Goal: Task Accomplishment & Management: Manage account settings

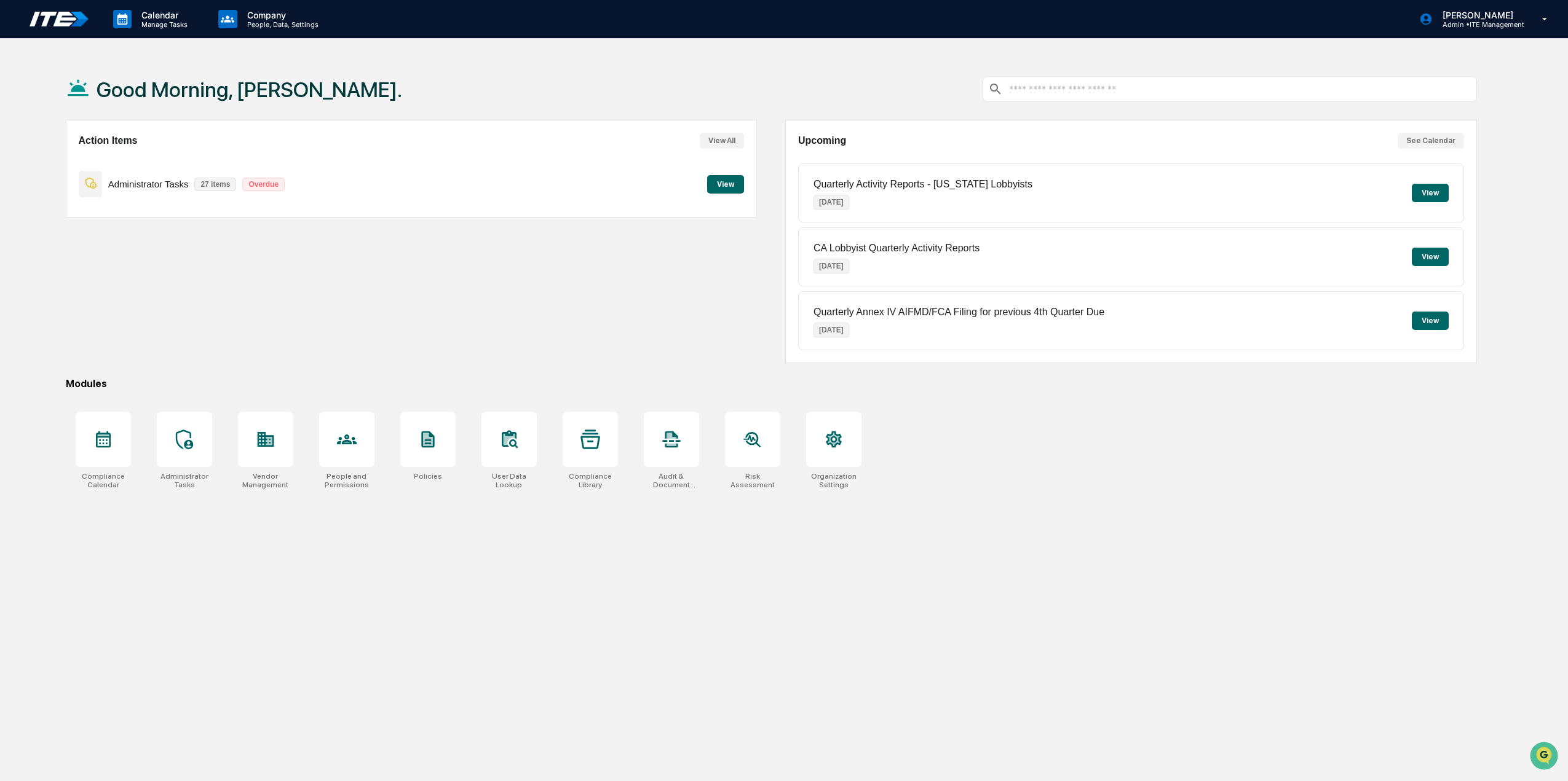
click at [1442, 191] on button "View" at bounding box center [1430, 192] width 37 height 19
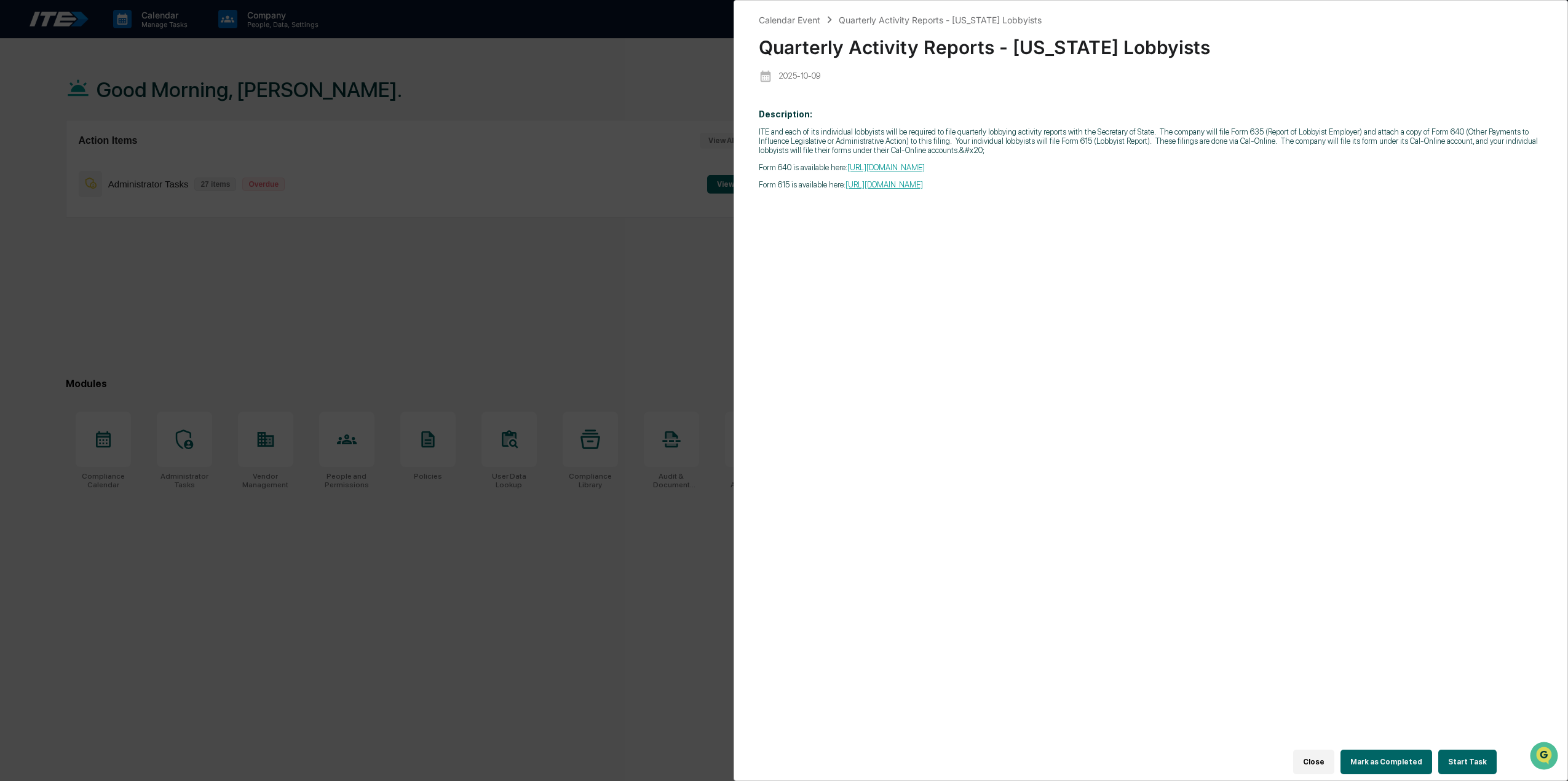
click at [1470, 755] on button "Start Task" at bounding box center [1467, 762] width 58 height 24
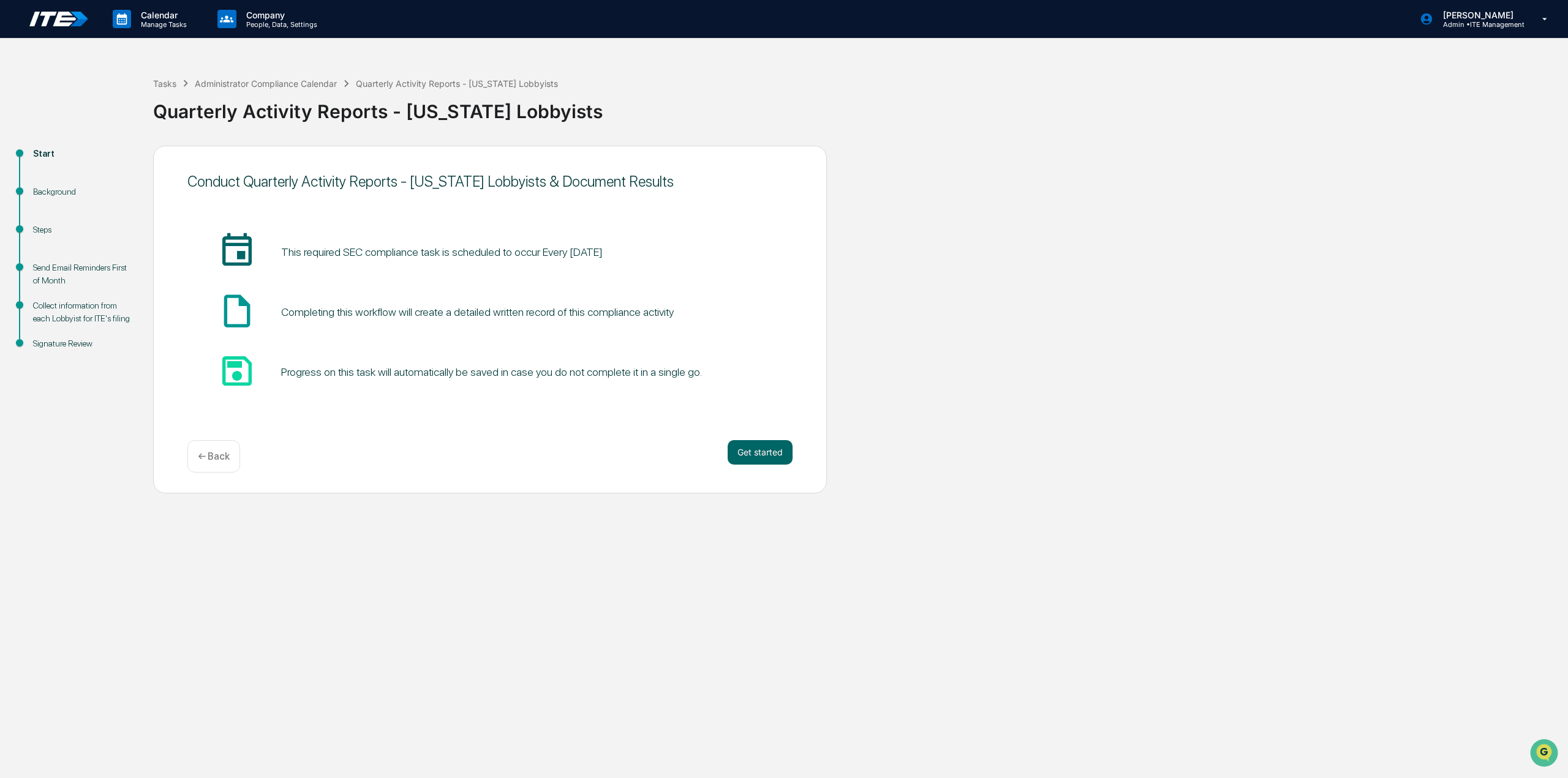
click at [724, 450] on div "Get started ← Back" at bounding box center [490, 457] width 605 height 32
click at [734, 453] on button "Get started" at bounding box center [760, 453] width 65 height 24
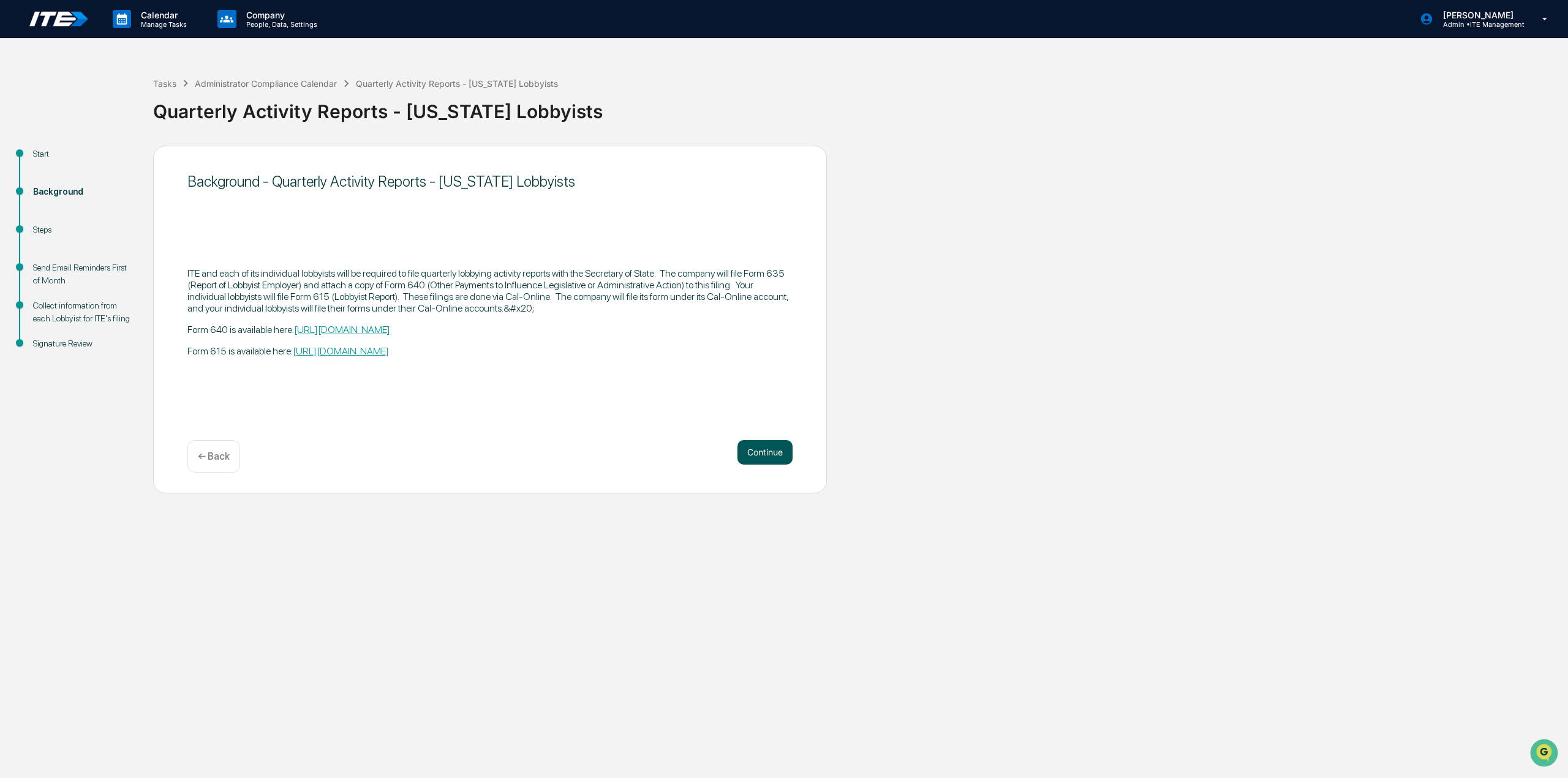
click at [749, 455] on button "Continue" at bounding box center [765, 453] width 55 height 24
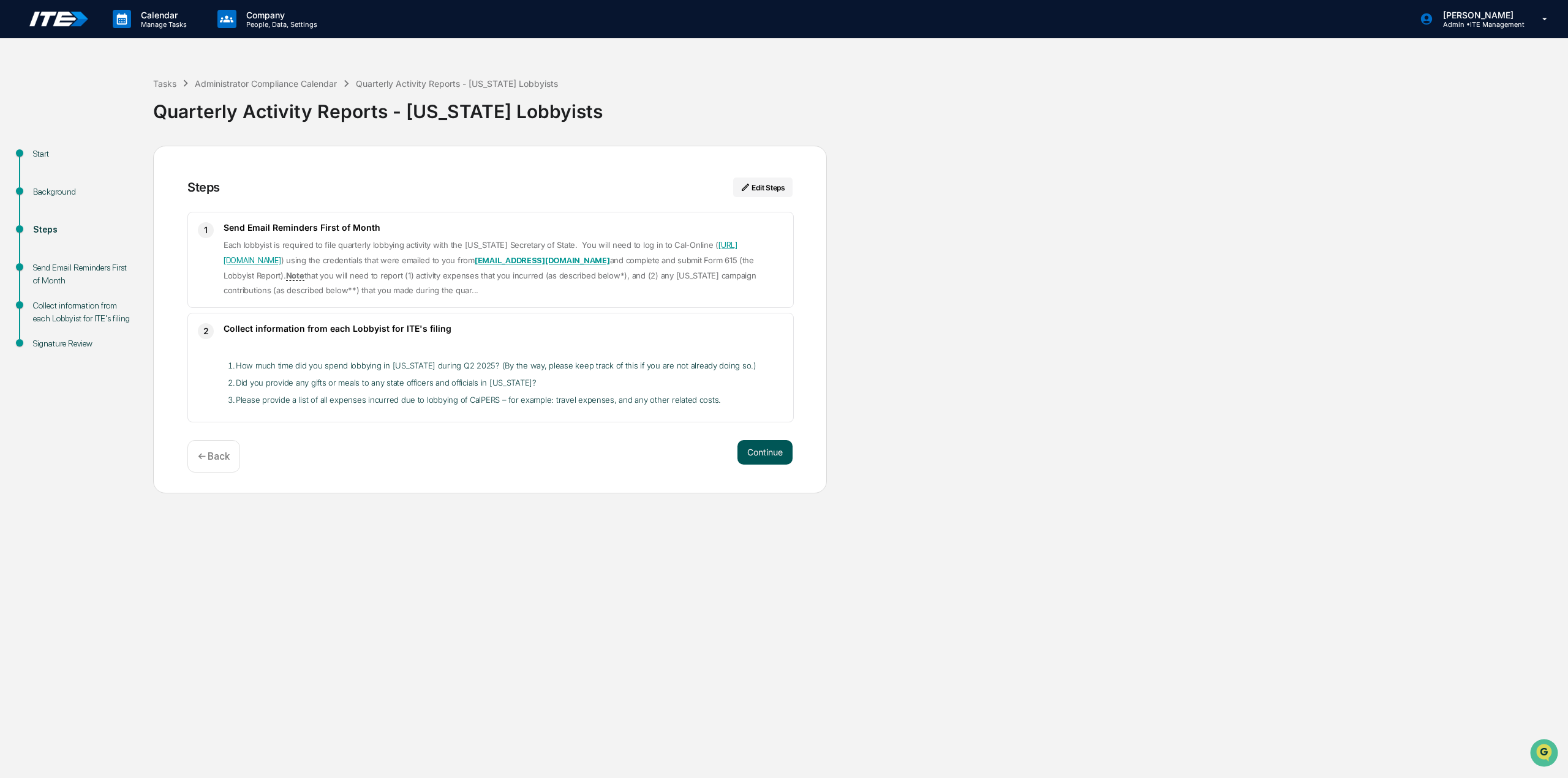
click at [752, 449] on button "Continue" at bounding box center [765, 453] width 55 height 24
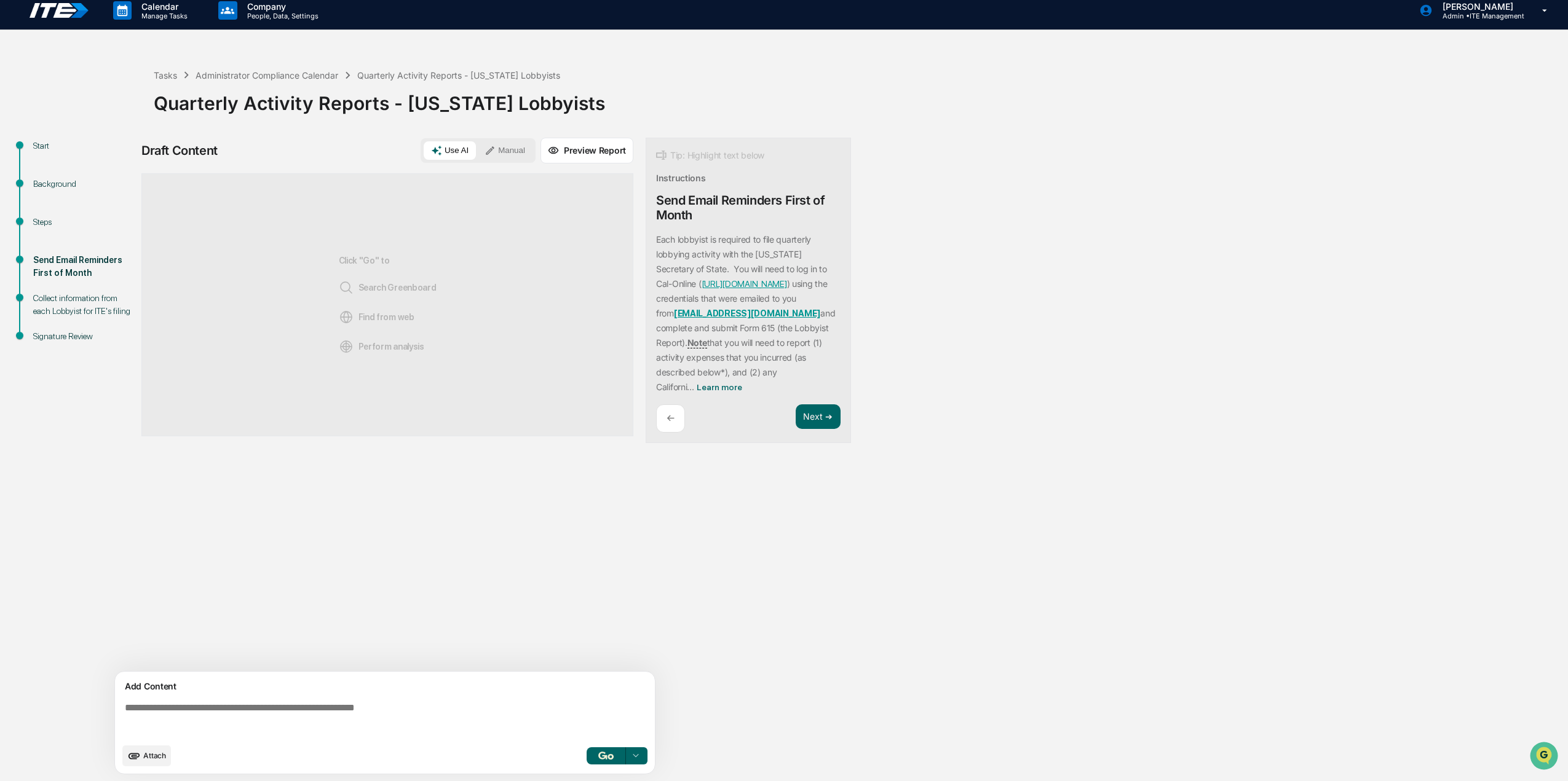
scroll to position [9, 0]
click at [267, 716] on textarea at bounding box center [387, 720] width 535 height 44
click at [501, 159] on button "Manual" at bounding box center [505, 150] width 55 height 19
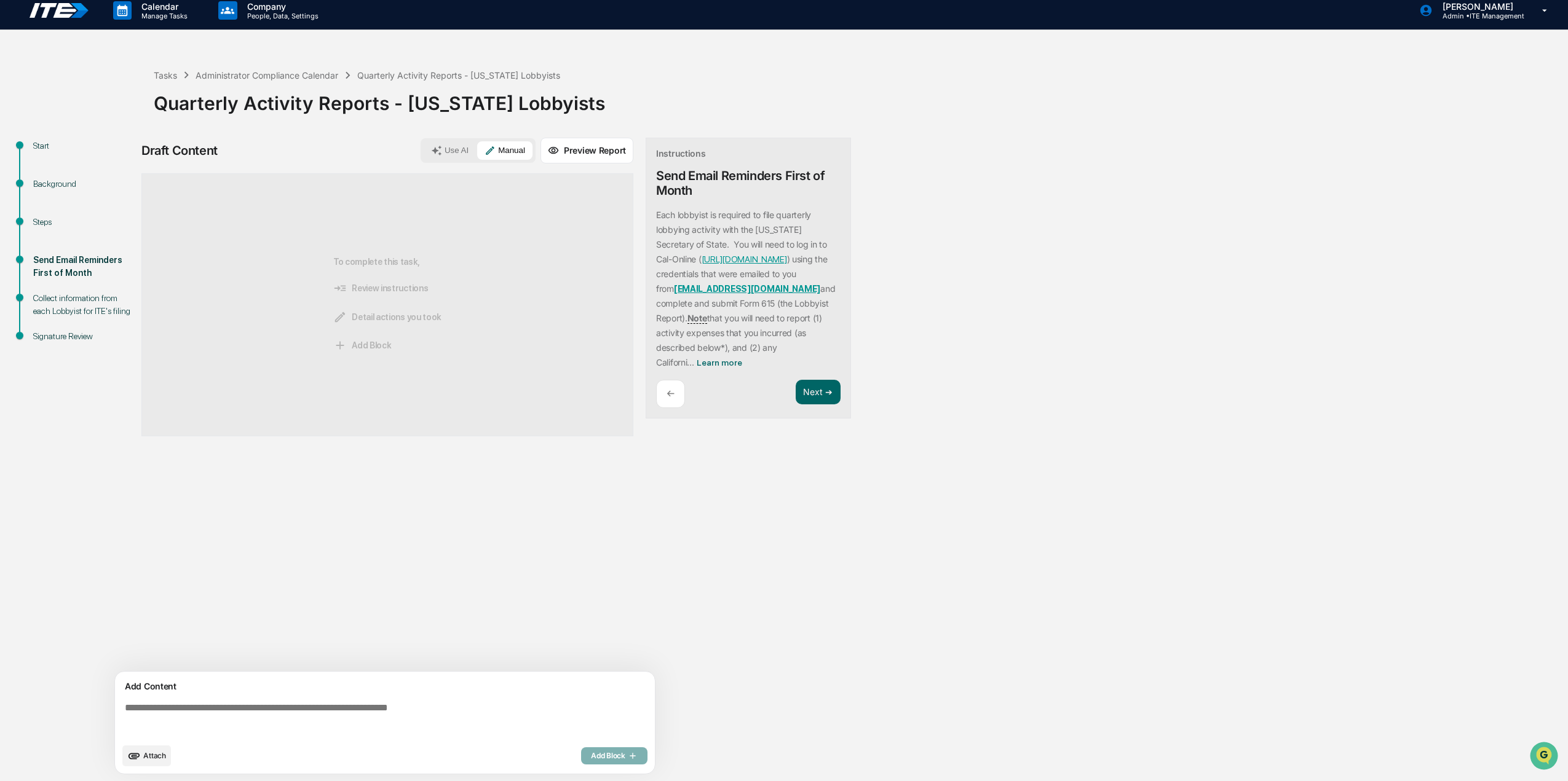
click at [361, 714] on textarea at bounding box center [387, 720] width 535 height 44
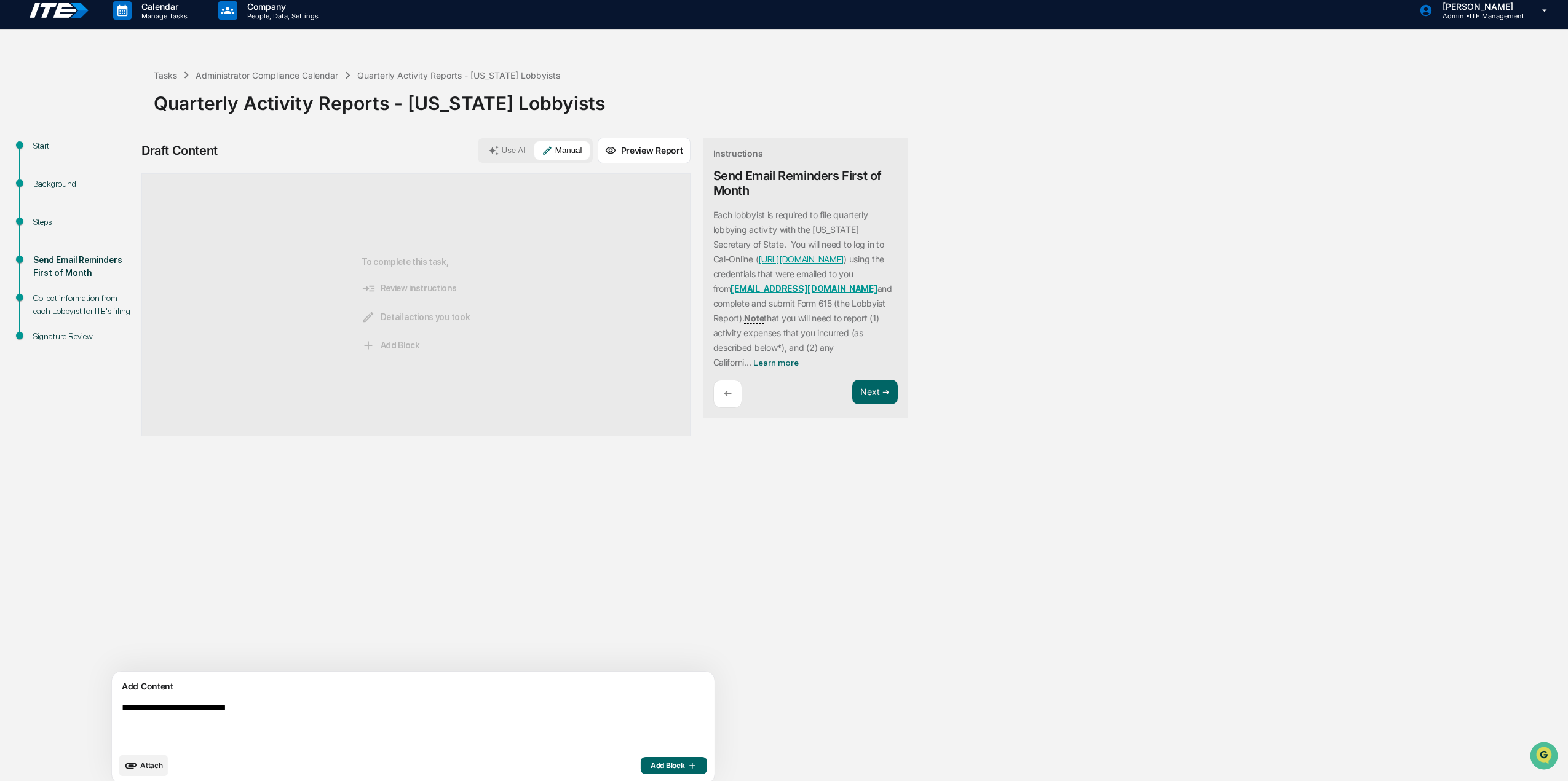
click at [202, 707] on textarea "**********" at bounding box center [384, 724] width 535 height 54
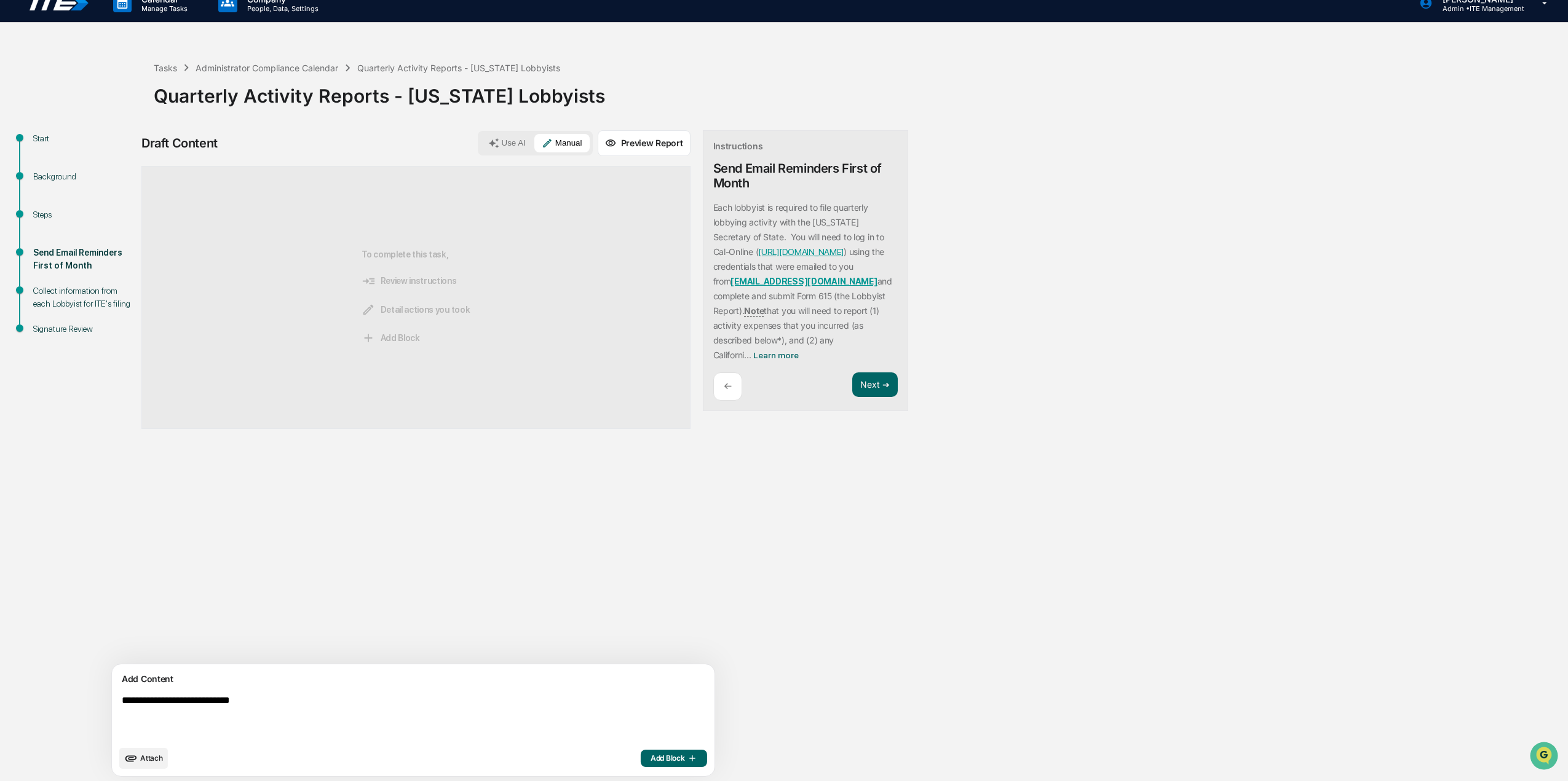
scroll to position [19, 0]
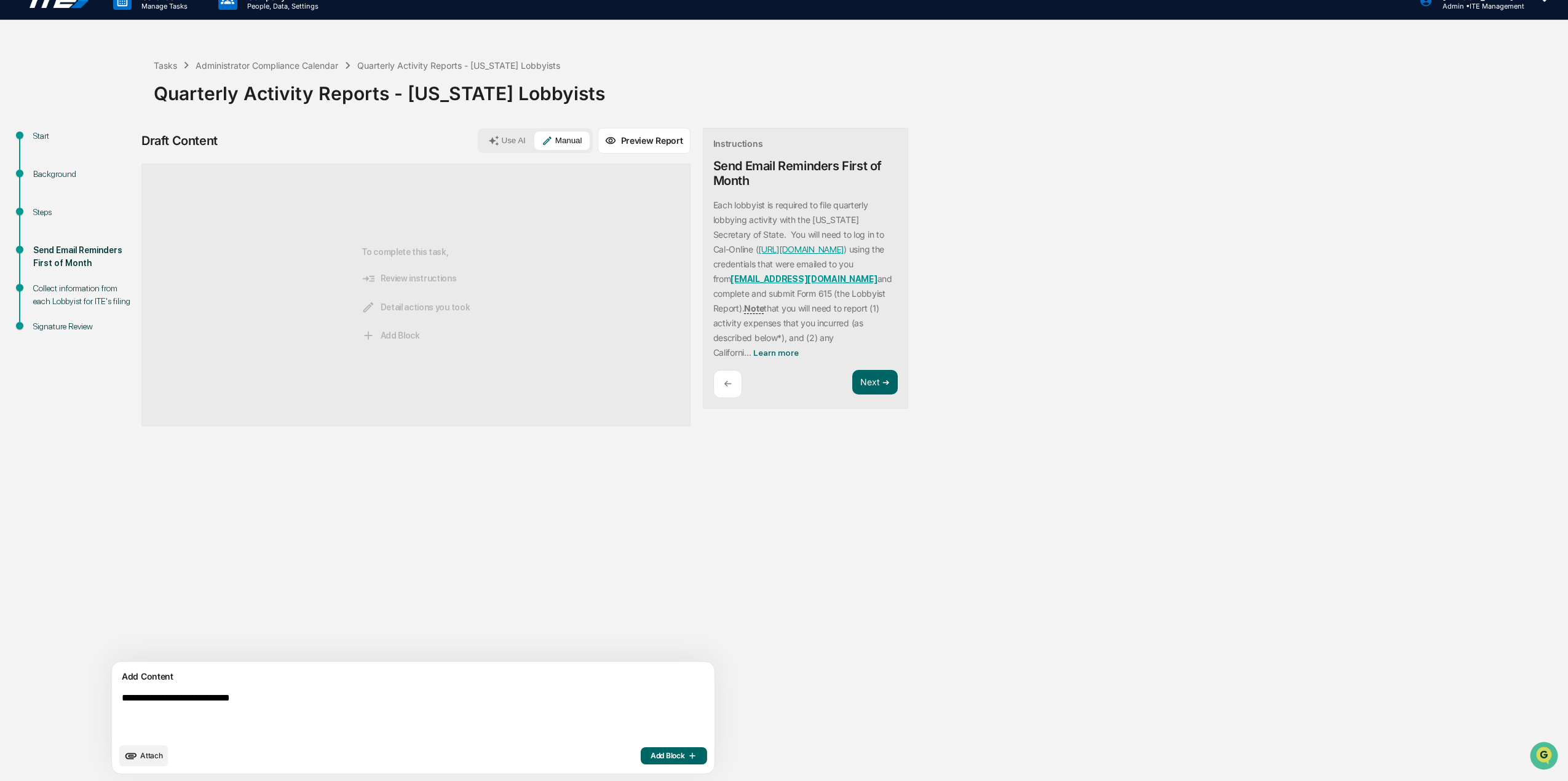
type textarea "**********"
click at [650, 754] on span "Add Block" at bounding box center [674, 756] width 47 height 10
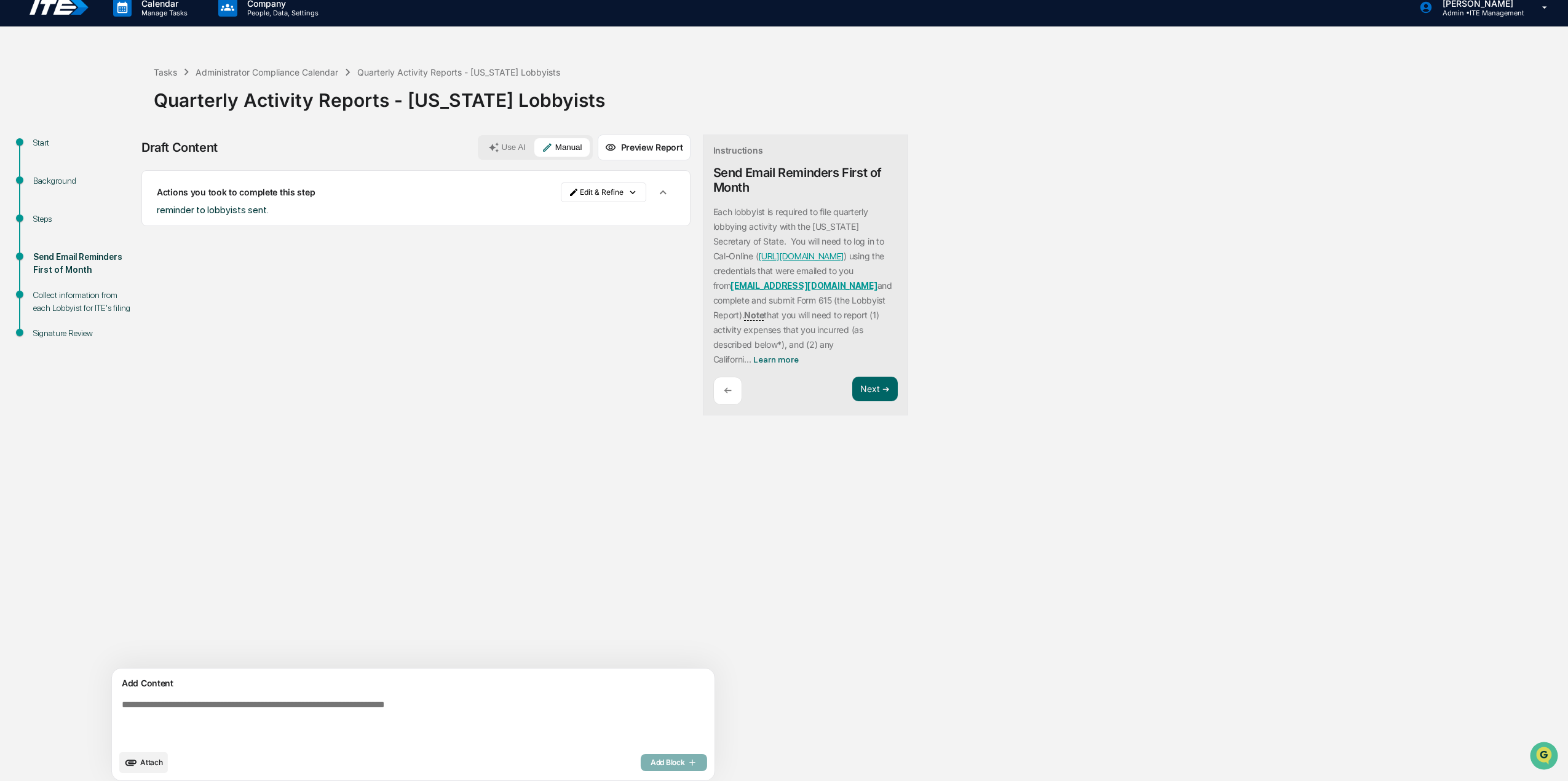
scroll to position [0, 0]
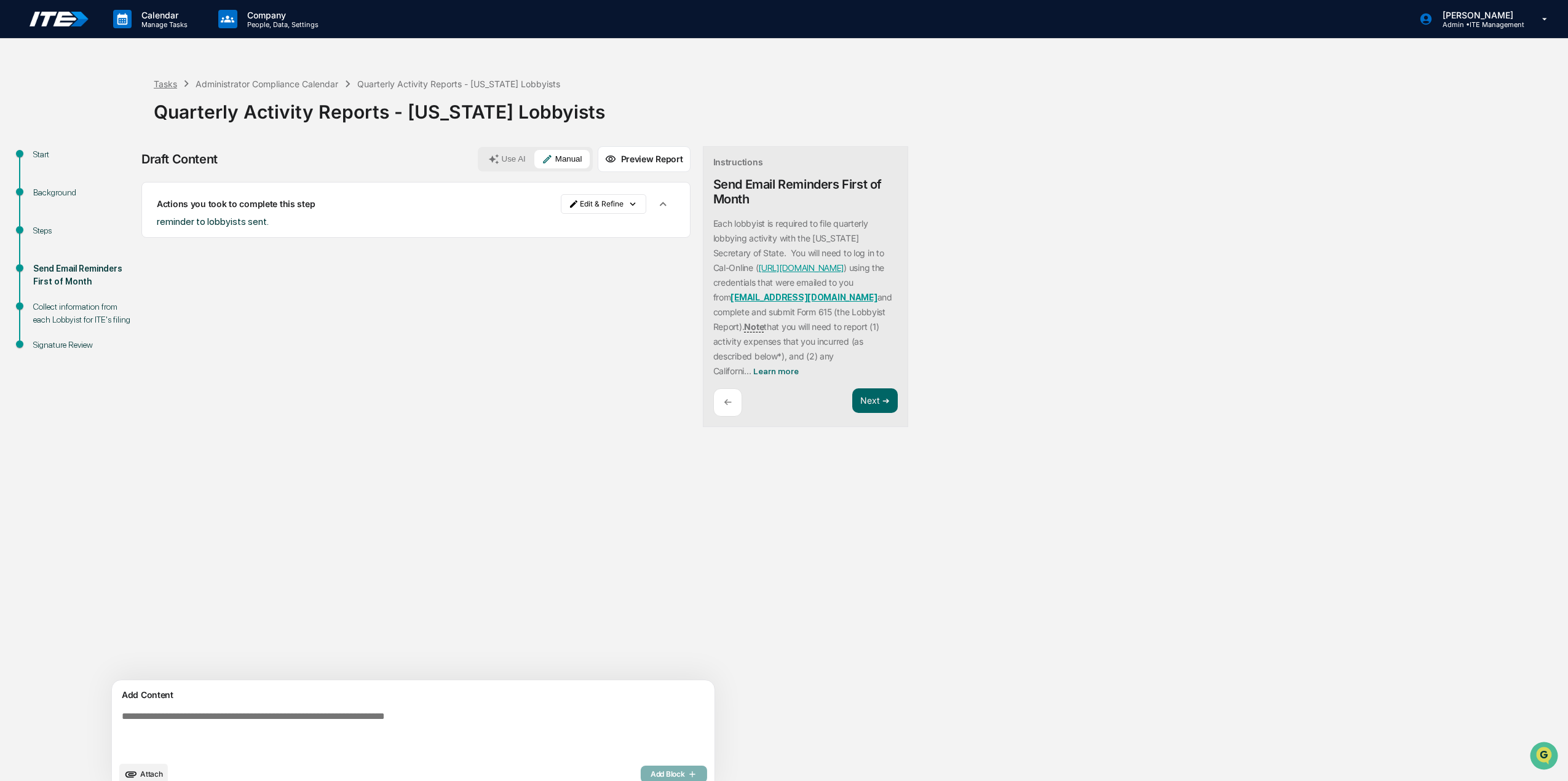
click at [171, 87] on div "Tasks" at bounding box center [165, 83] width 23 height 11
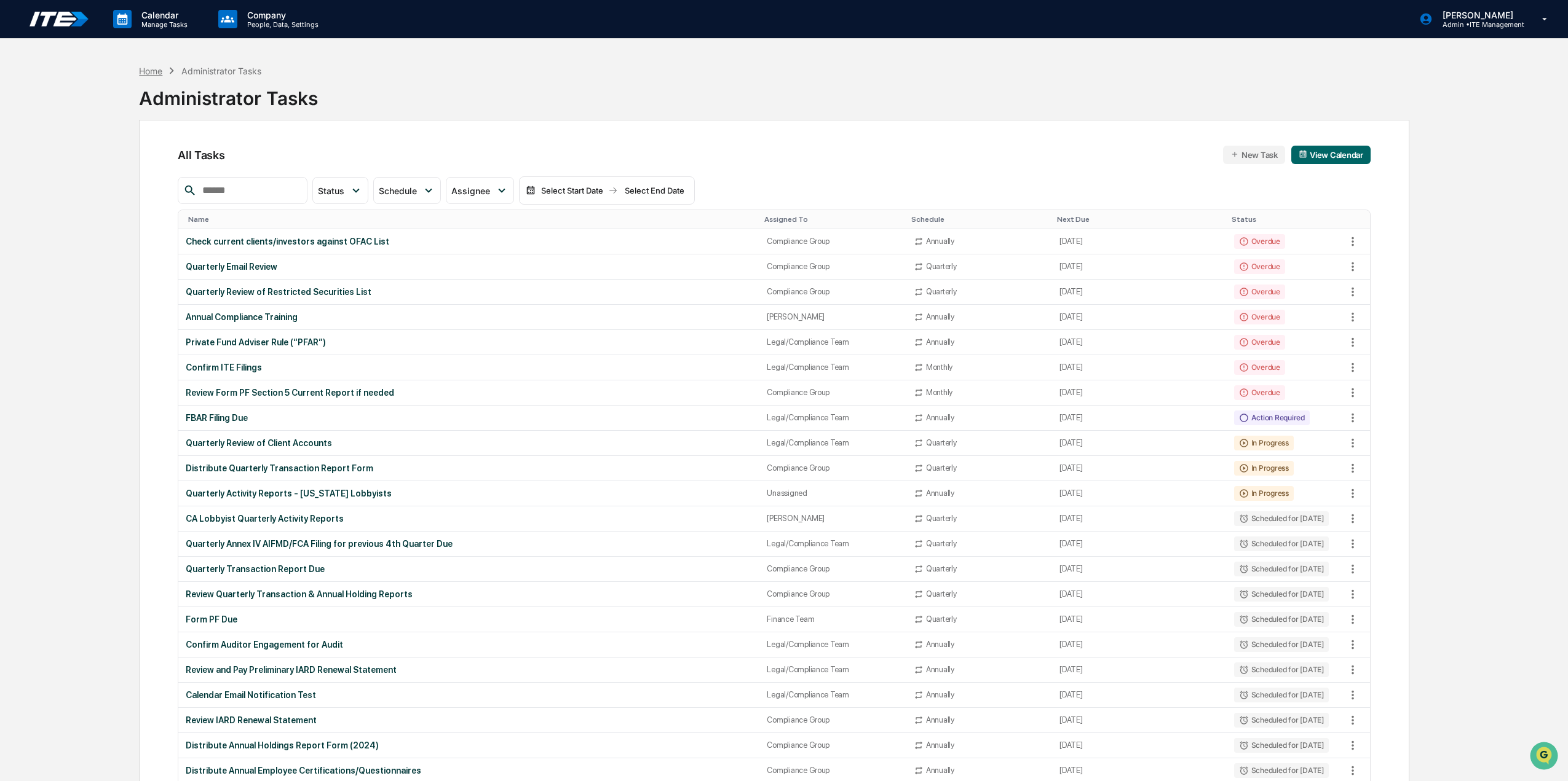
click at [142, 69] on div "Home" at bounding box center [150, 70] width 23 height 11
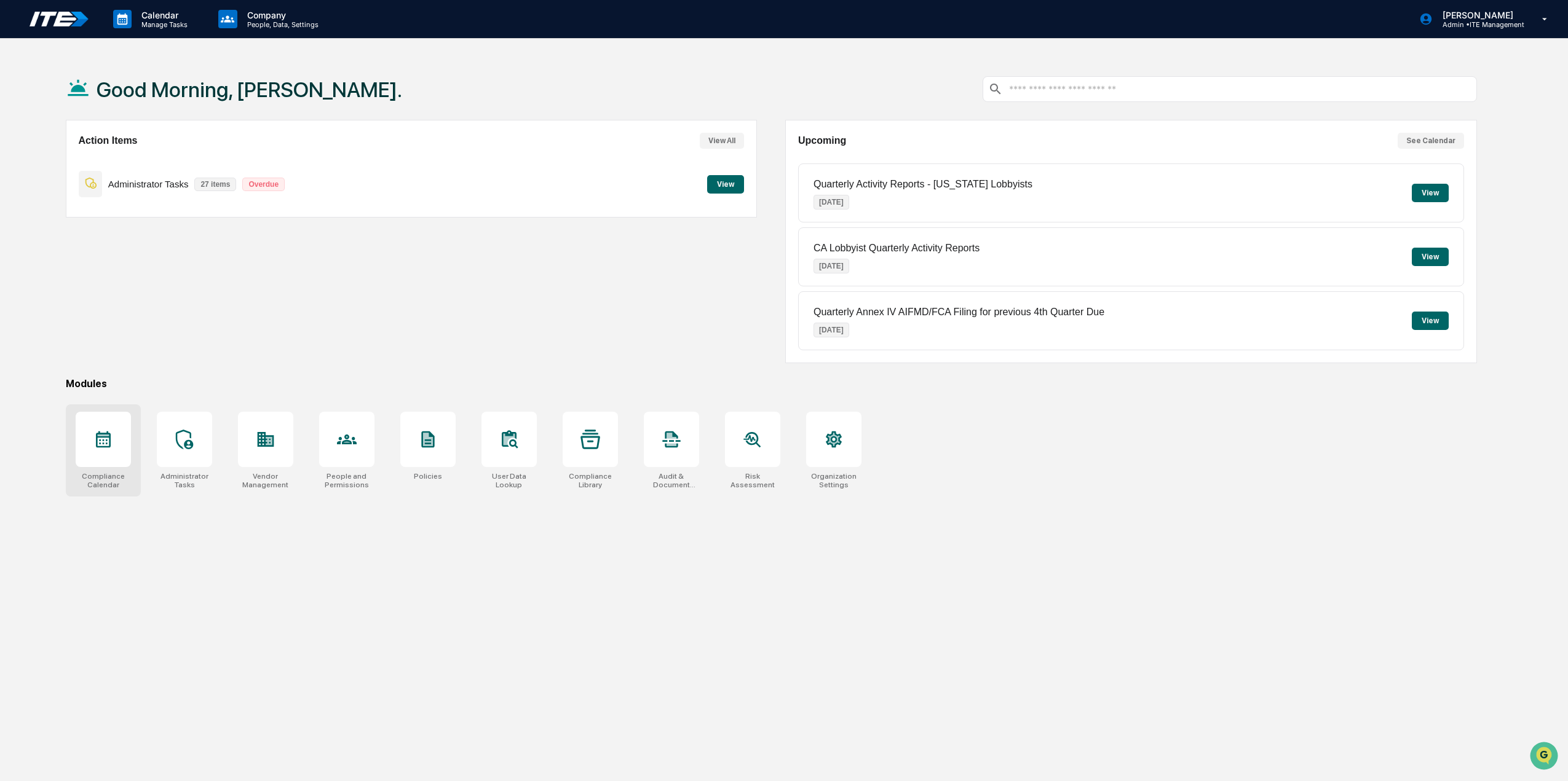
click at [116, 472] on div "Compliance Calendar" at bounding box center [104, 480] width 55 height 17
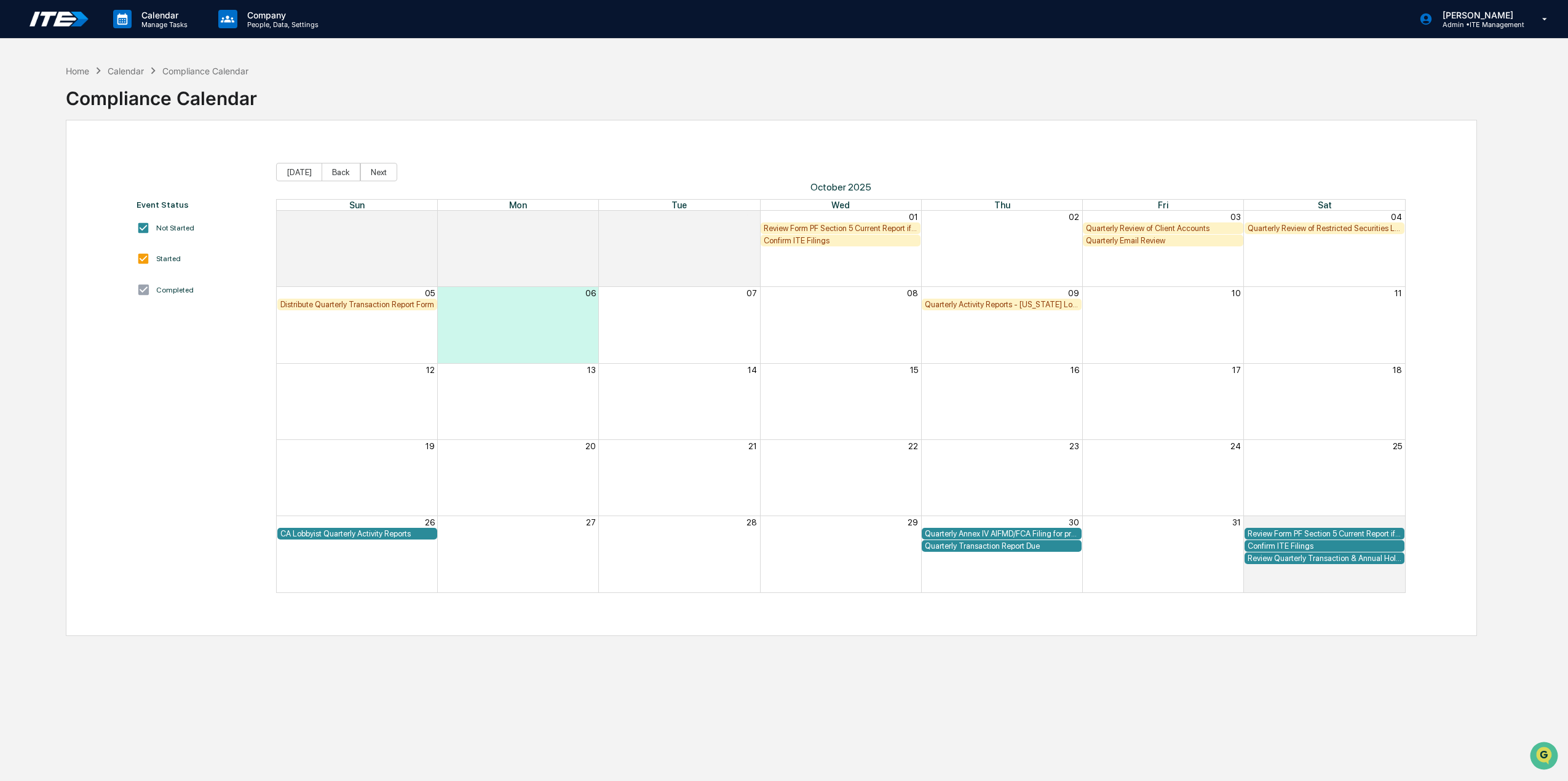
click at [393, 304] on div "Distribute Quarterly Transaction Report Form" at bounding box center [357, 304] width 154 height 9
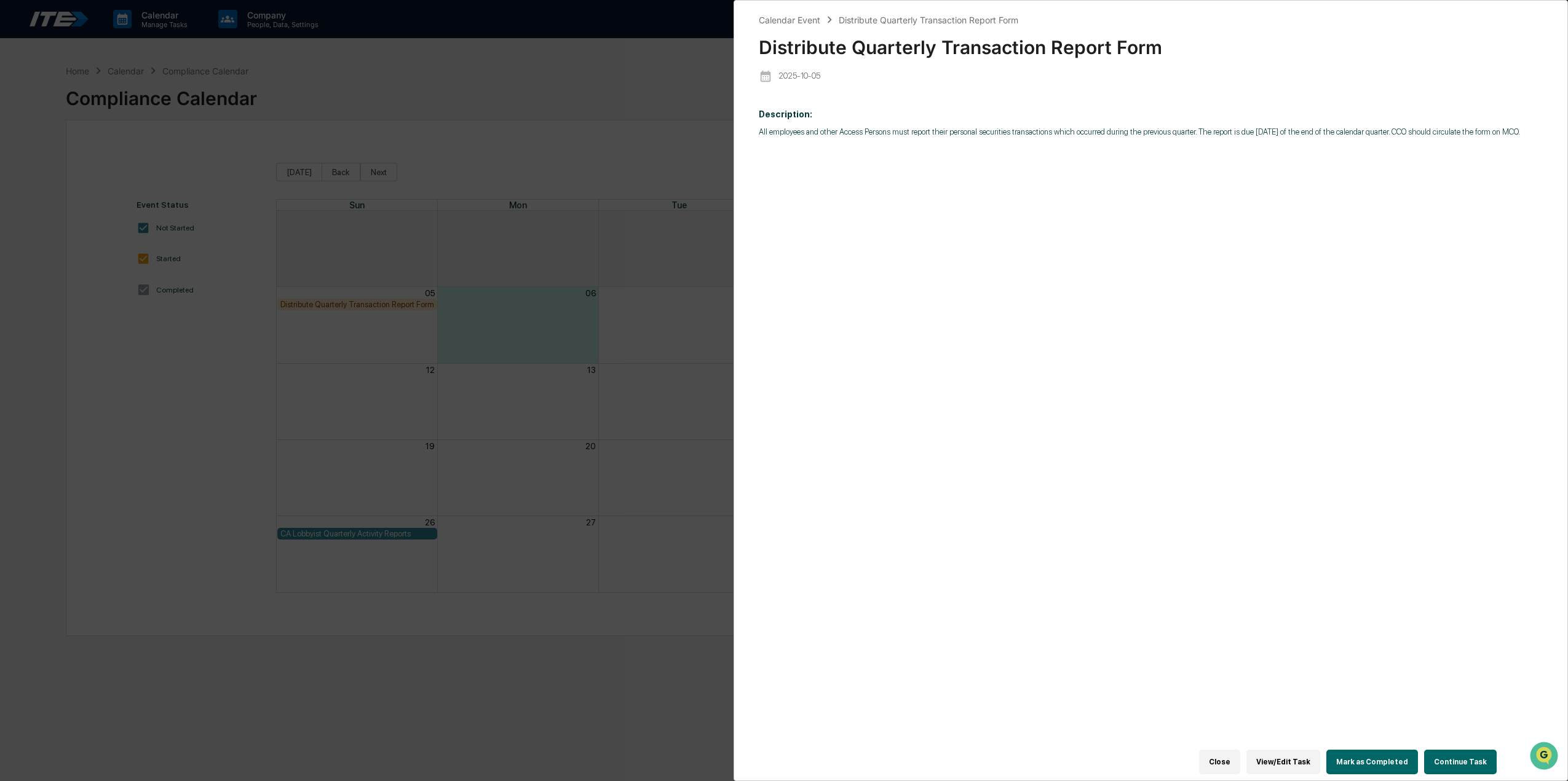
click at [1346, 761] on button "Mark as Completed" at bounding box center [1371, 762] width 91 height 24
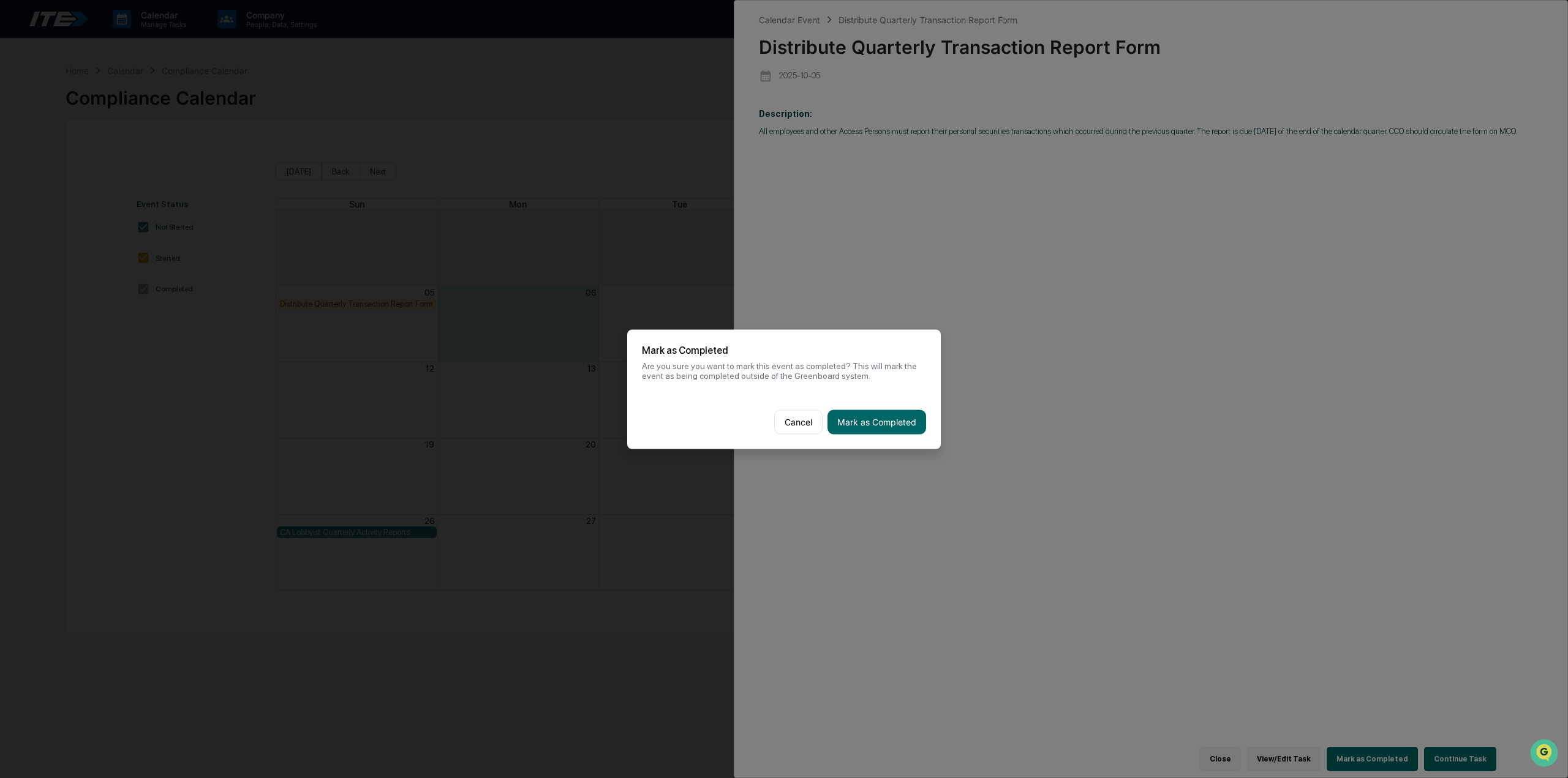
click at [894, 422] on button "Mark as Completed" at bounding box center [877, 422] width 98 height 24
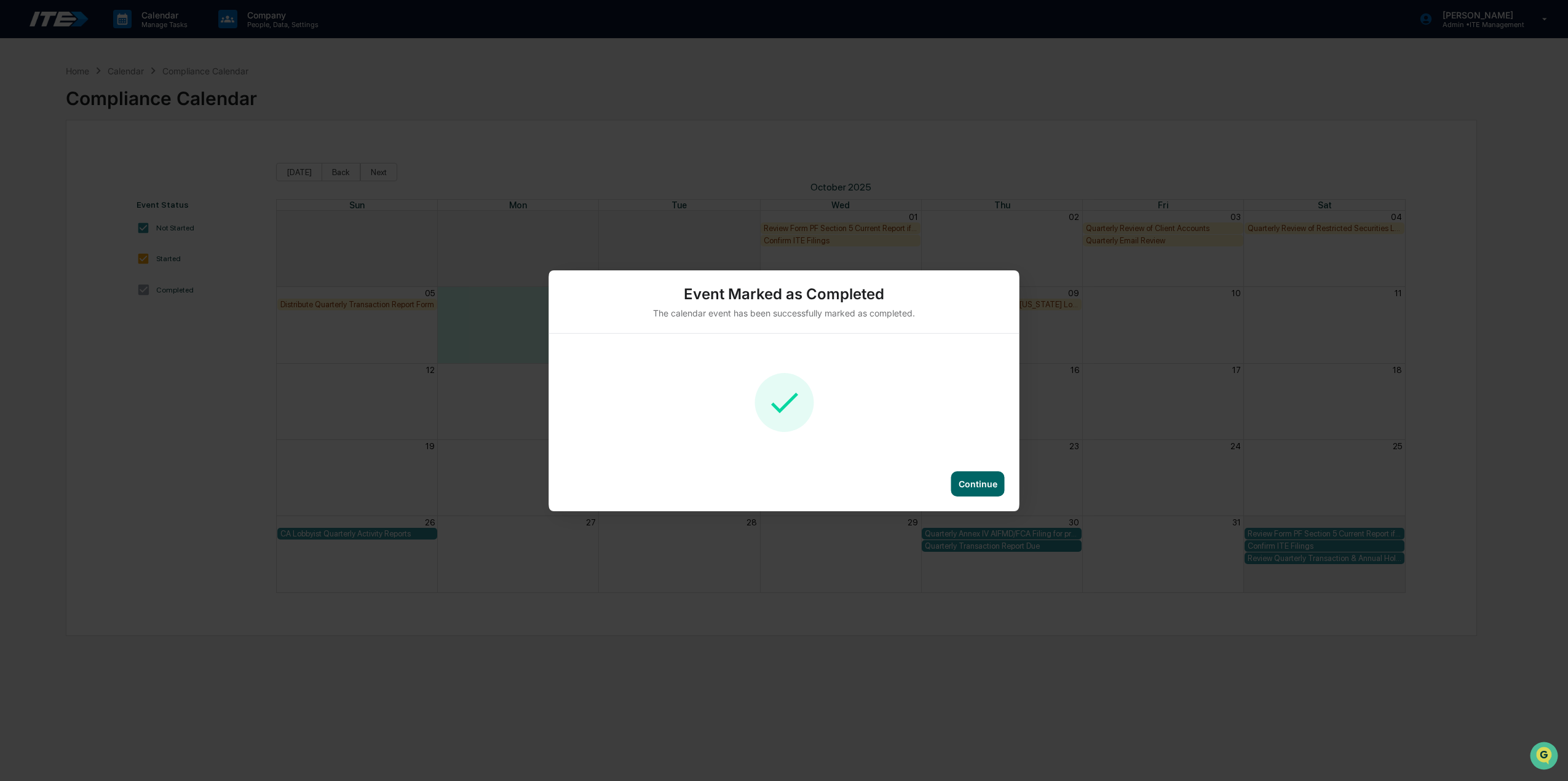
click at [983, 481] on div "Continue" at bounding box center [978, 483] width 39 height 11
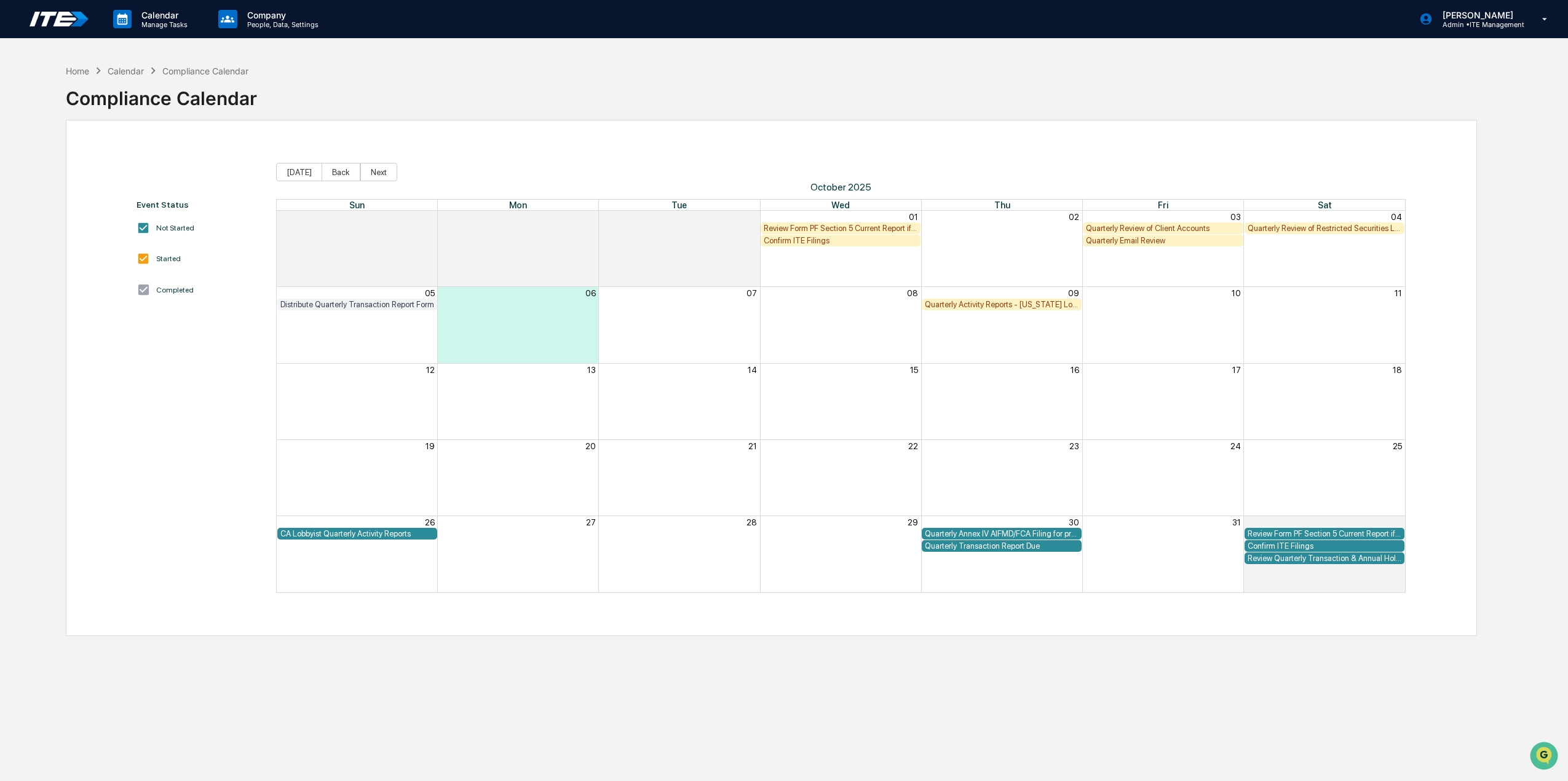
click at [85, 64] on div "Home Calendar Compliance Calendar" at bounding box center [157, 70] width 184 height 14
click at [77, 68] on div "Home" at bounding box center [77, 70] width 23 height 11
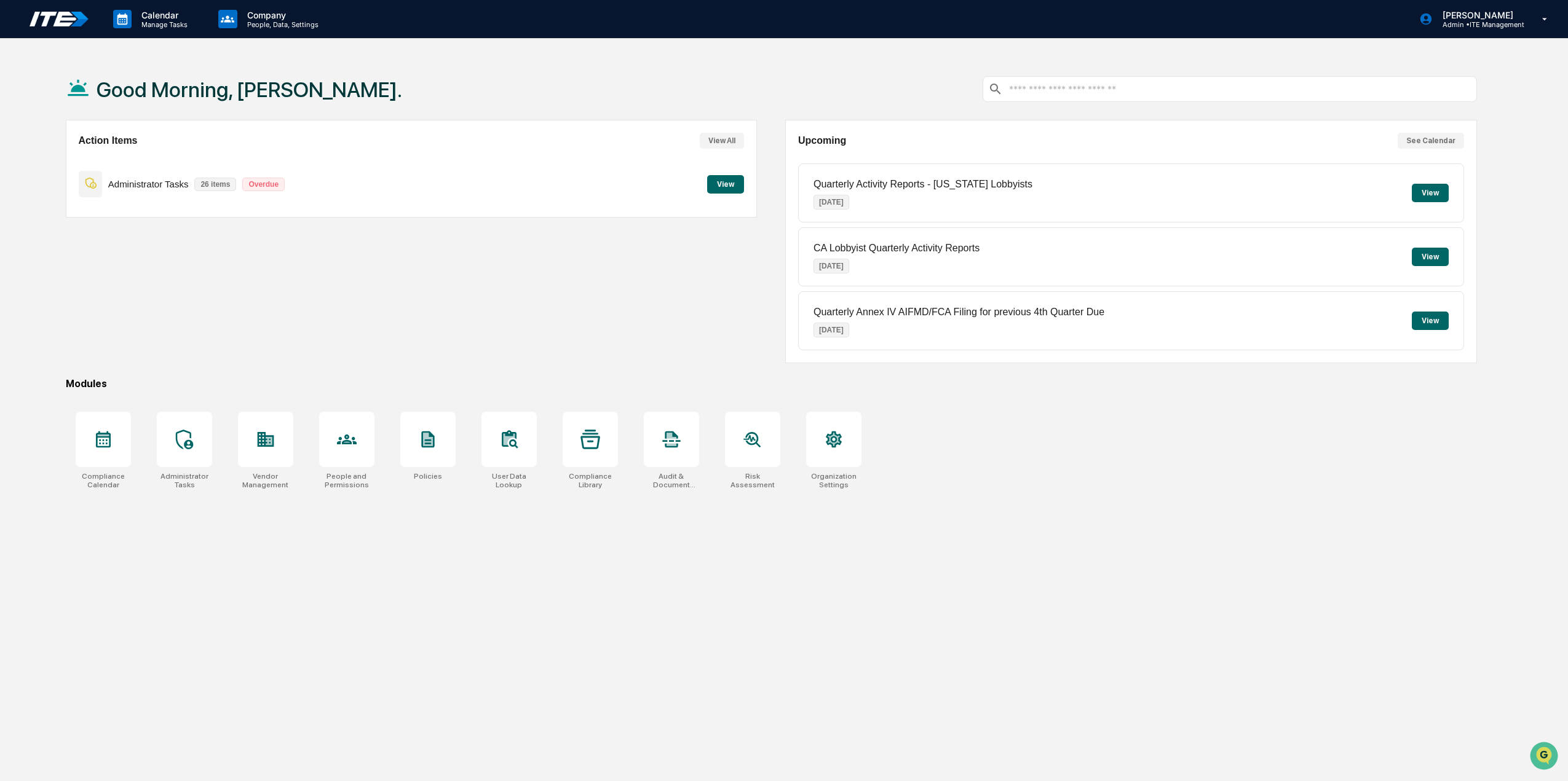
click at [722, 185] on button "View" at bounding box center [725, 184] width 37 height 19
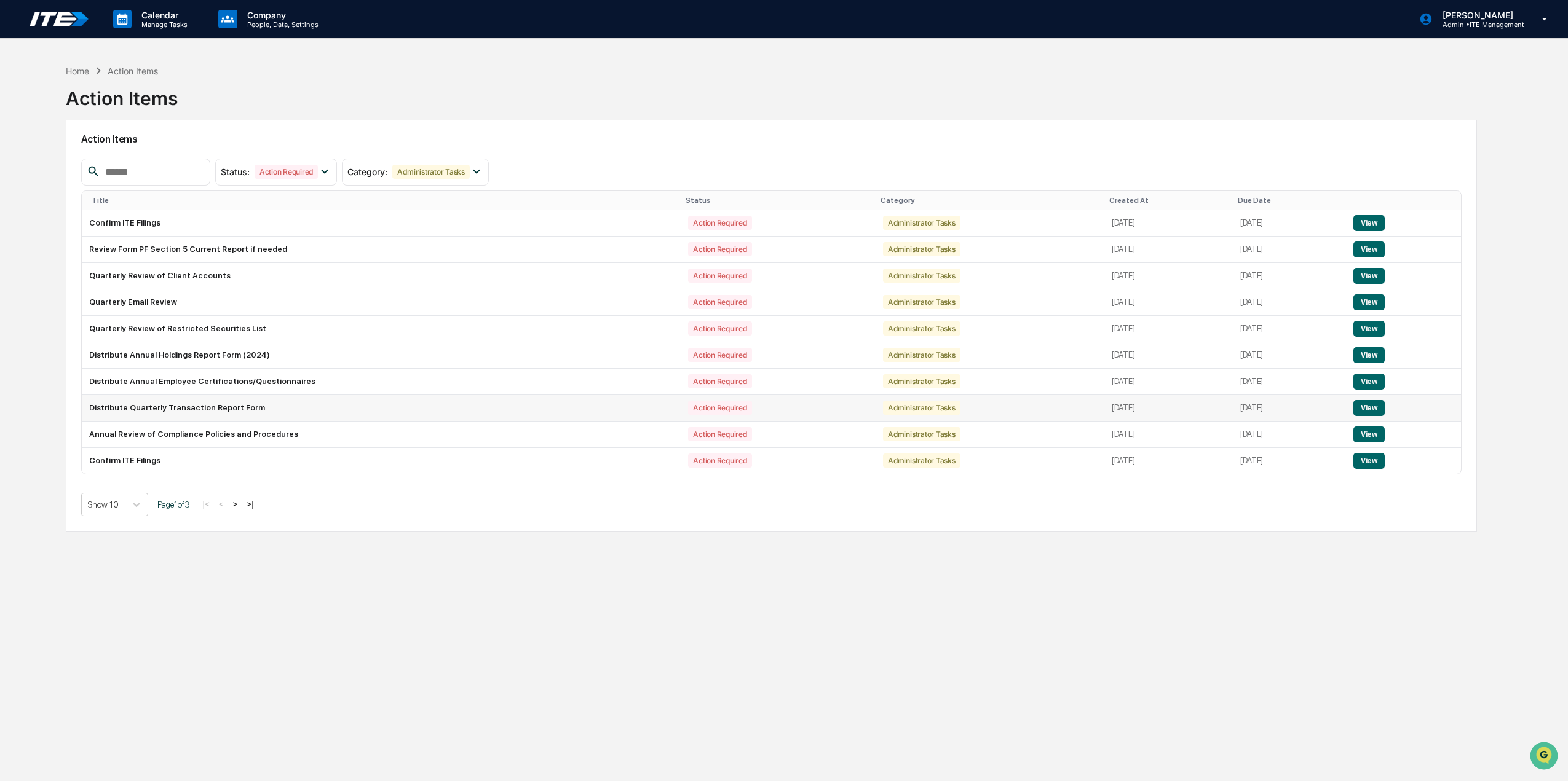
click at [1363, 409] on button "View" at bounding box center [1368, 408] width 32 height 16
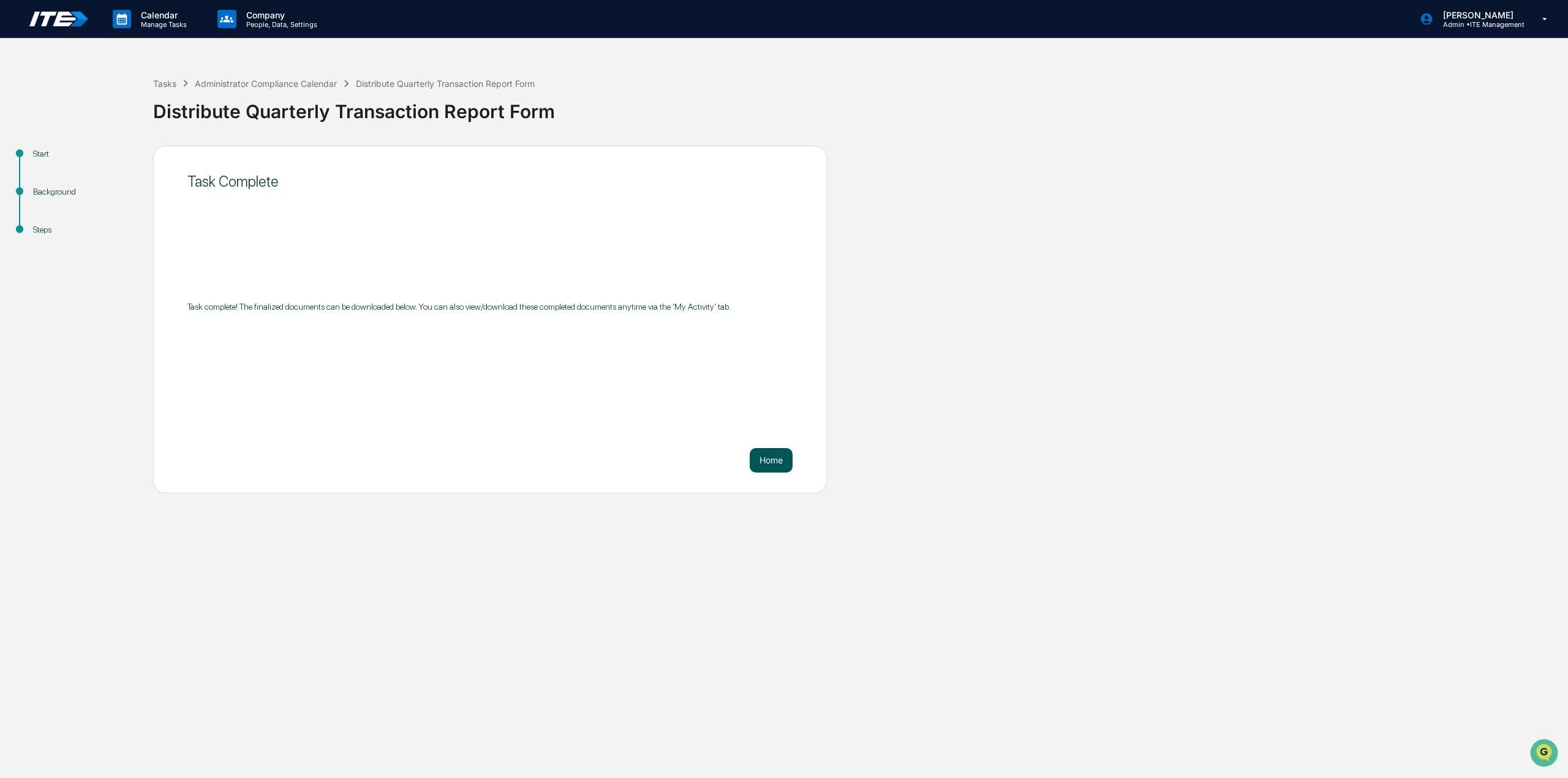
click at [769, 460] on button "Home" at bounding box center [770, 460] width 43 height 24
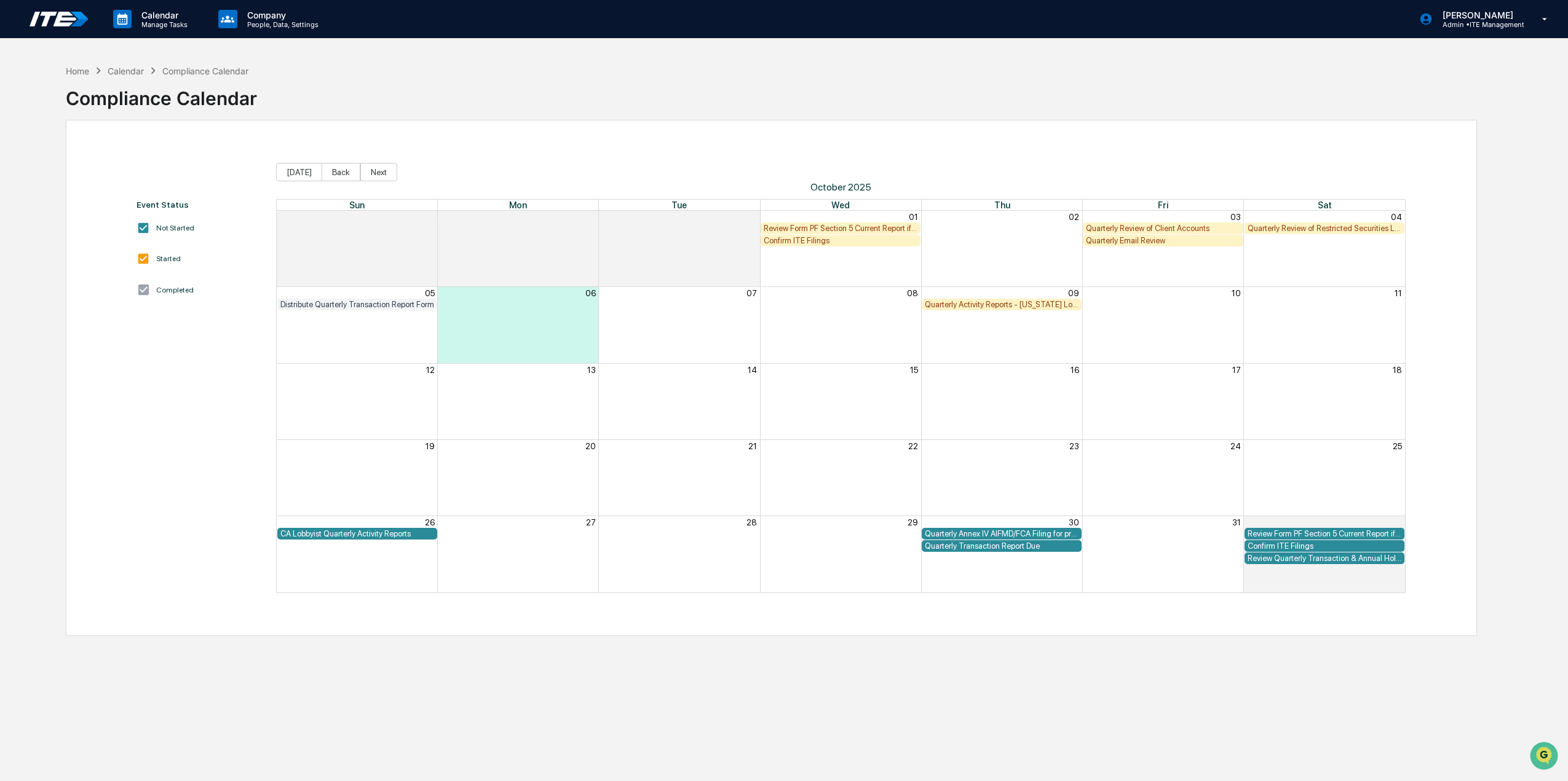
click at [837, 227] on div "Review Form PF Section 5 Current Report if needed" at bounding box center [840, 228] width 154 height 9
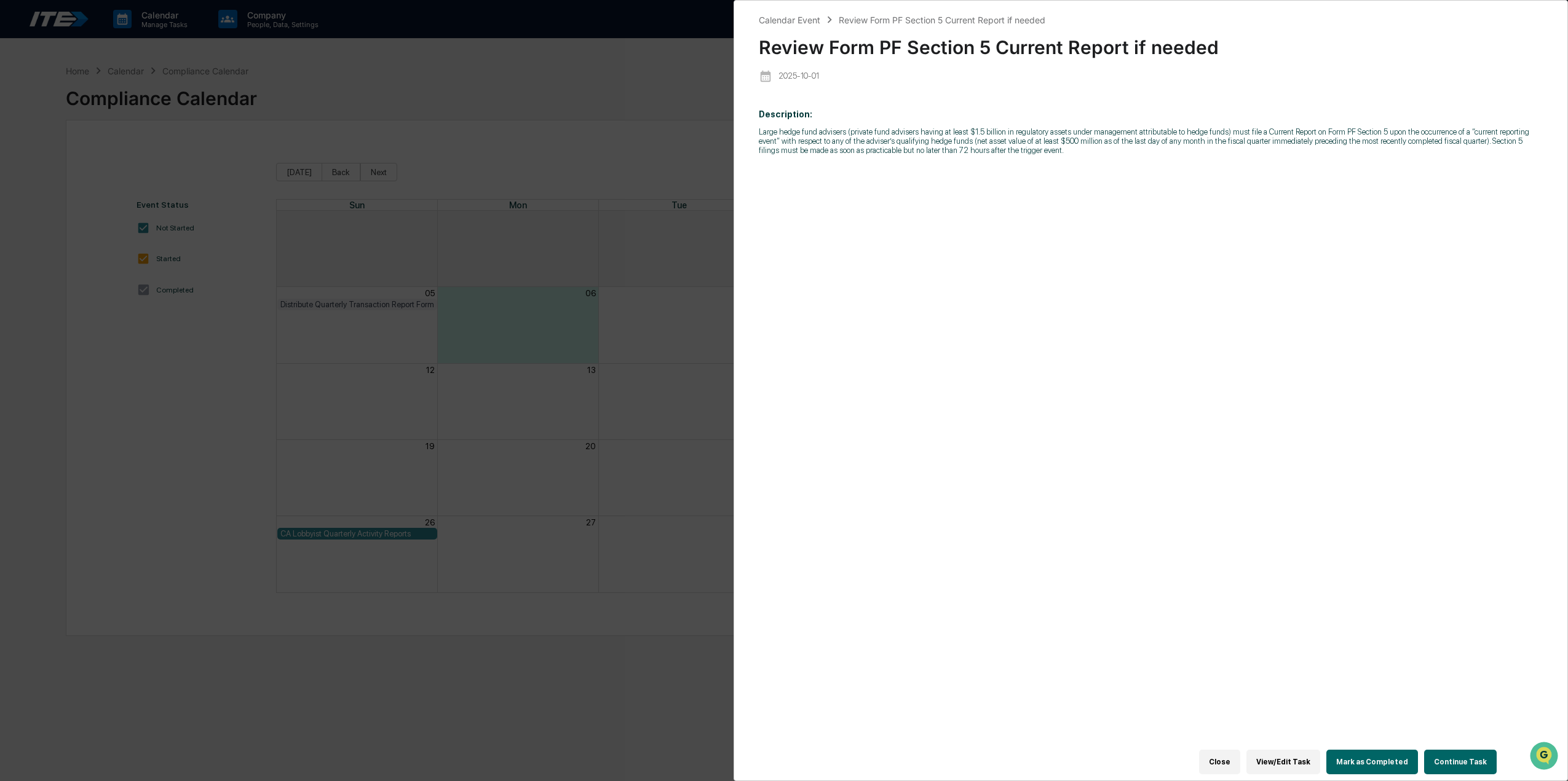
click at [1373, 761] on button "Mark as Completed" at bounding box center [1371, 762] width 91 height 24
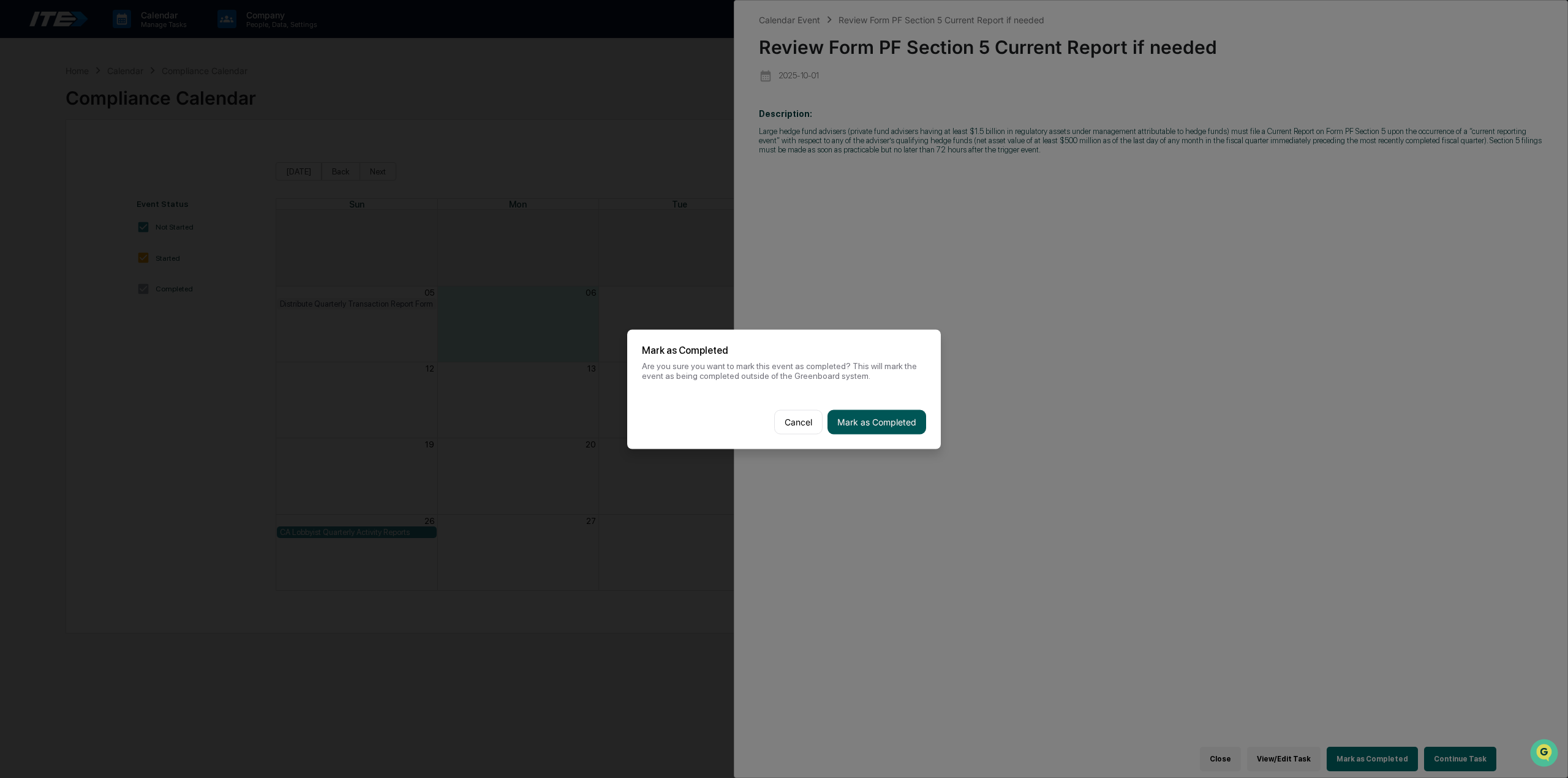
click at [856, 424] on button "Mark as Completed" at bounding box center [877, 422] width 98 height 24
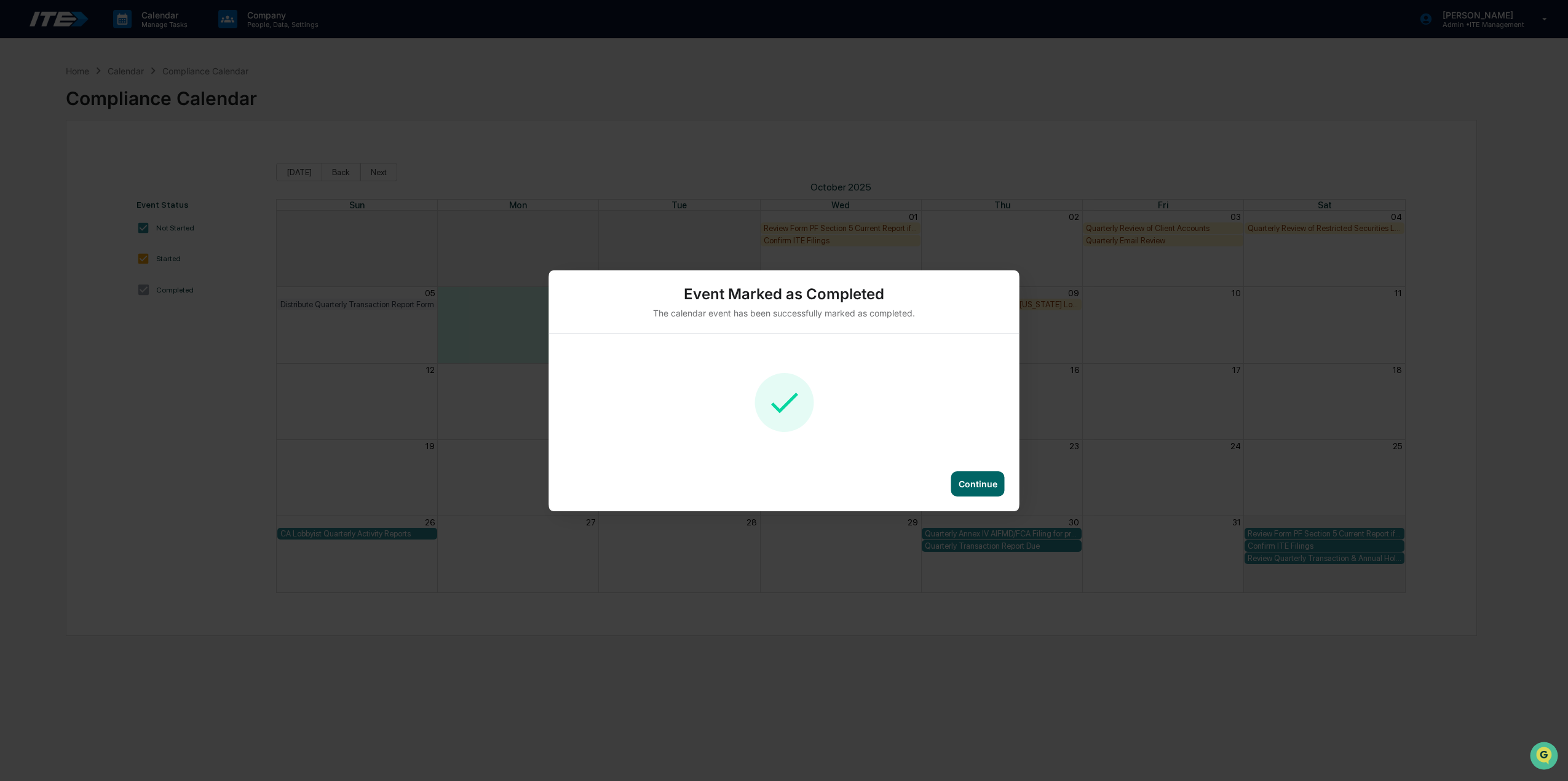
click at [990, 485] on div "Continue" at bounding box center [978, 483] width 39 height 11
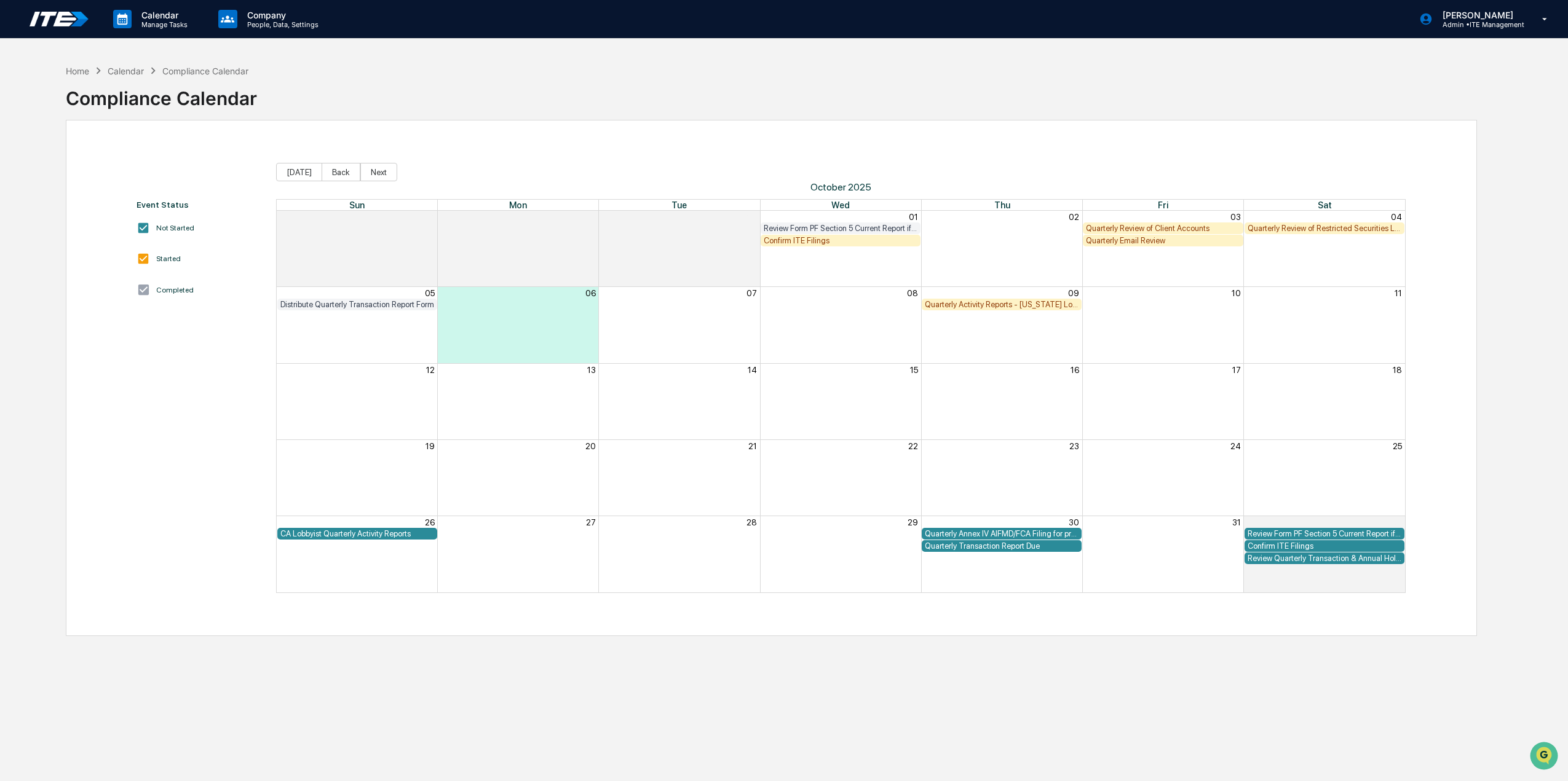
click at [804, 243] on div "Confirm ITE Filings" at bounding box center [840, 240] width 154 height 9
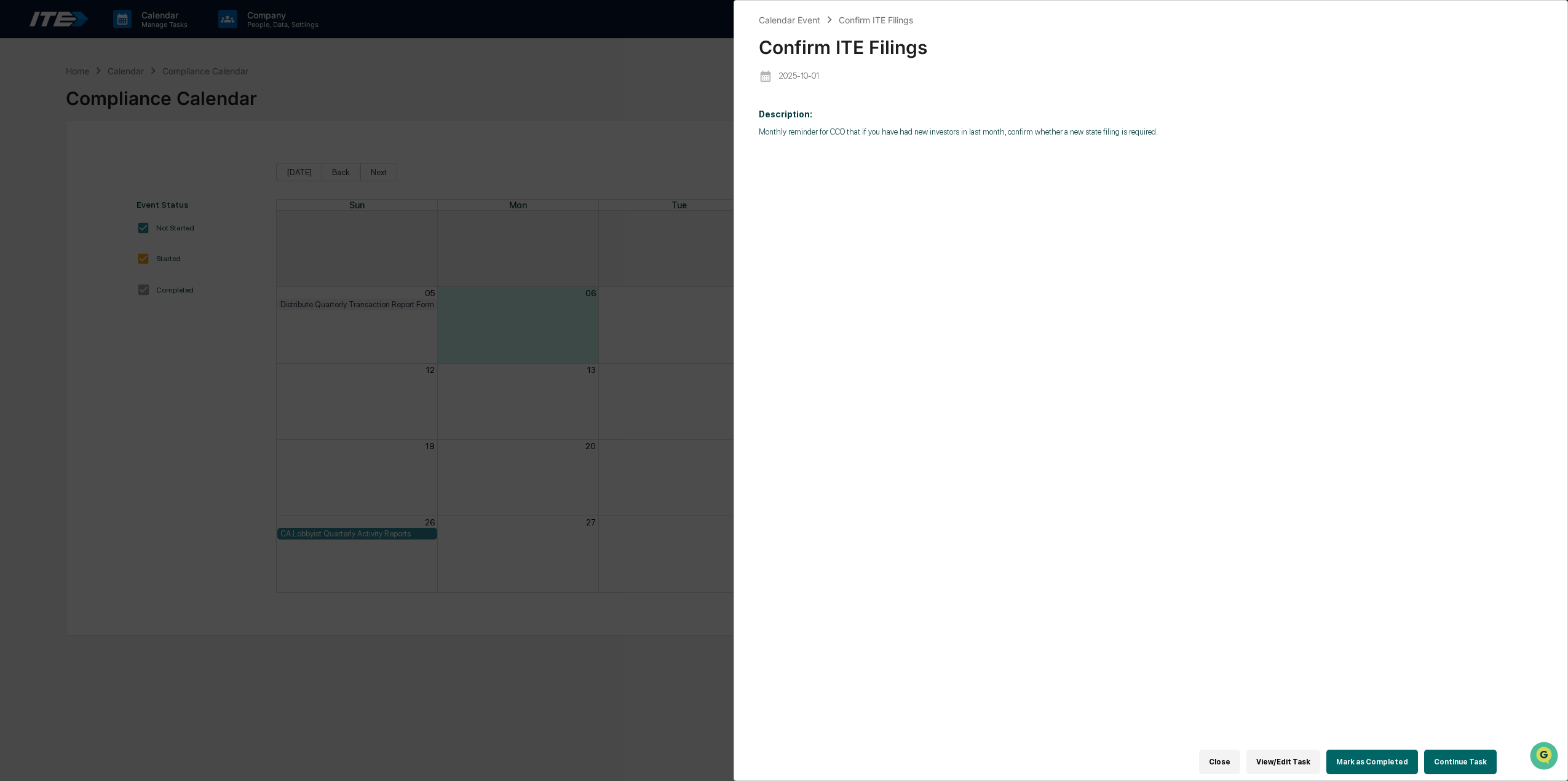
click at [1378, 753] on button "Mark as Completed" at bounding box center [1371, 762] width 91 height 24
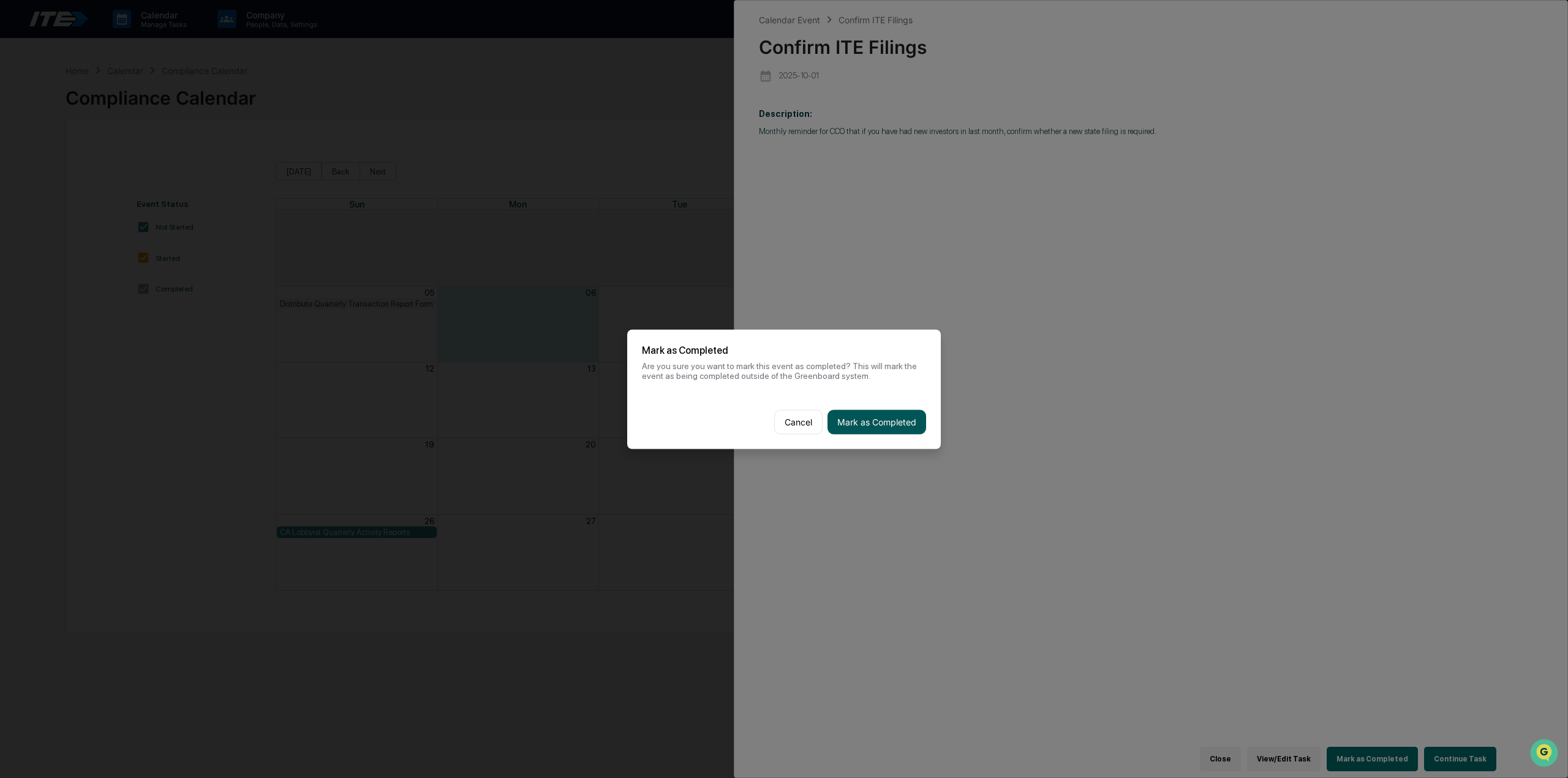
click at [895, 427] on button "Mark as Completed" at bounding box center [877, 422] width 98 height 24
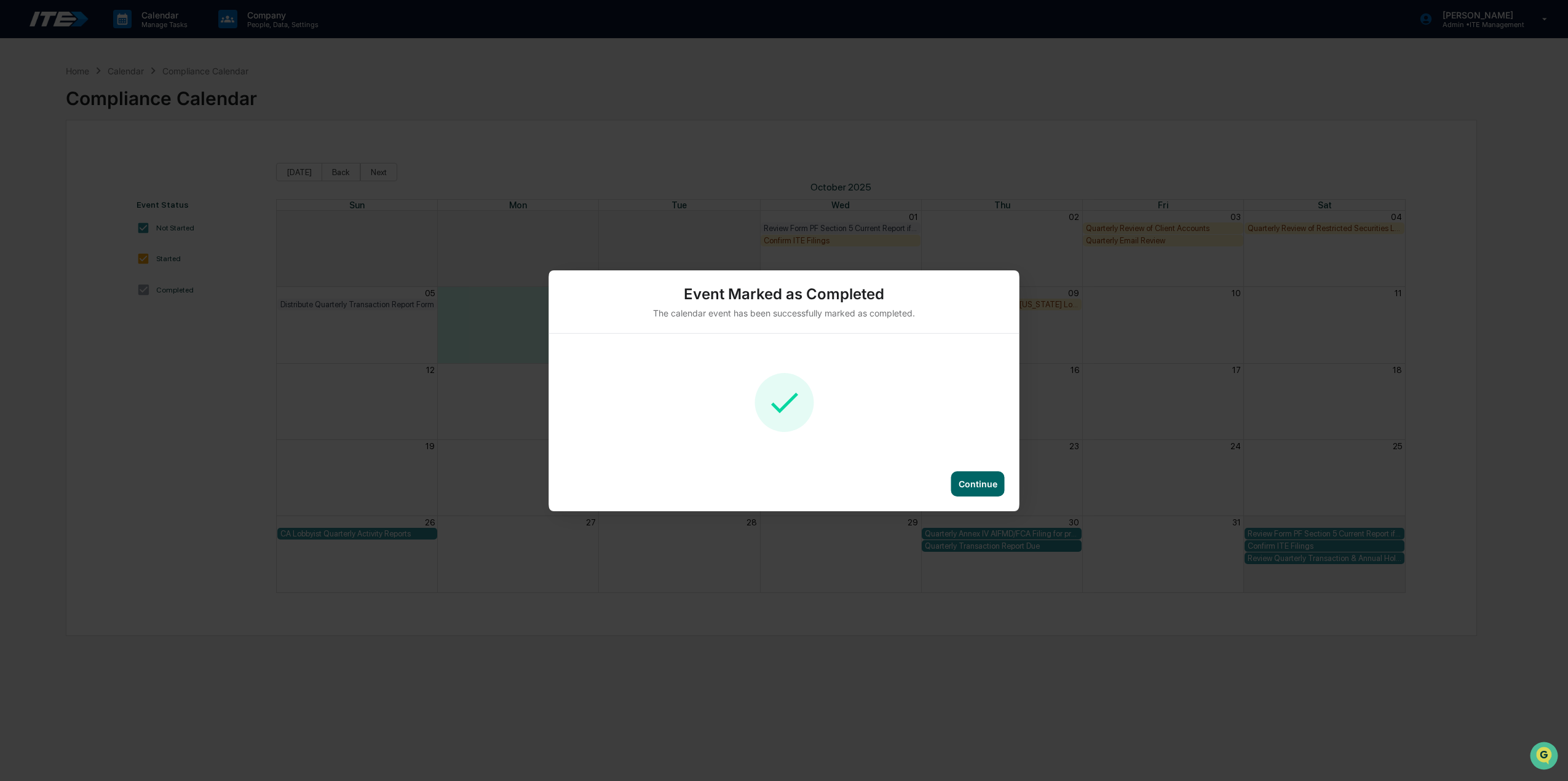
click at [978, 490] on div "Continue" at bounding box center [978, 483] width 53 height 25
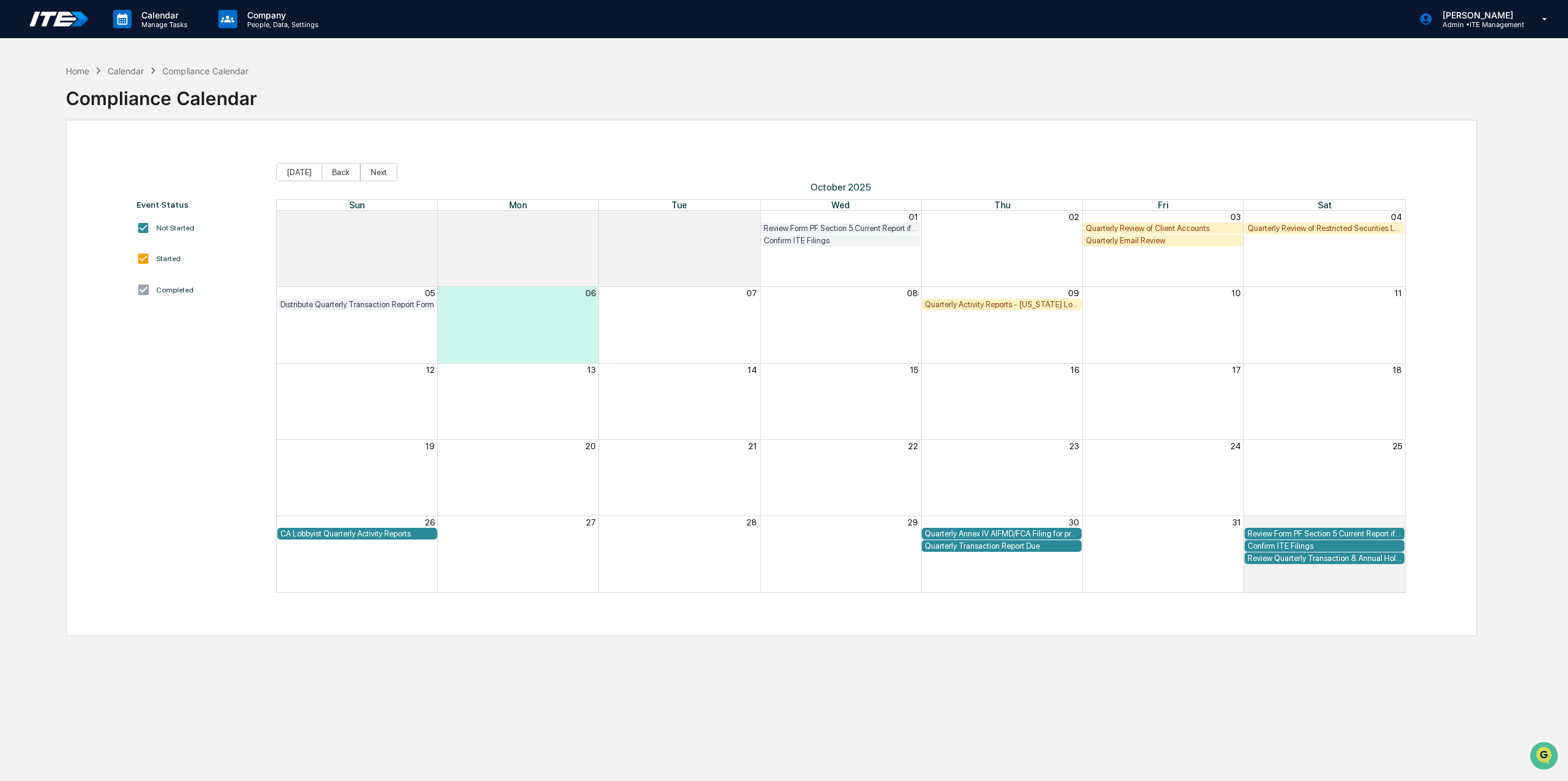
click at [1183, 226] on div "Quarterly Review of Client Accounts" at bounding box center [1163, 228] width 154 height 9
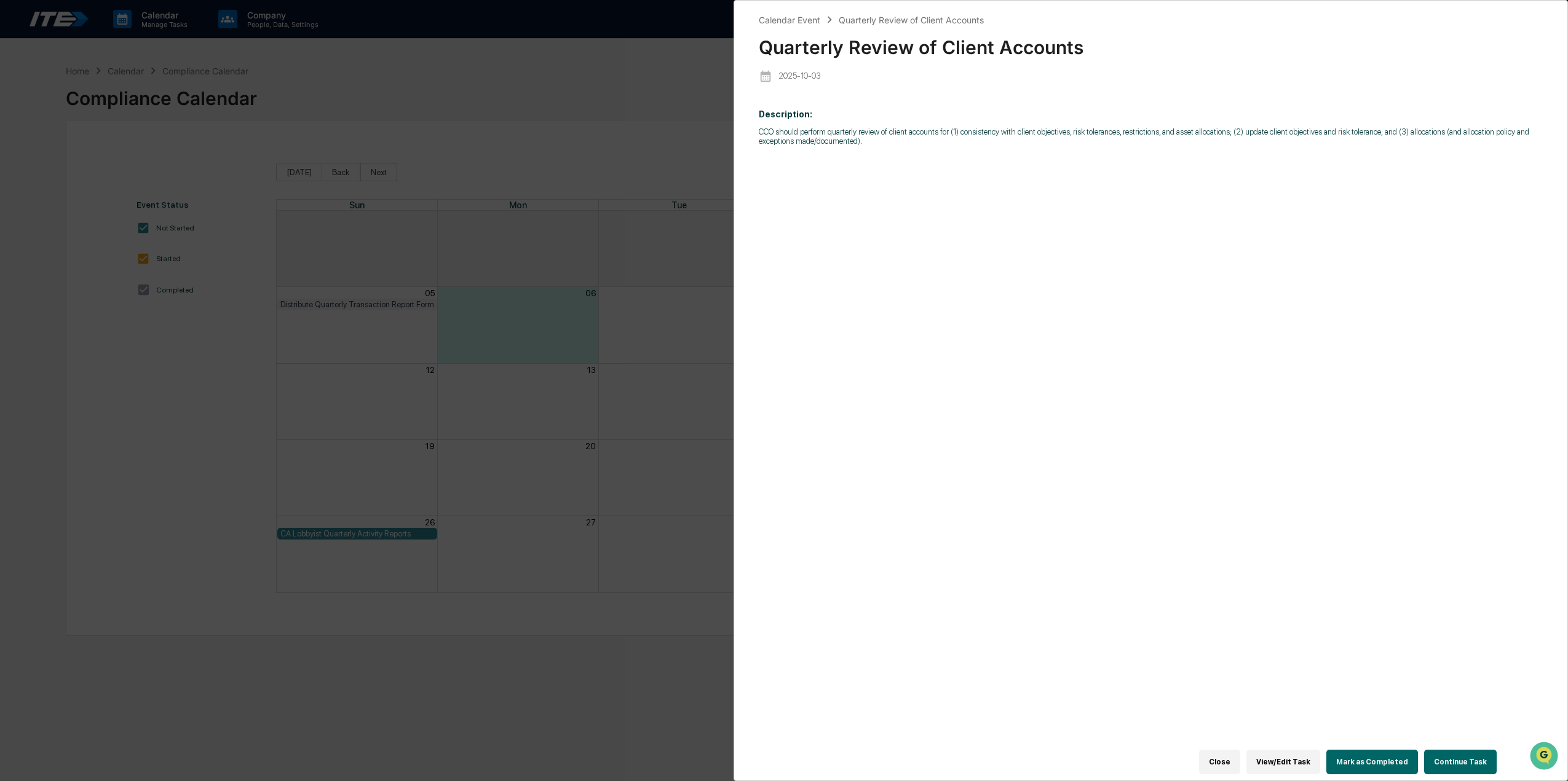
click at [1367, 755] on button "Mark as Completed" at bounding box center [1371, 762] width 91 height 24
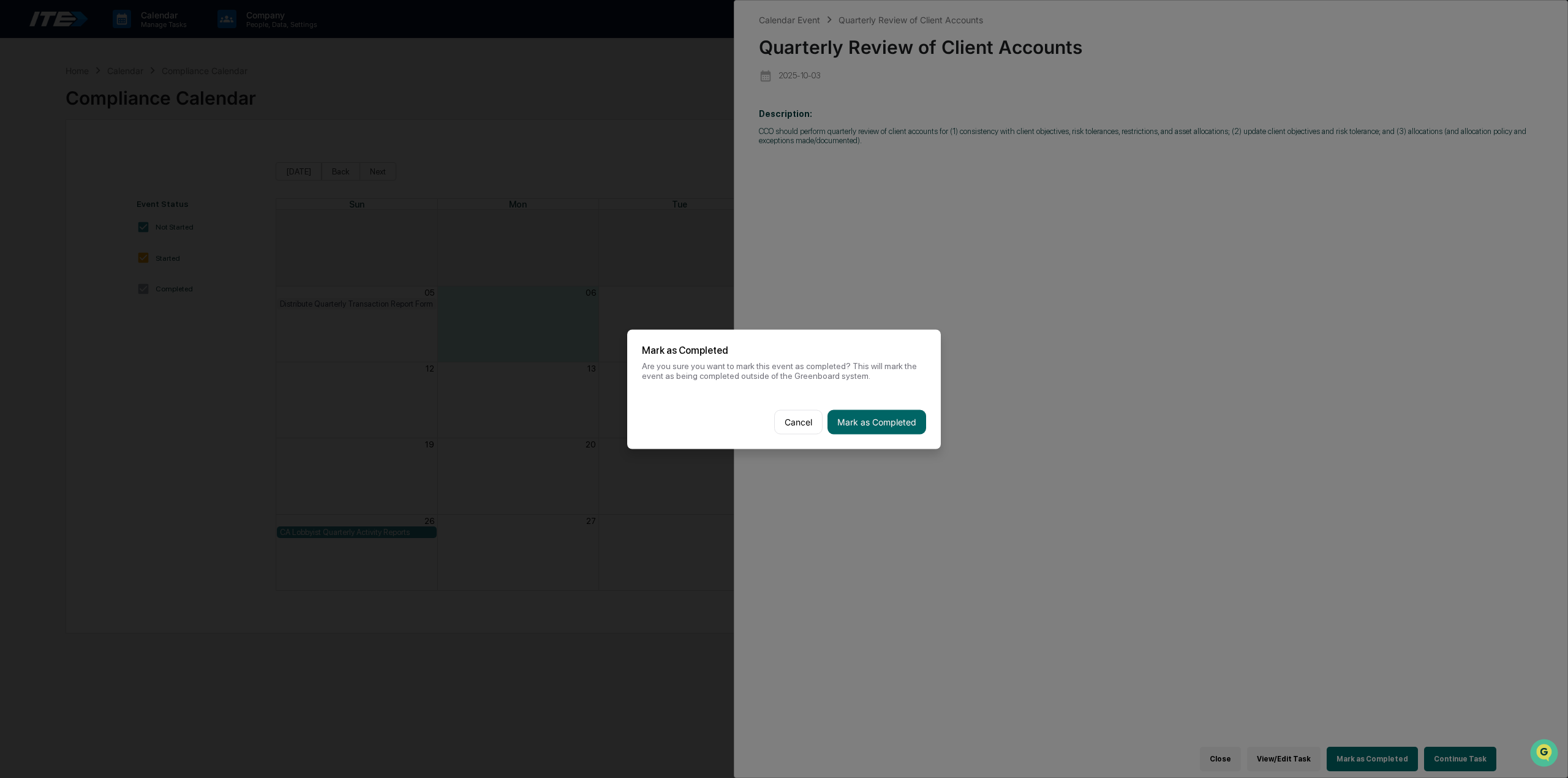
click at [875, 432] on div "Cancel Mark as Completed" at bounding box center [783, 421] width 313 height 54
click at [890, 417] on button "Mark as Completed" at bounding box center [877, 422] width 98 height 24
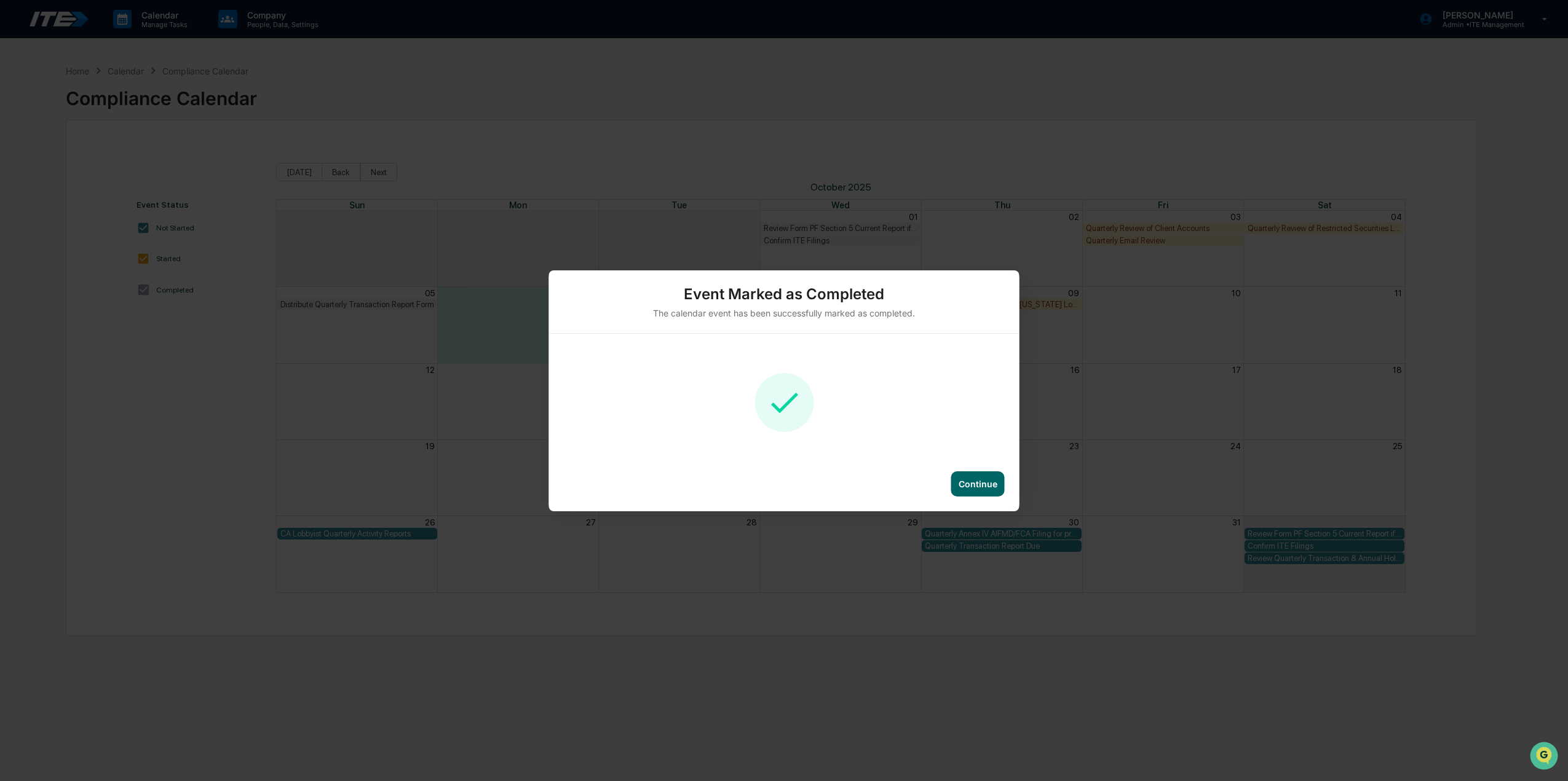
drag, startPoint x: 962, startPoint y: 482, endPoint x: 962, endPoint y: 471, distance: 11.0
click at [962, 481] on div "Continue" at bounding box center [978, 483] width 39 height 11
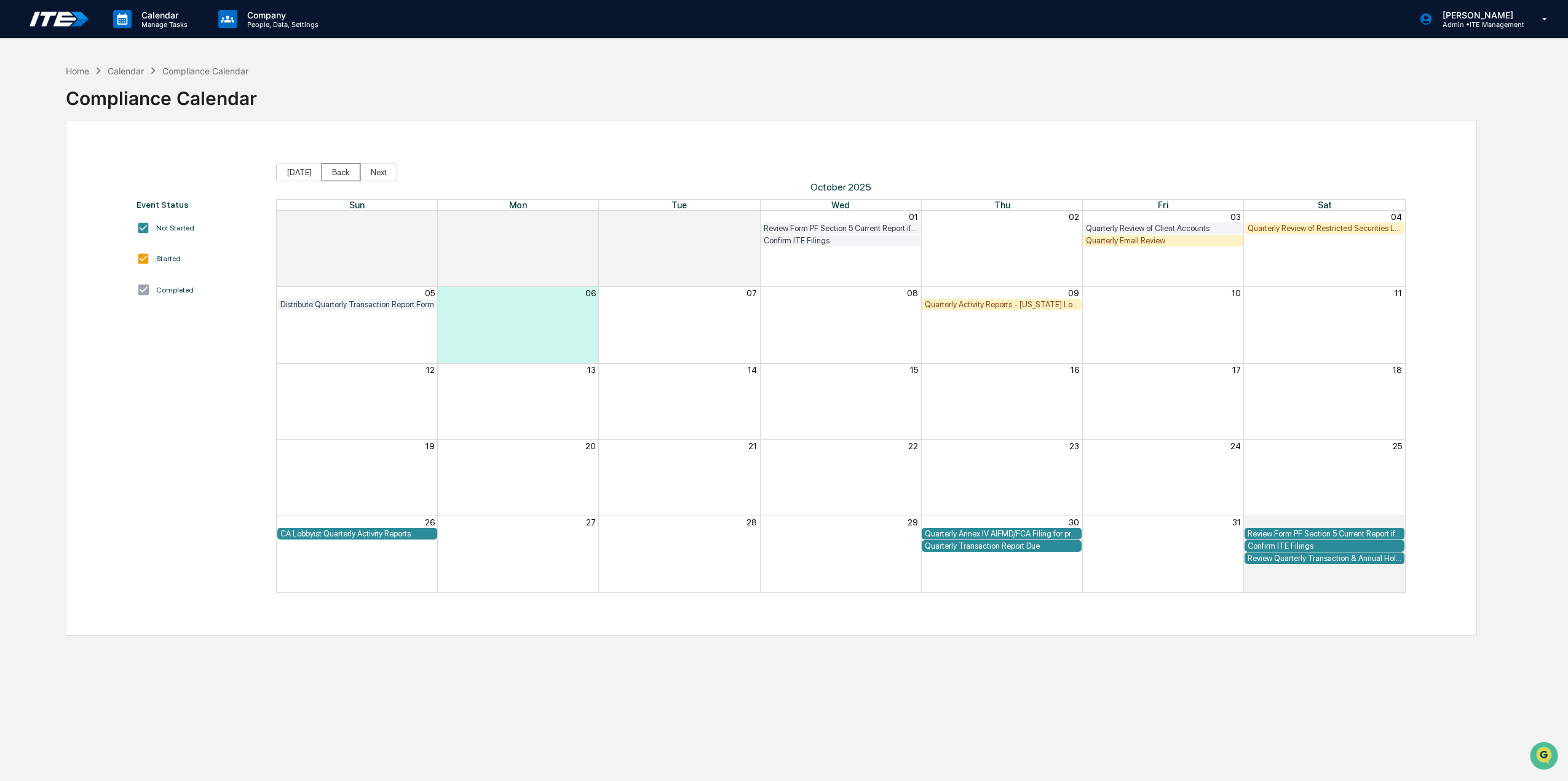
click at [344, 171] on button "Back" at bounding box center [341, 171] width 39 height 19
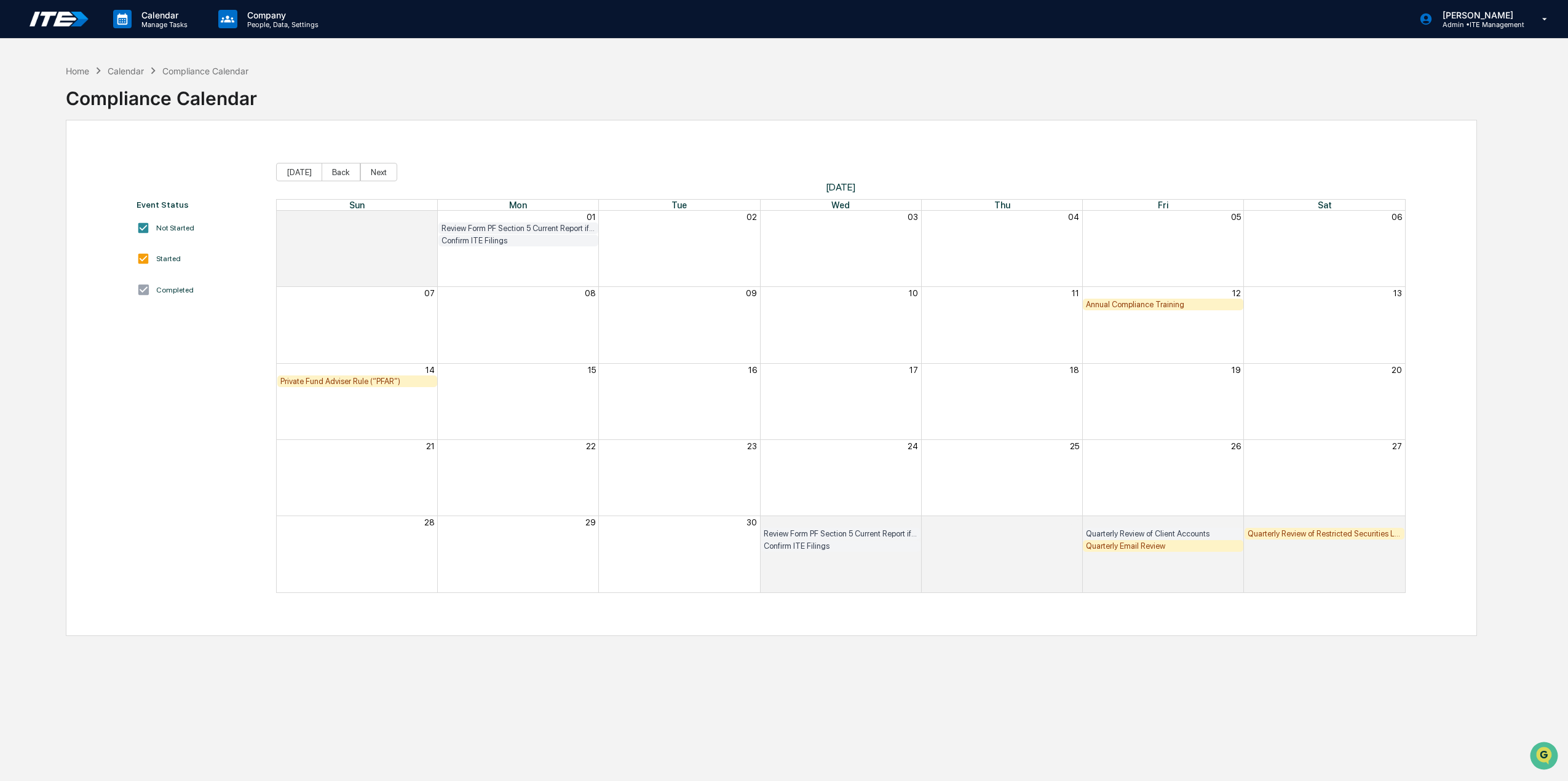
click at [1173, 303] on div "Annual Compliance Training" at bounding box center [1163, 304] width 154 height 9
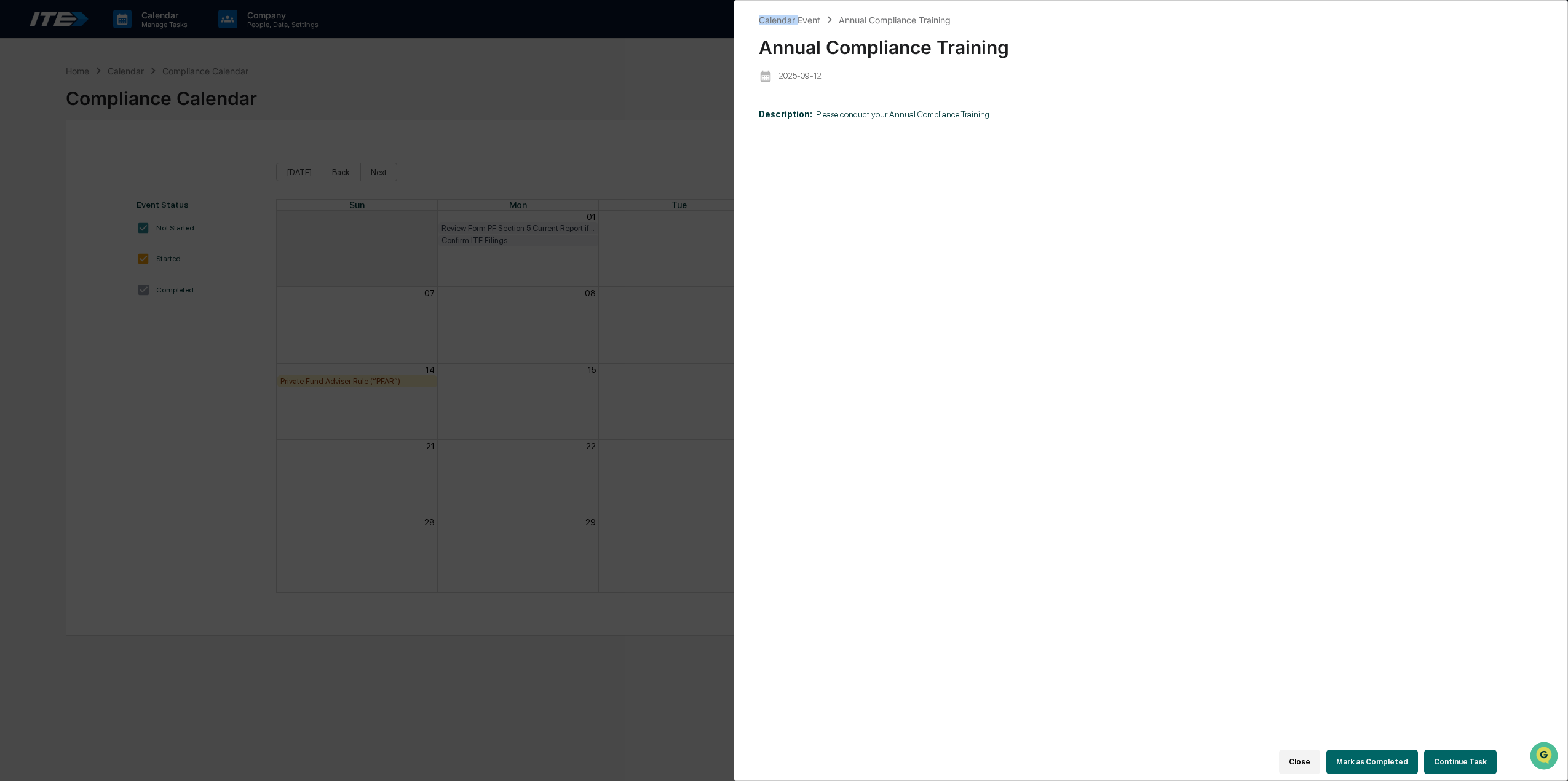
click at [1173, 303] on div "Calendar Event Annual Compliance Training Annual Compliance Training 2025-09-12…" at bounding box center [784, 390] width 1568 height 781
click at [1448, 754] on button "Continue Task" at bounding box center [1460, 762] width 73 height 24
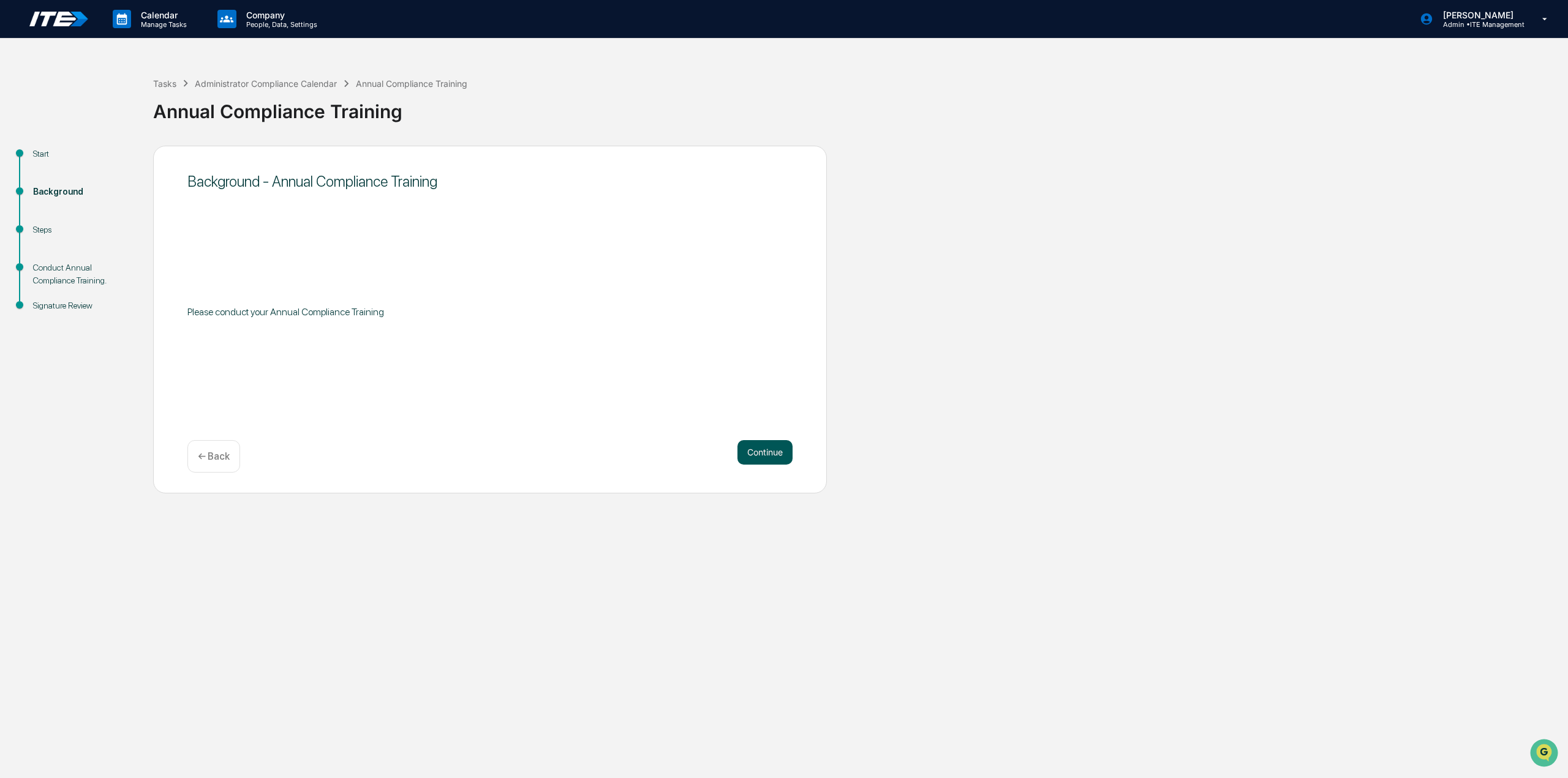
click at [762, 447] on button "Continue" at bounding box center [765, 453] width 55 height 24
click at [775, 263] on button "Edit Steps" at bounding box center [763, 267] width 60 height 19
click at [760, 267] on button "Edit Steps" at bounding box center [763, 267] width 60 height 19
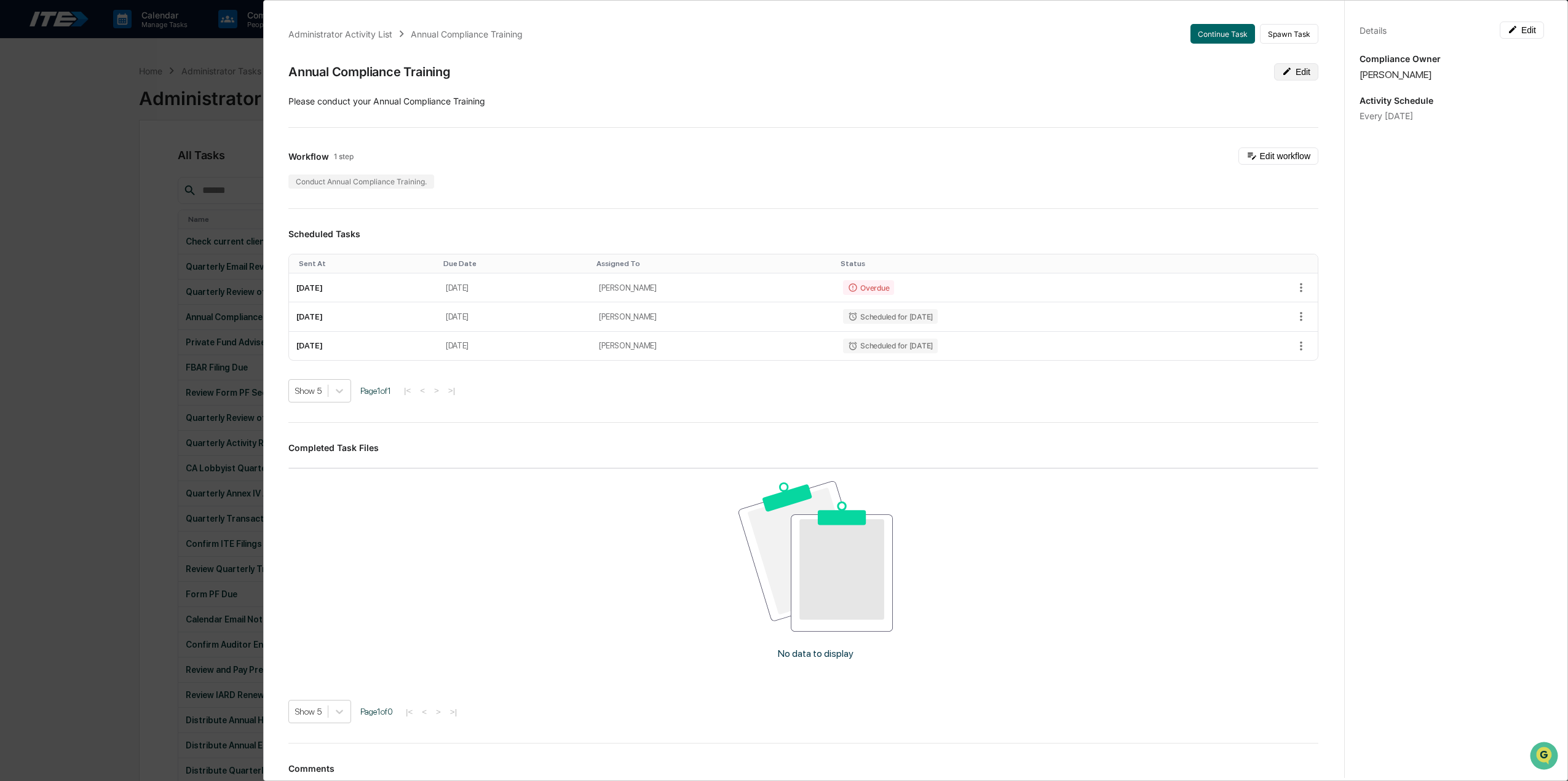
click at [1288, 74] on button "Edit" at bounding box center [1295, 71] width 44 height 17
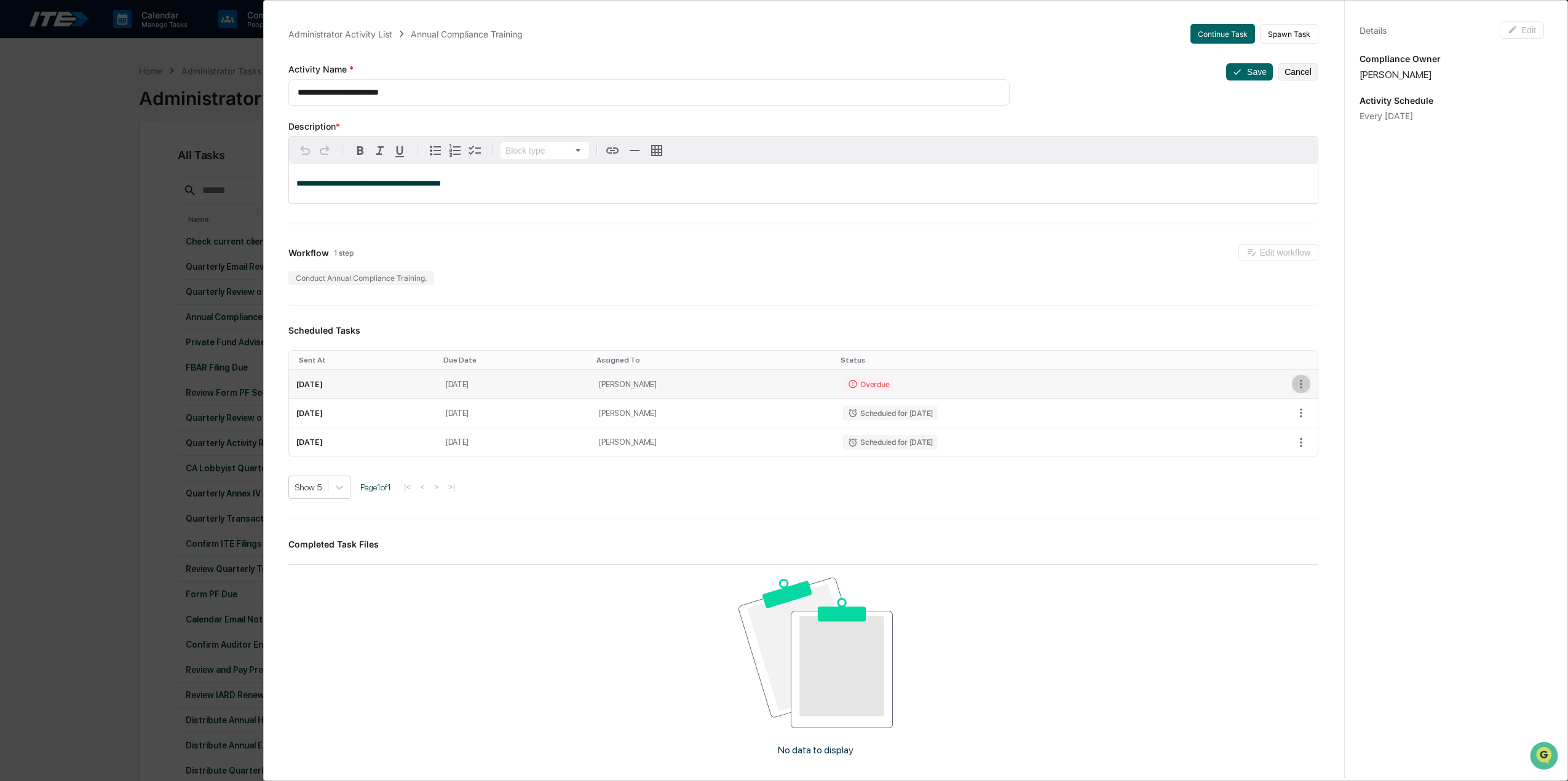
click at [1294, 383] on icon "button" at bounding box center [1300, 384] width 14 height 14
click at [1529, 27] on div at bounding box center [787, 390] width 1574 height 781
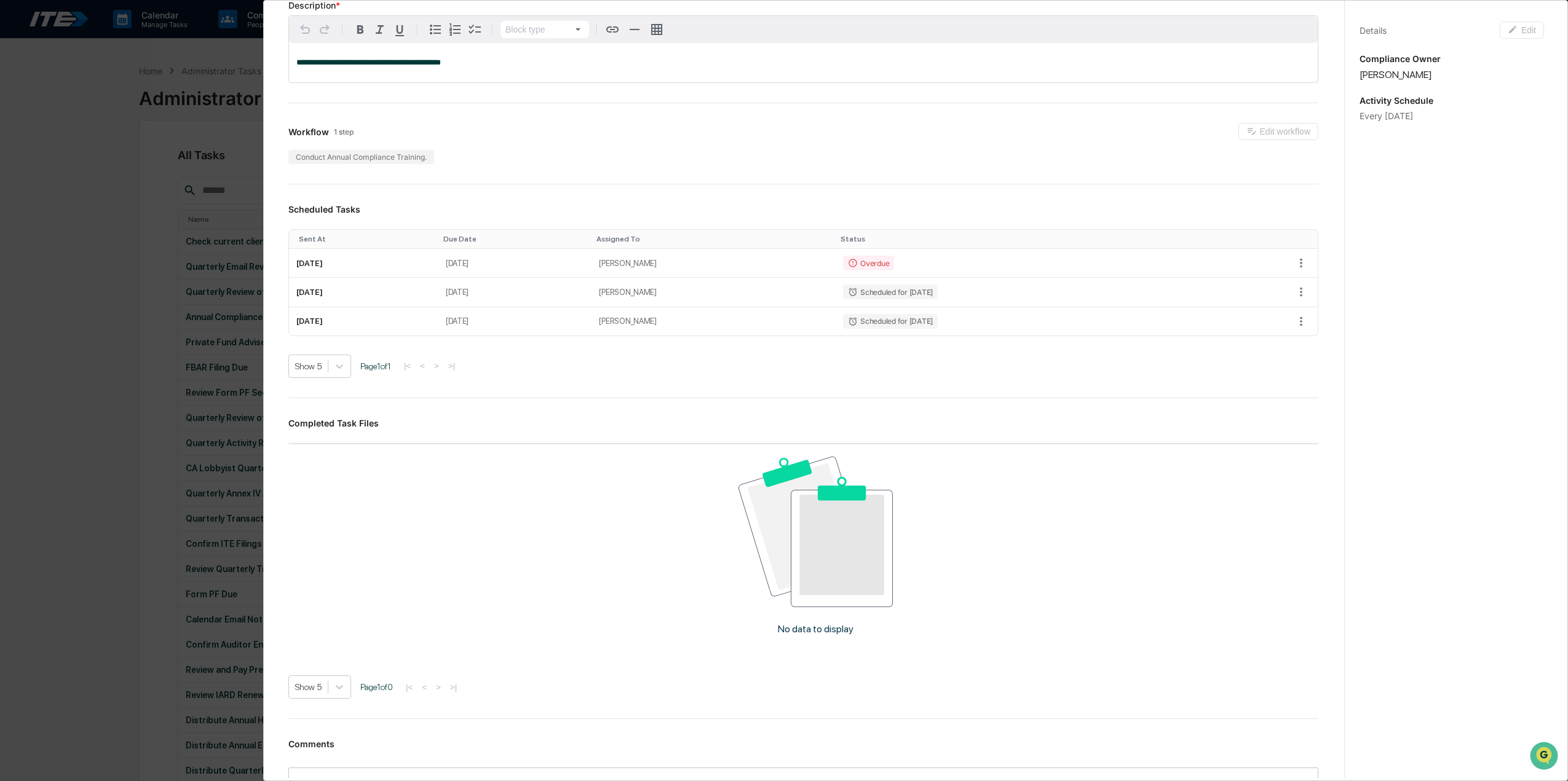
scroll to position [123, 0]
click at [355, 268] on td "[DATE]" at bounding box center [363, 262] width 150 height 29
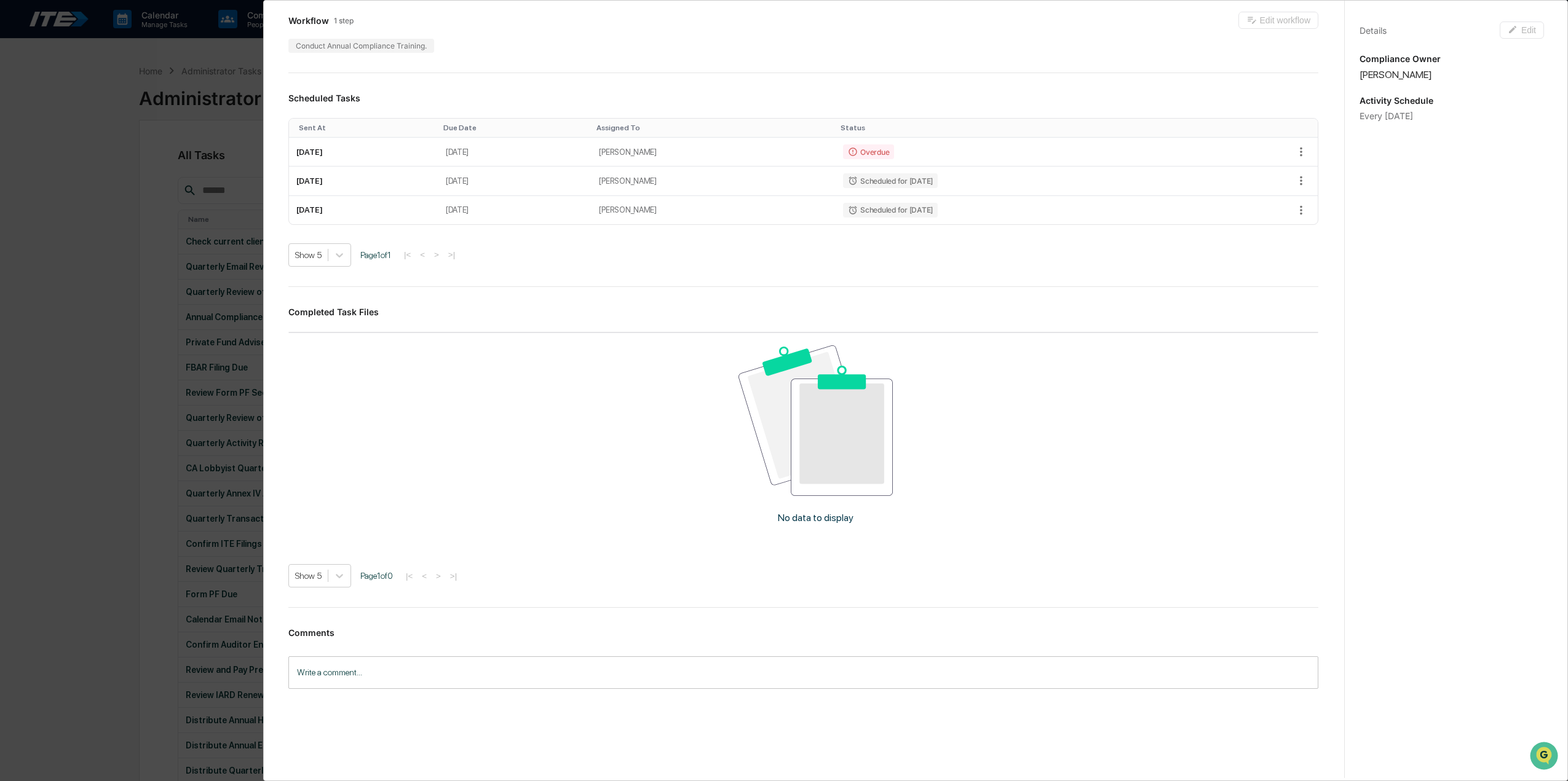
scroll to position [6, 0]
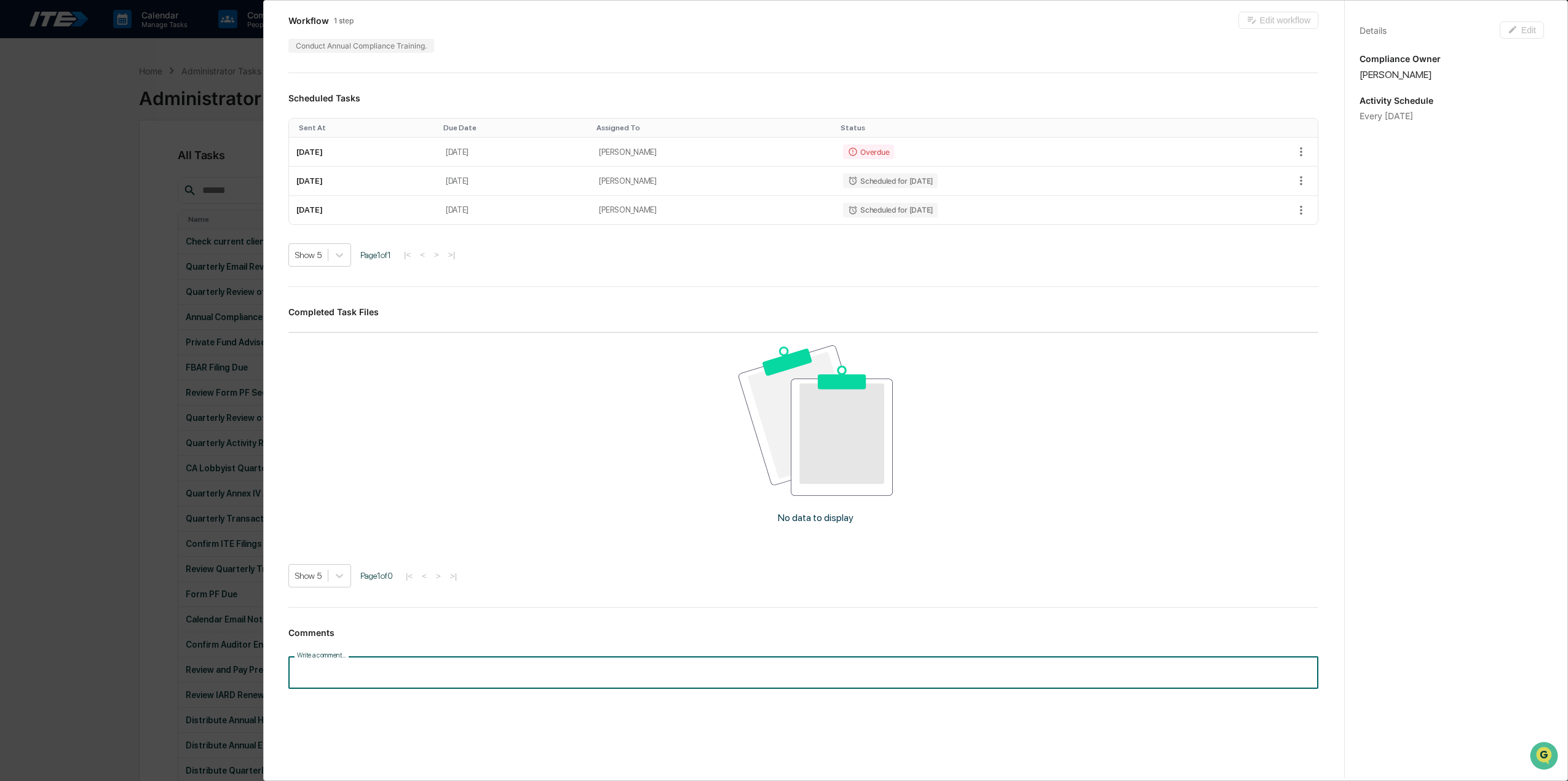
click at [306, 670] on input "Write a comment..." at bounding box center [803, 673] width 1029 height 32
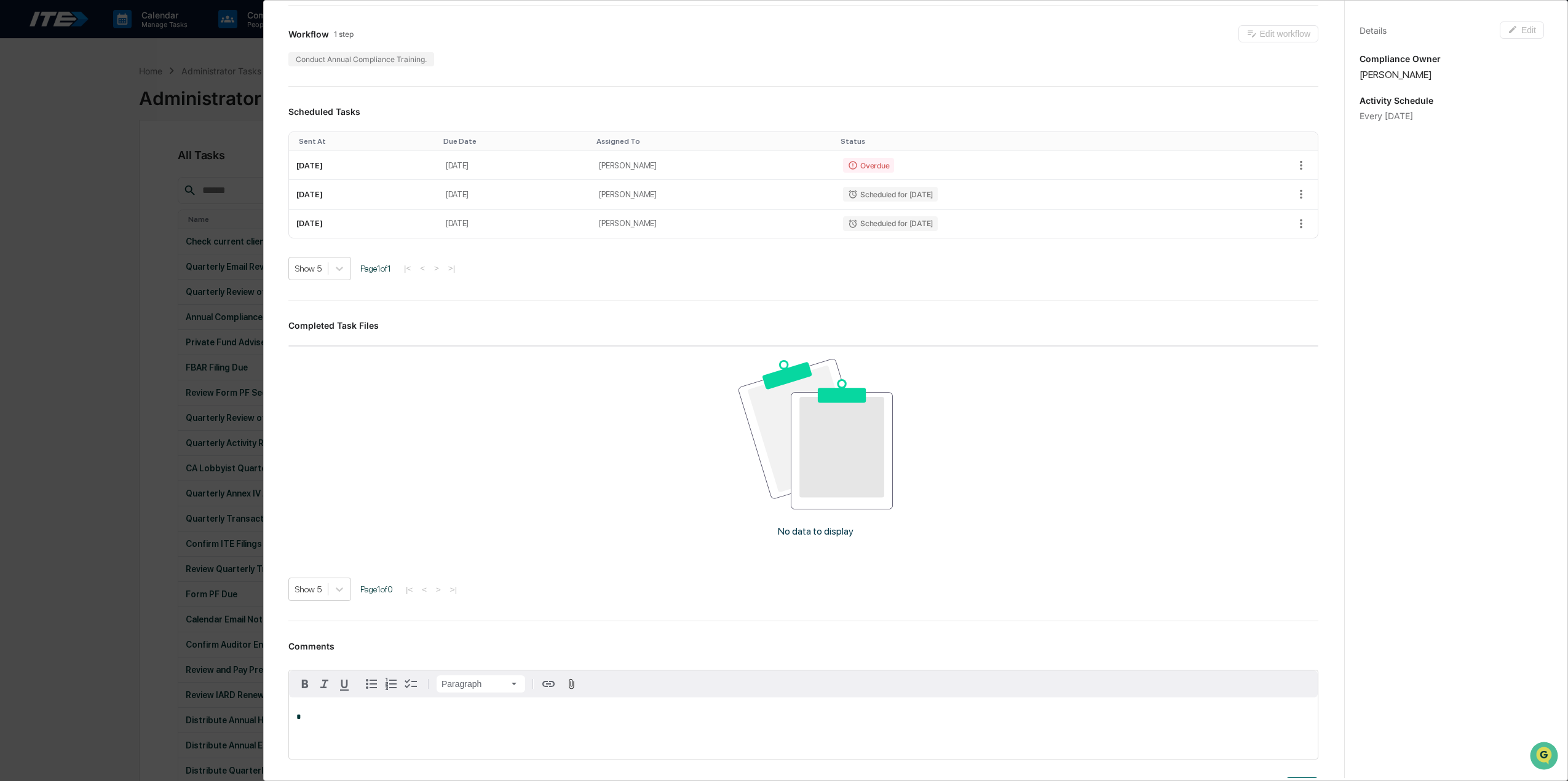
scroll to position [327, 0]
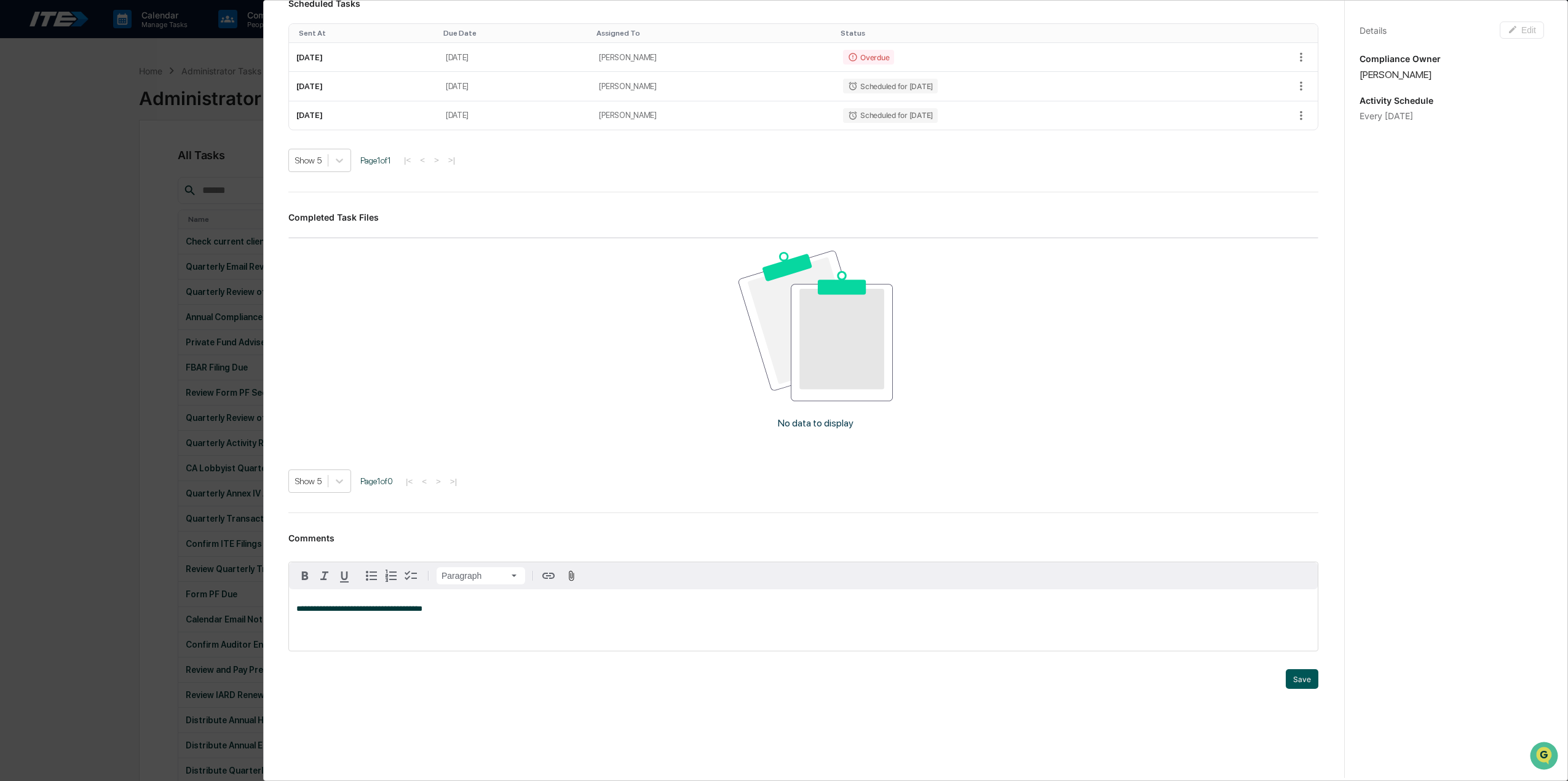
click at [1287, 673] on button "Save" at bounding box center [1302, 679] width 32 height 19
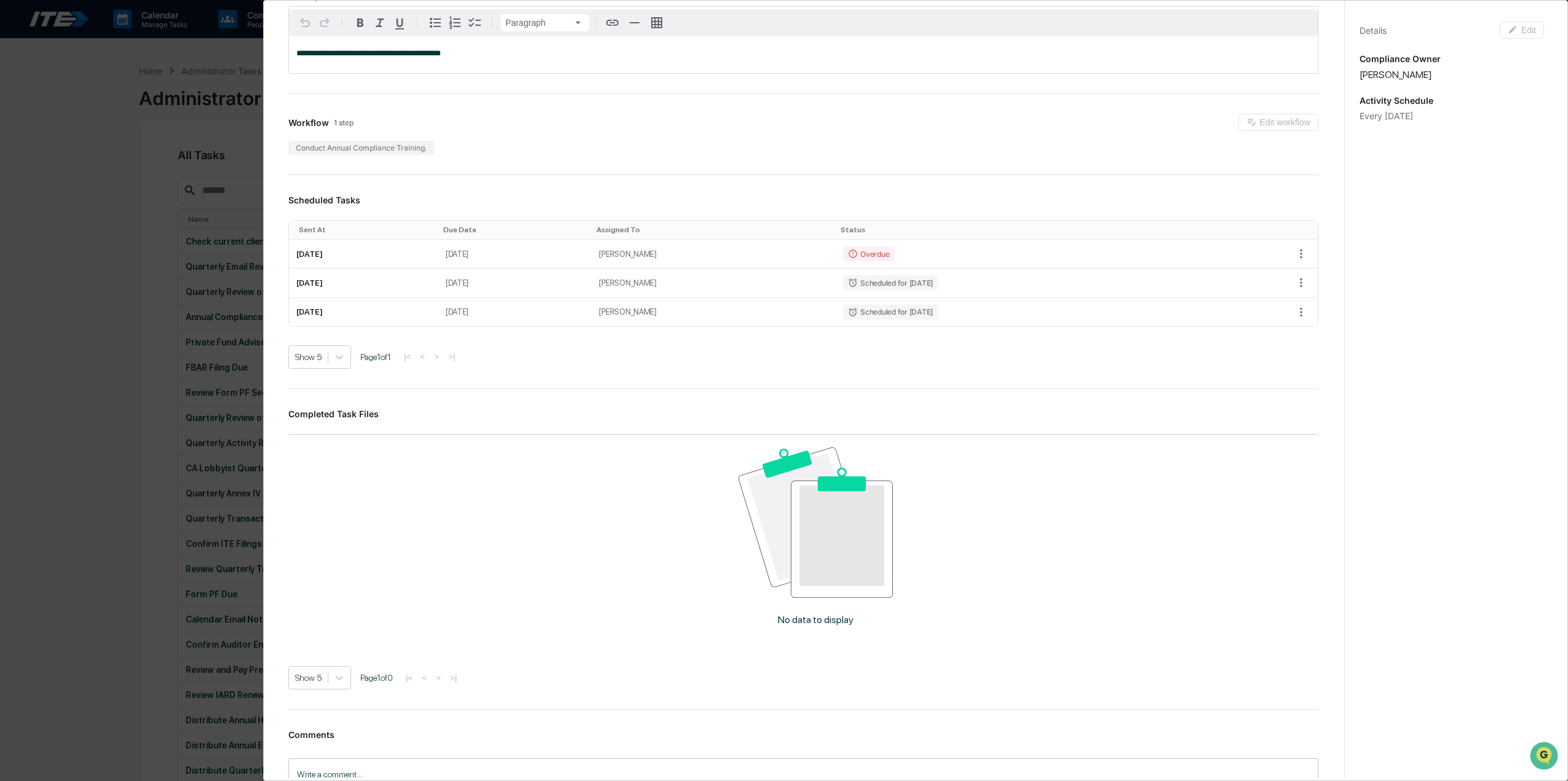
scroll to position [50, 0]
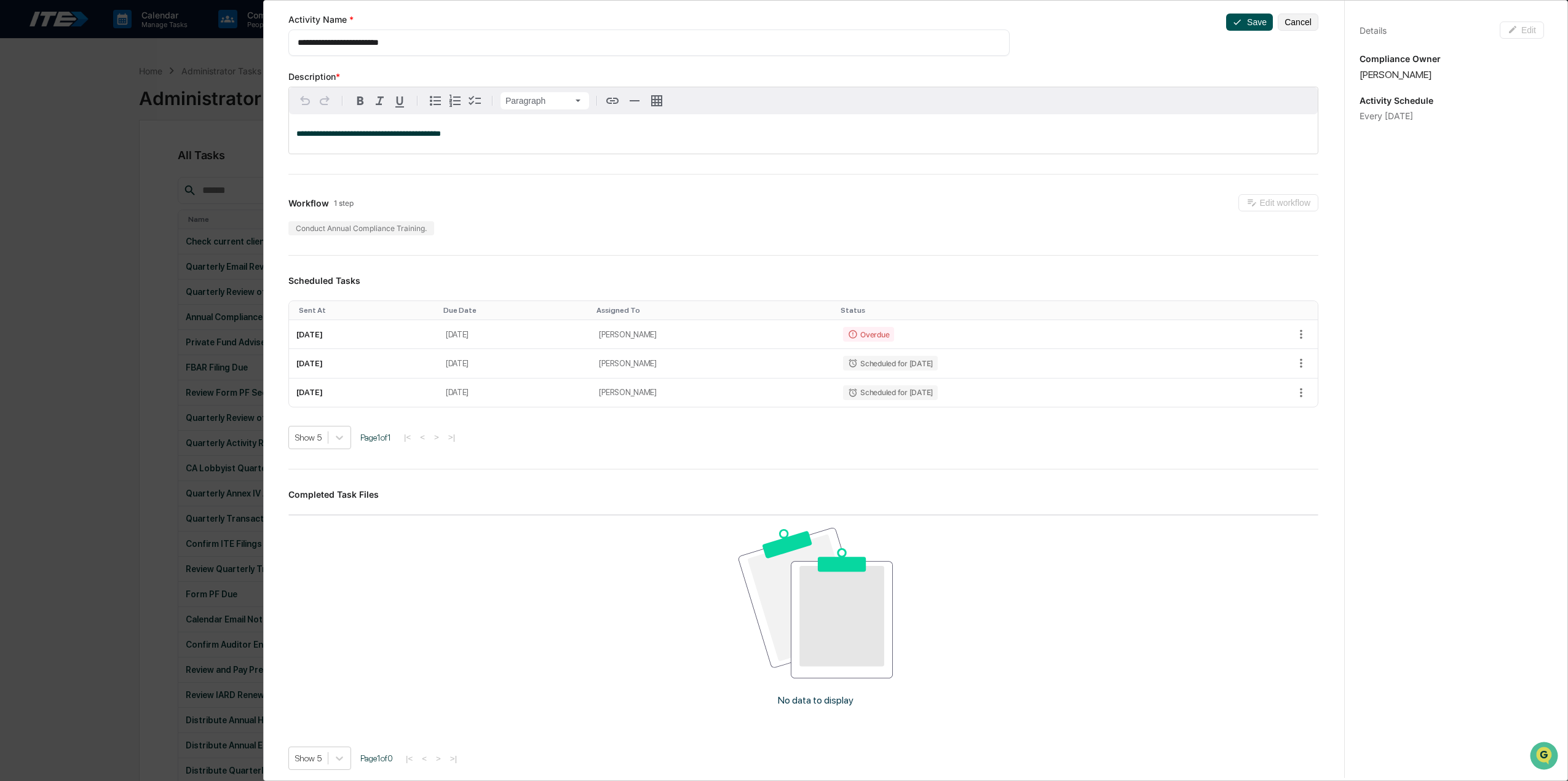
click at [1241, 17] on button "Save" at bounding box center [1249, 22] width 47 height 17
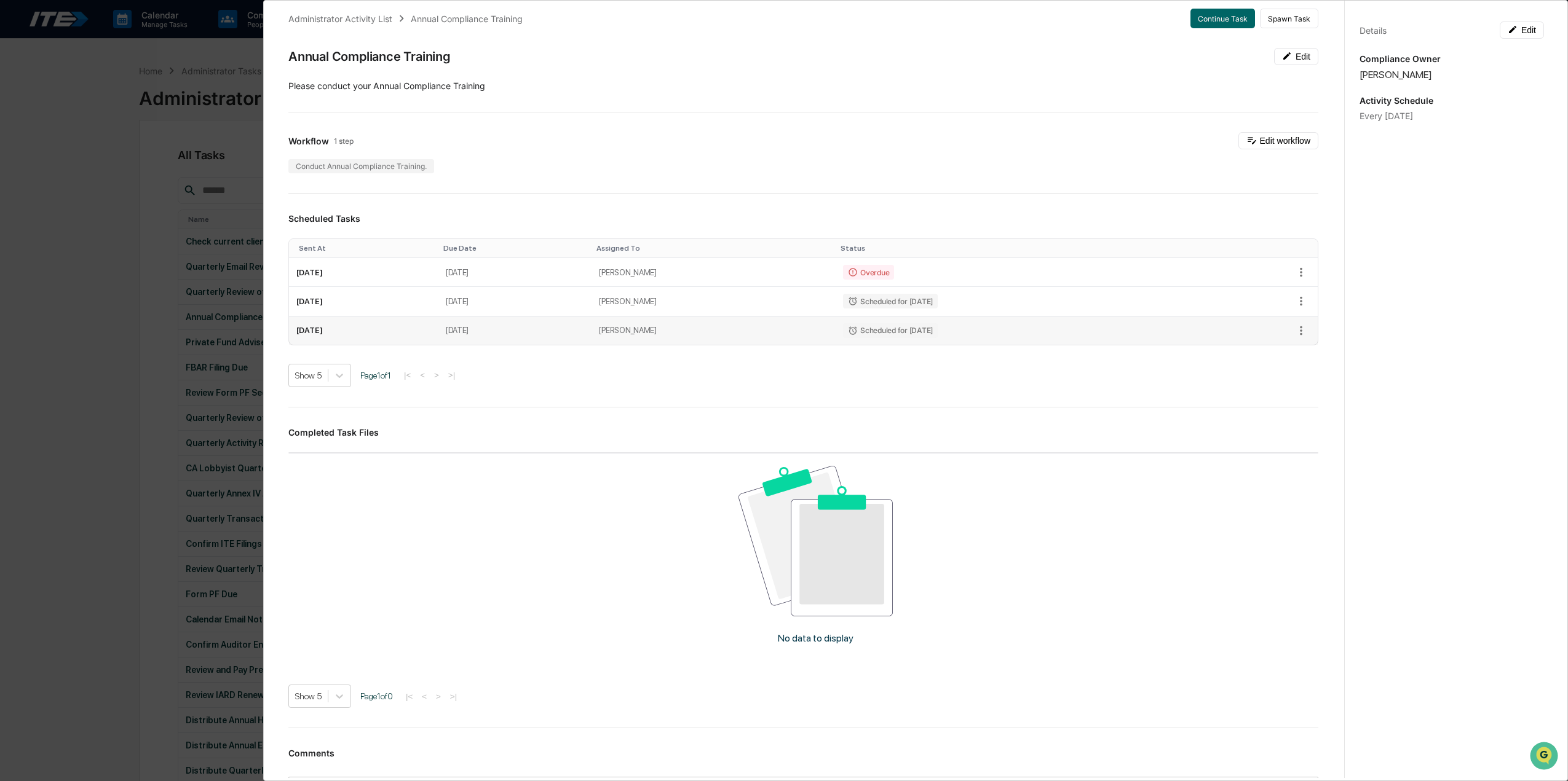
scroll to position [0, 0]
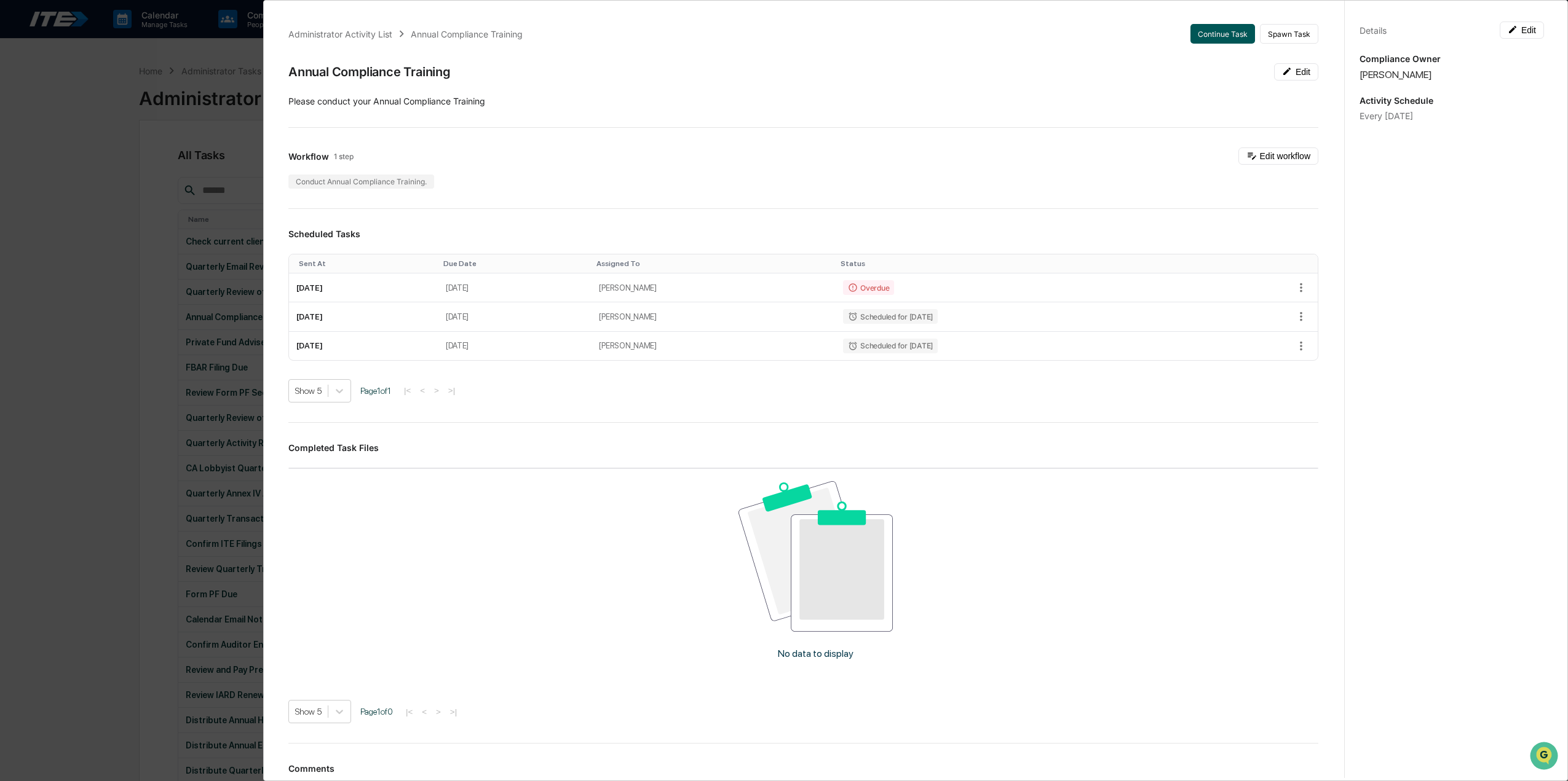
click at [1219, 32] on button "Continue Task" at bounding box center [1223, 34] width 65 height 19
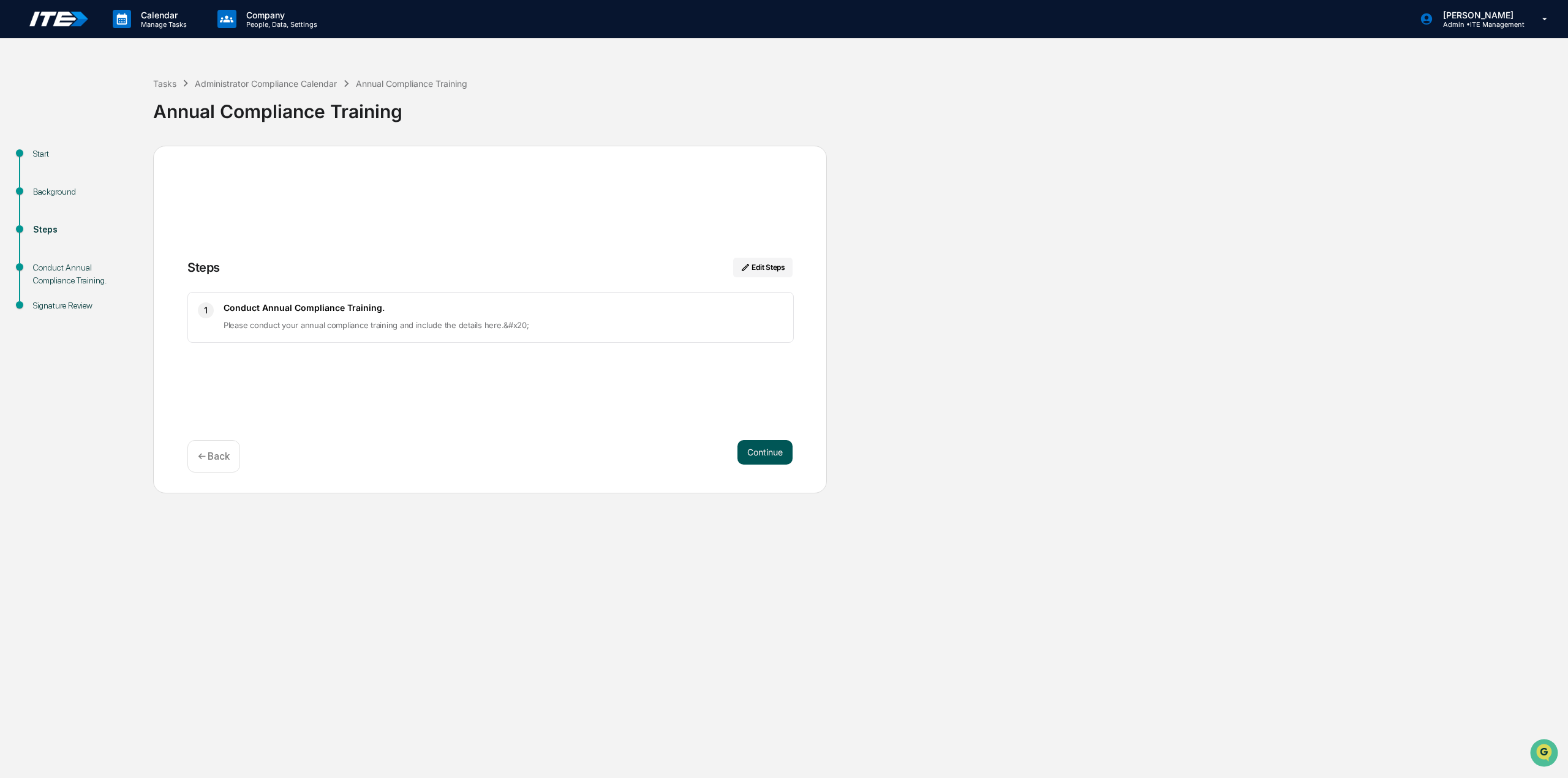
click at [755, 461] on button "Continue" at bounding box center [765, 453] width 55 height 24
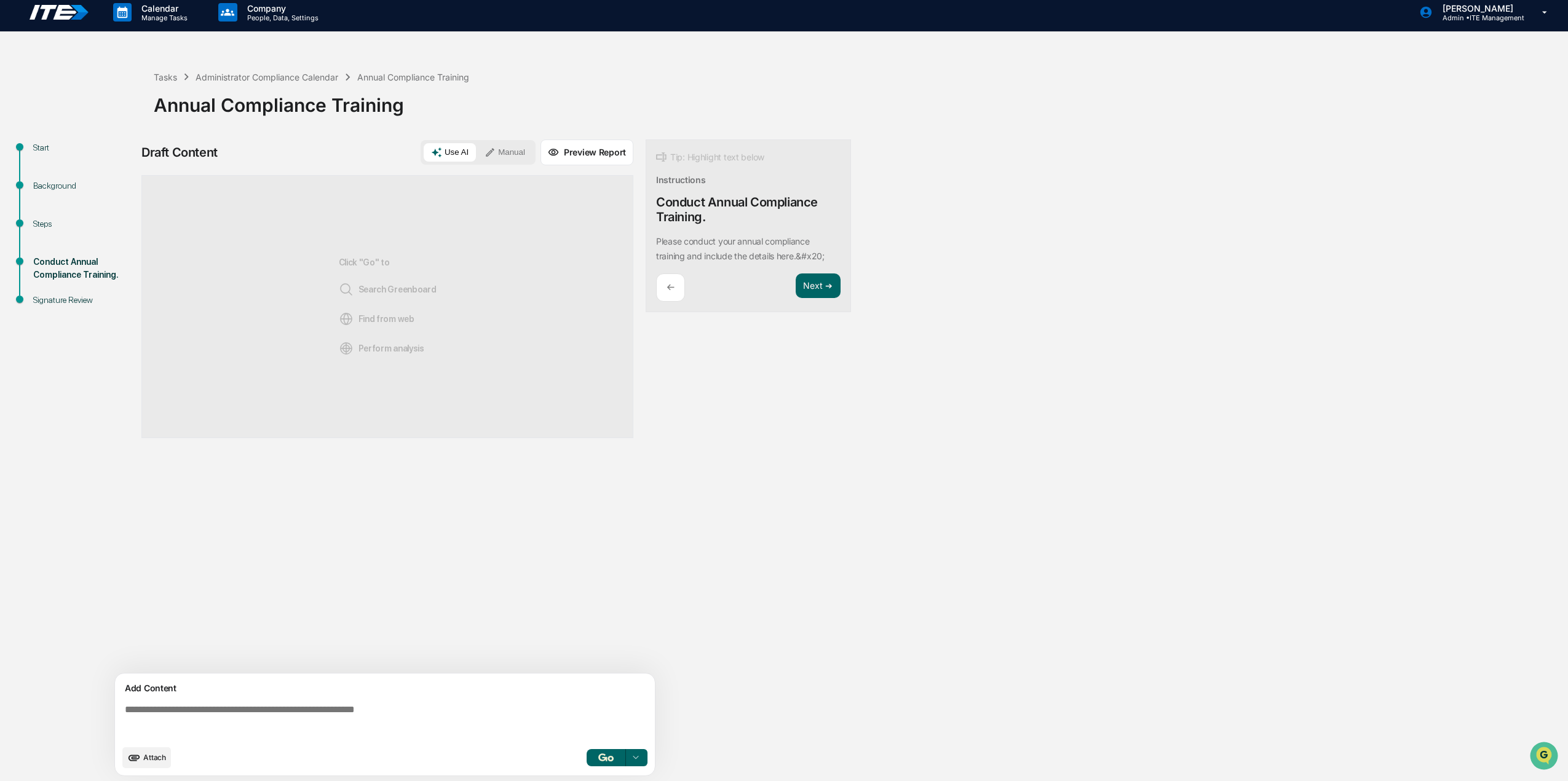
scroll to position [9, 0]
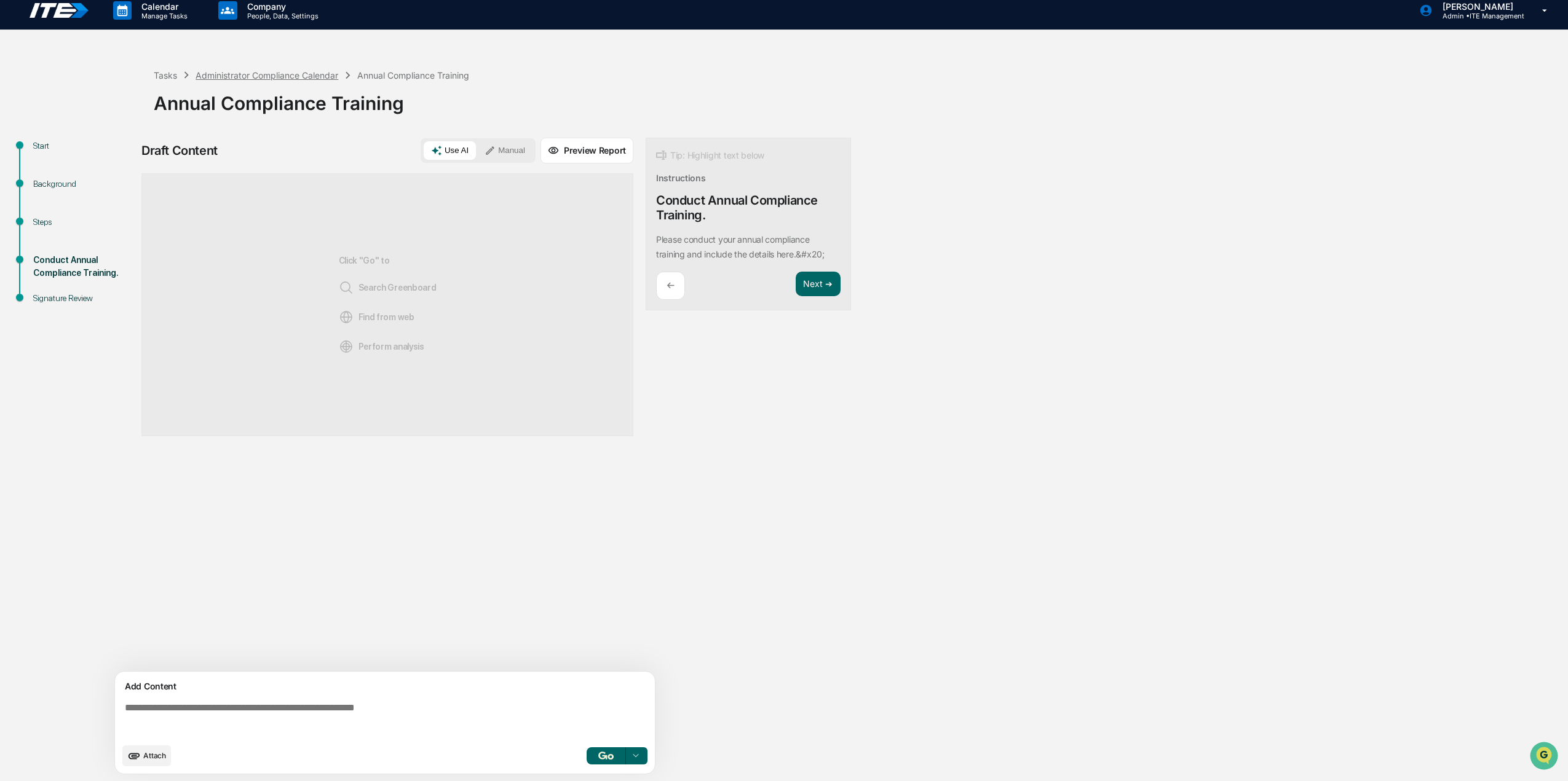
click at [242, 74] on div "Administrator Compliance Calendar" at bounding box center [267, 75] width 142 height 11
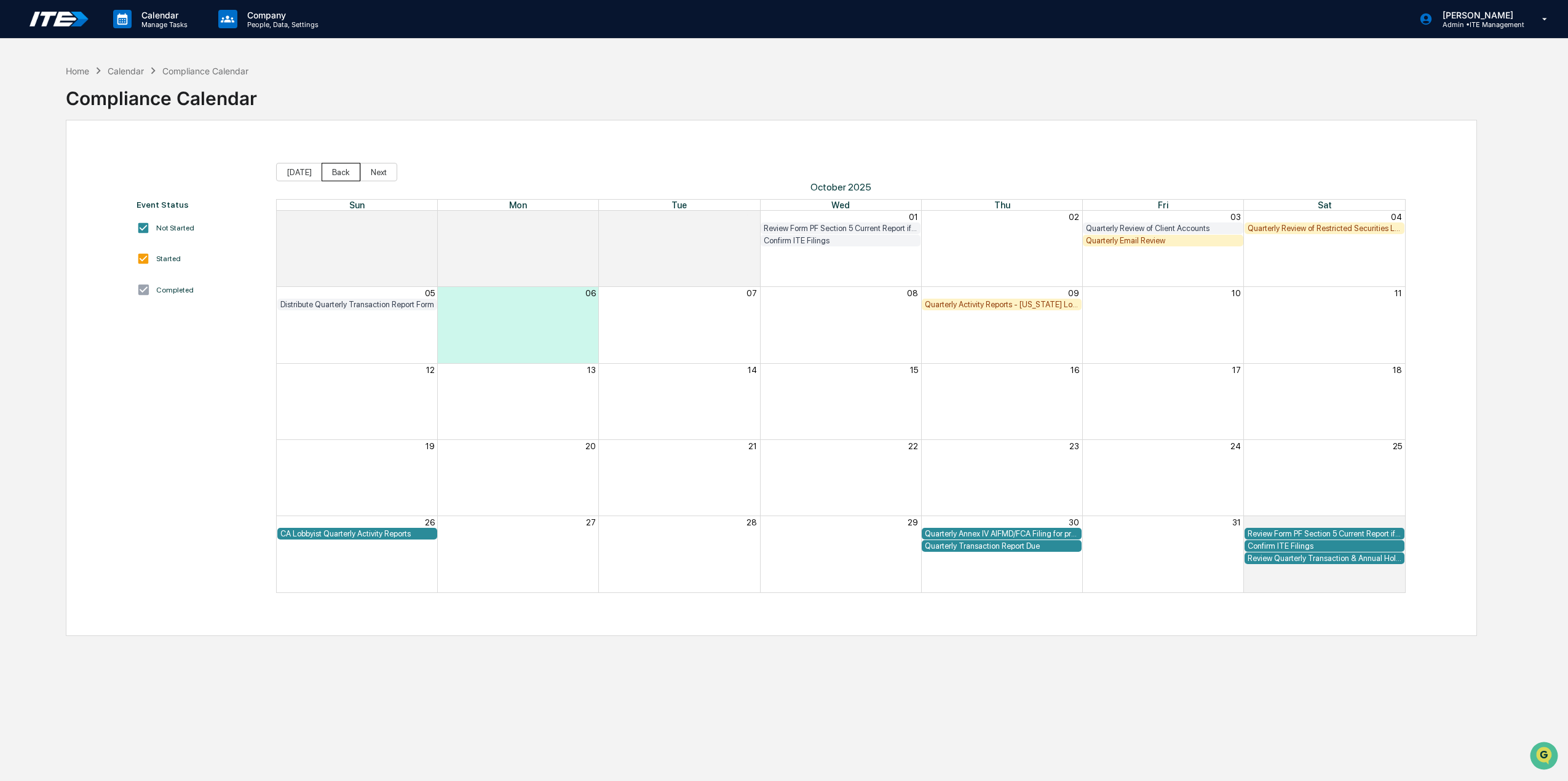
click at [335, 171] on button "Back" at bounding box center [341, 171] width 39 height 19
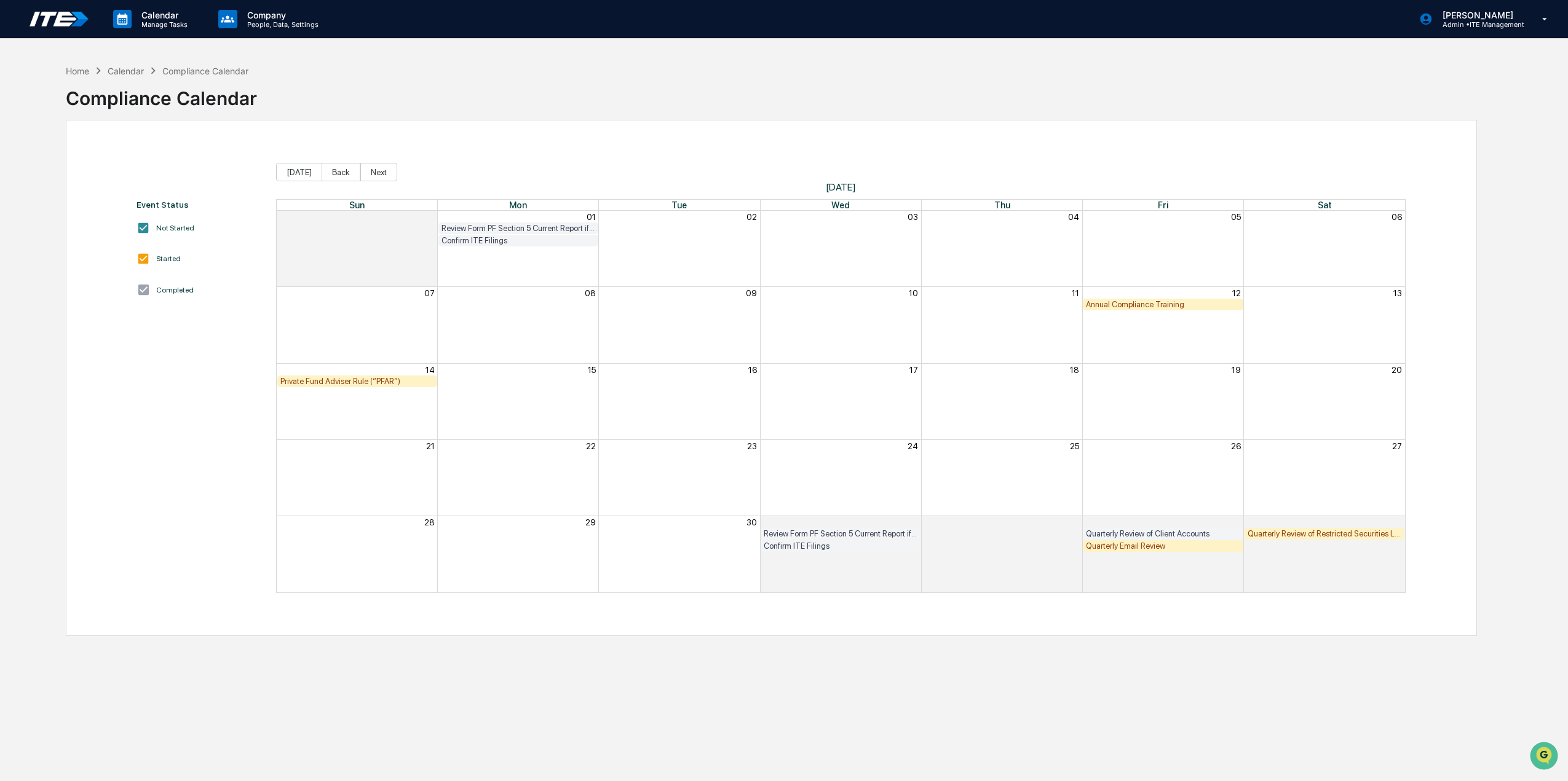
click at [361, 382] on div "Private Fund Adviser Rule (“PFAR”)" at bounding box center [357, 381] width 154 height 9
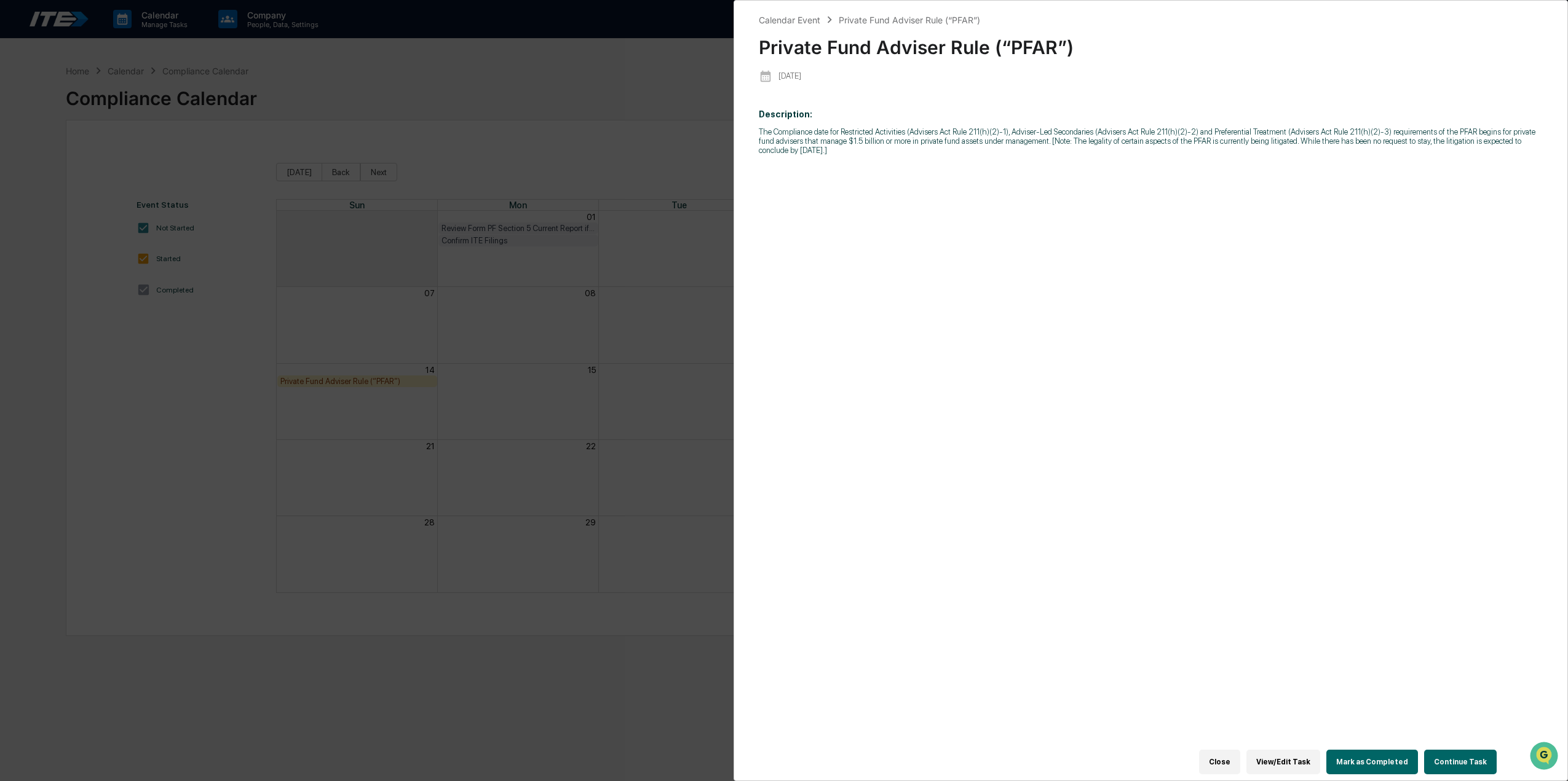
click at [1369, 753] on button "Mark as Completed" at bounding box center [1371, 762] width 91 height 24
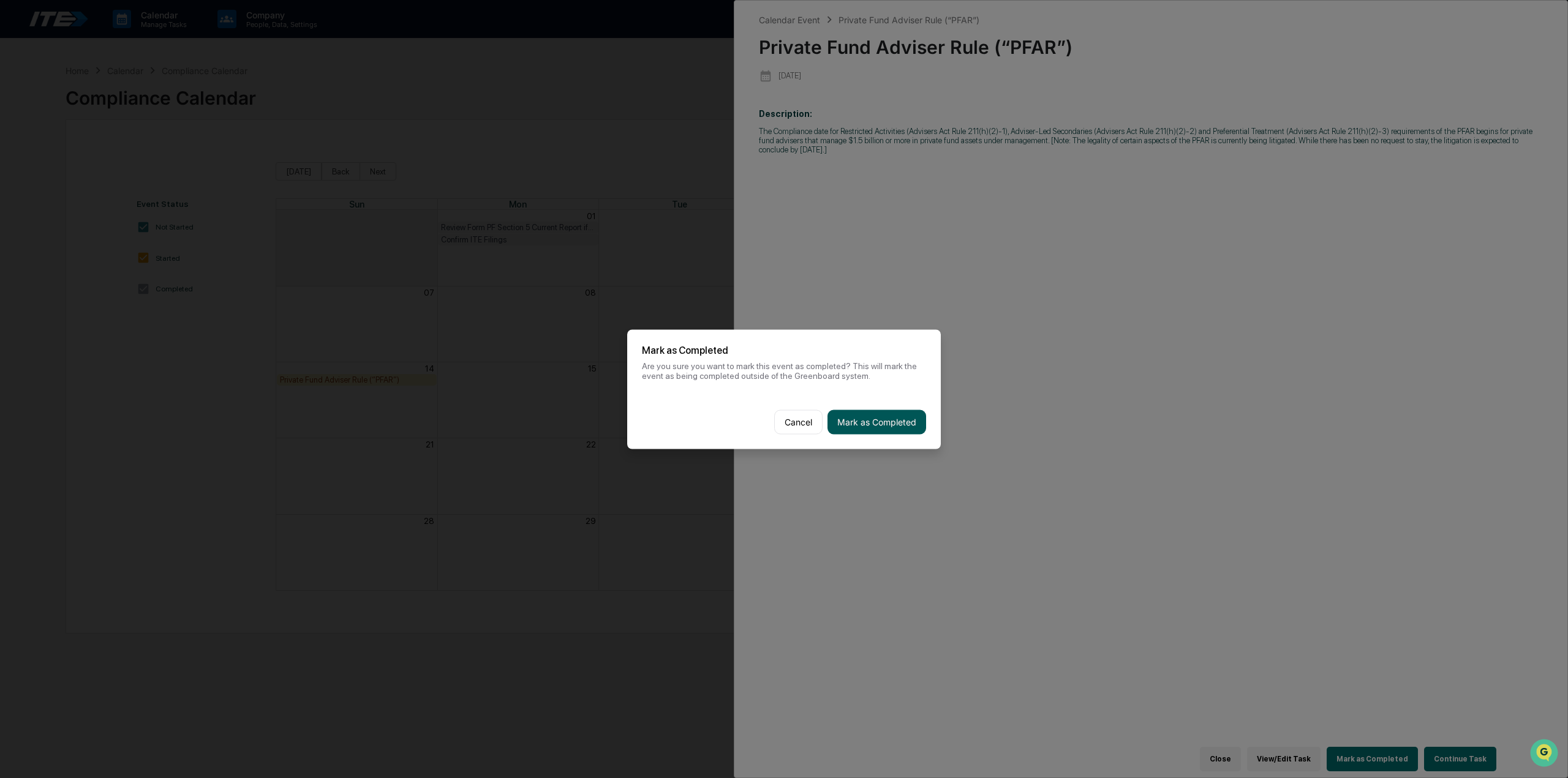
click at [847, 420] on button "Mark as Completed" at bounding box center [877, 422] width 98 height 24
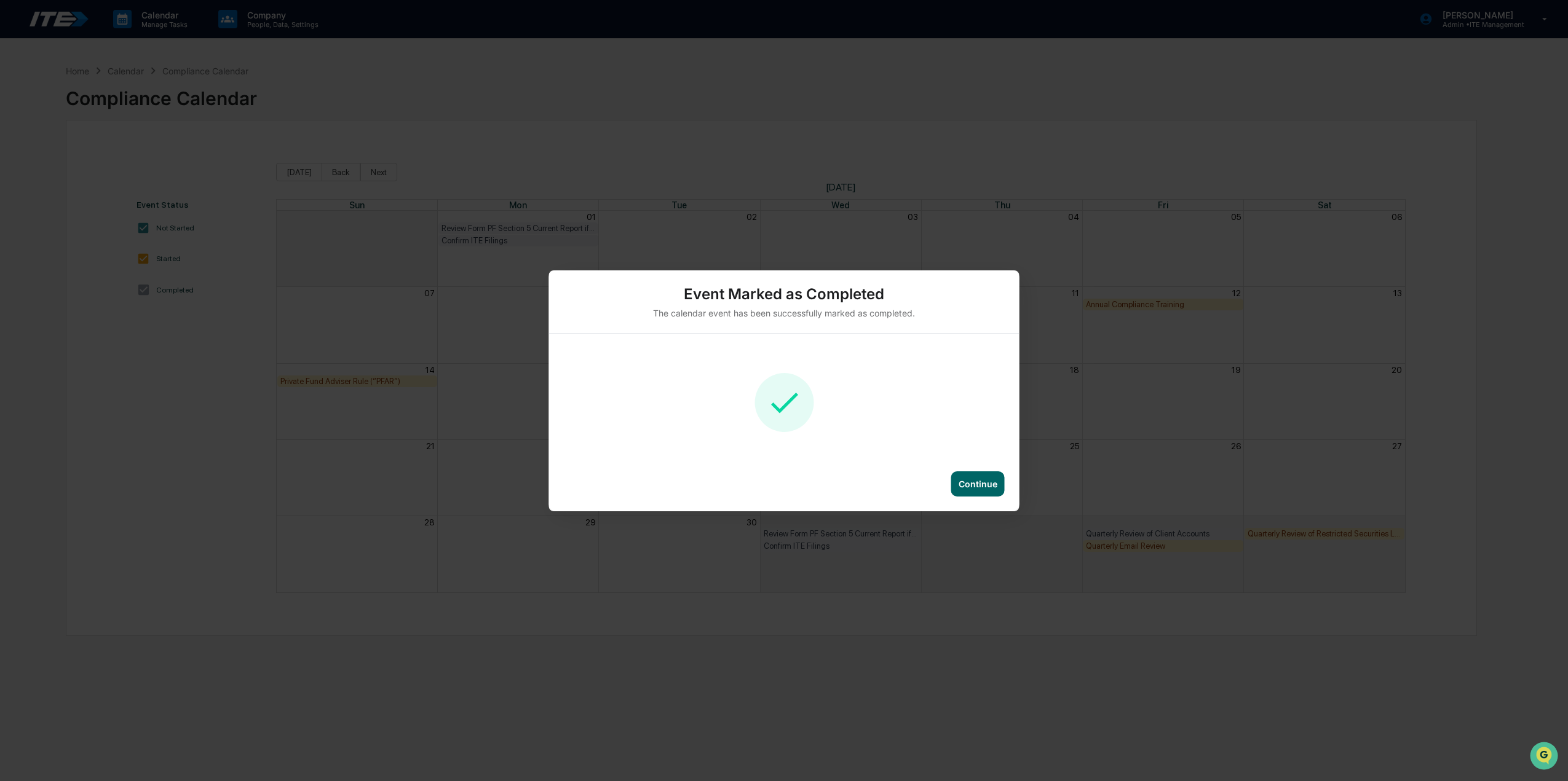
drag, startPoint x: 983, startPoint y: 483, endPoint x: 570, endPoint y: 369, distance: 428.4
click at [983, 483] on div "Continue" at bounding box center [978, 483] width 39 height 11
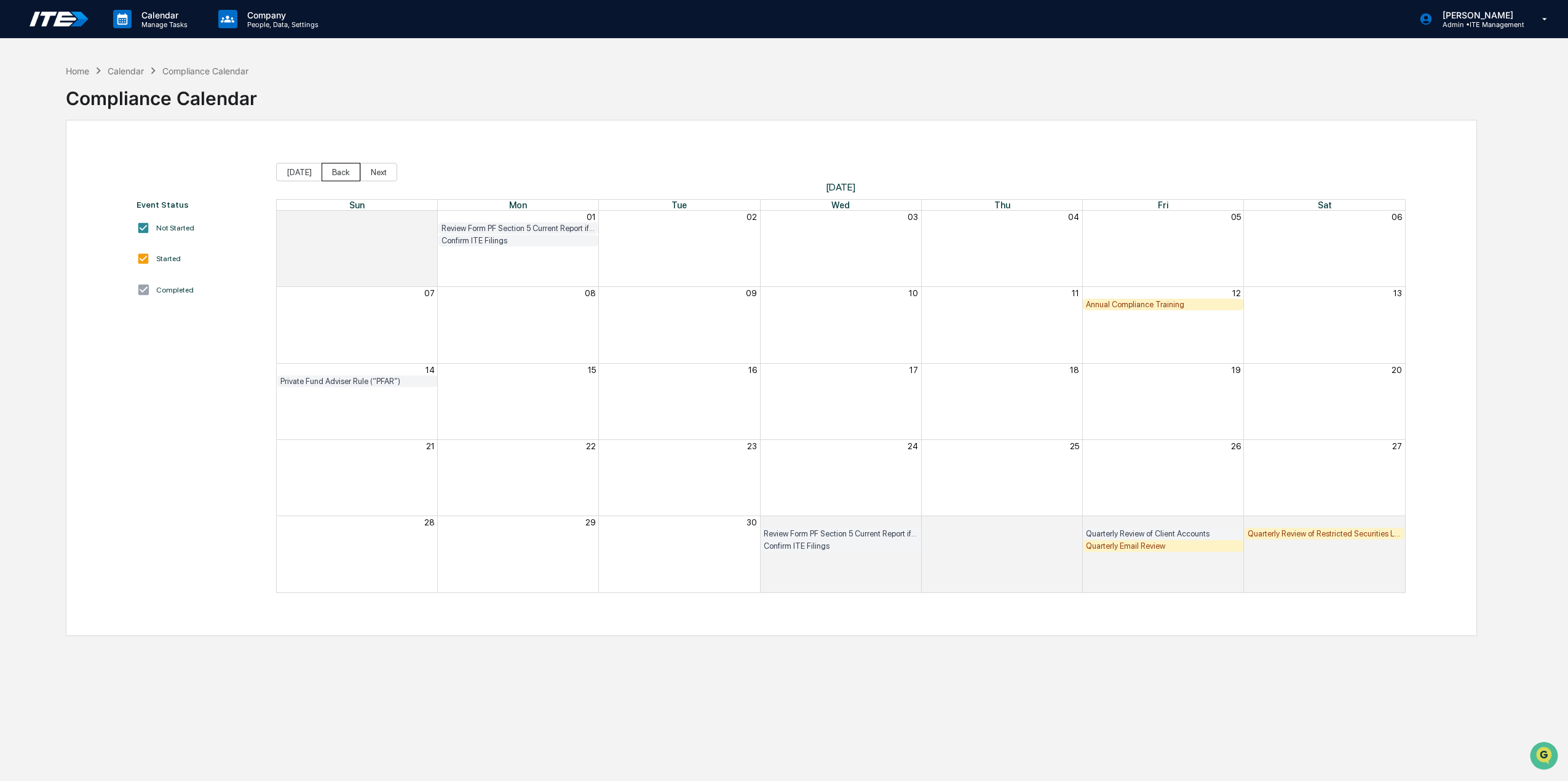
click at [342, 169] on button "Back" at bounding box center [341, 171] width 39 height 19
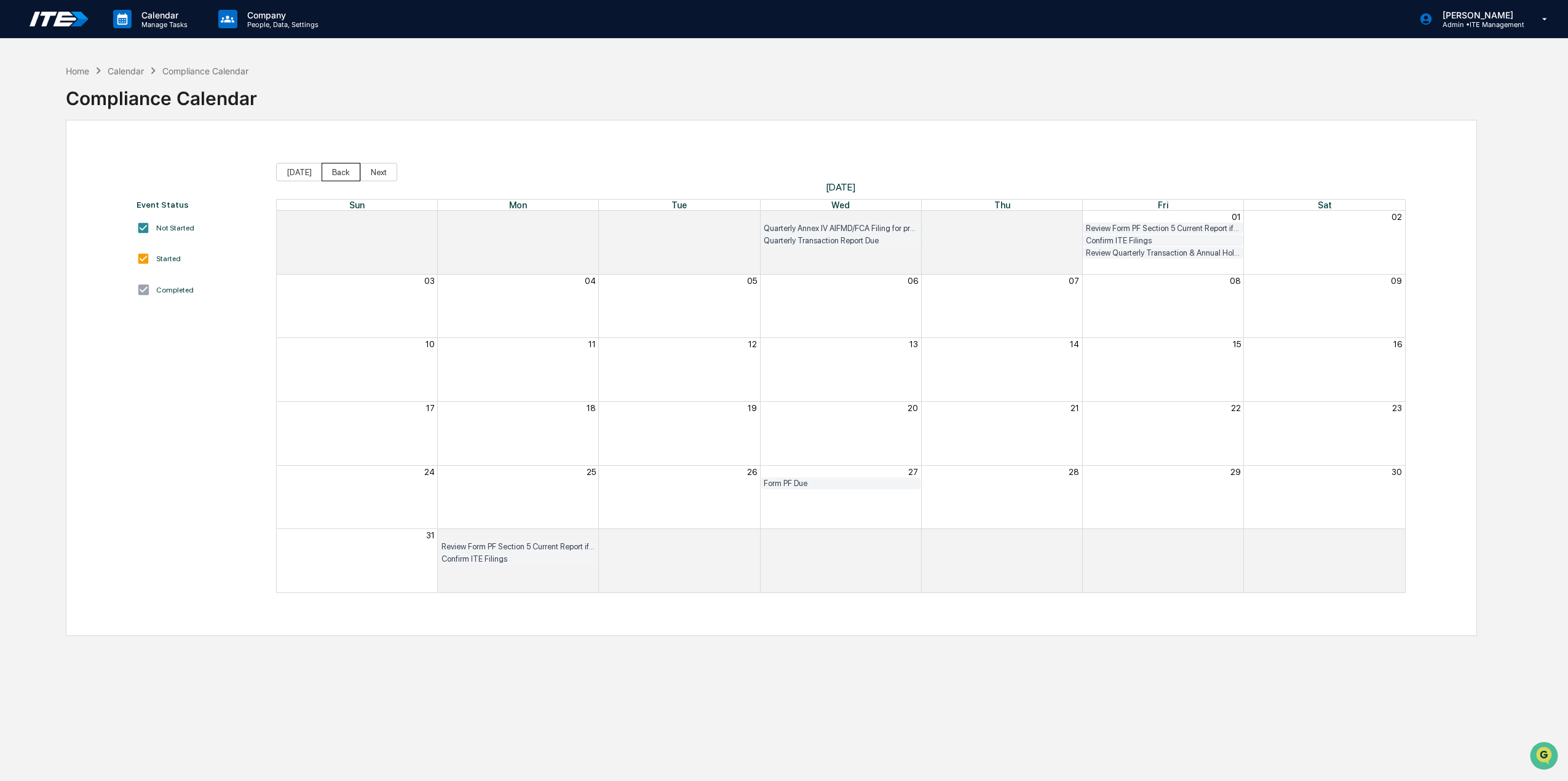
click at [345, 176] on button "Back" at bounding box center [341, 171] width 39 height 19
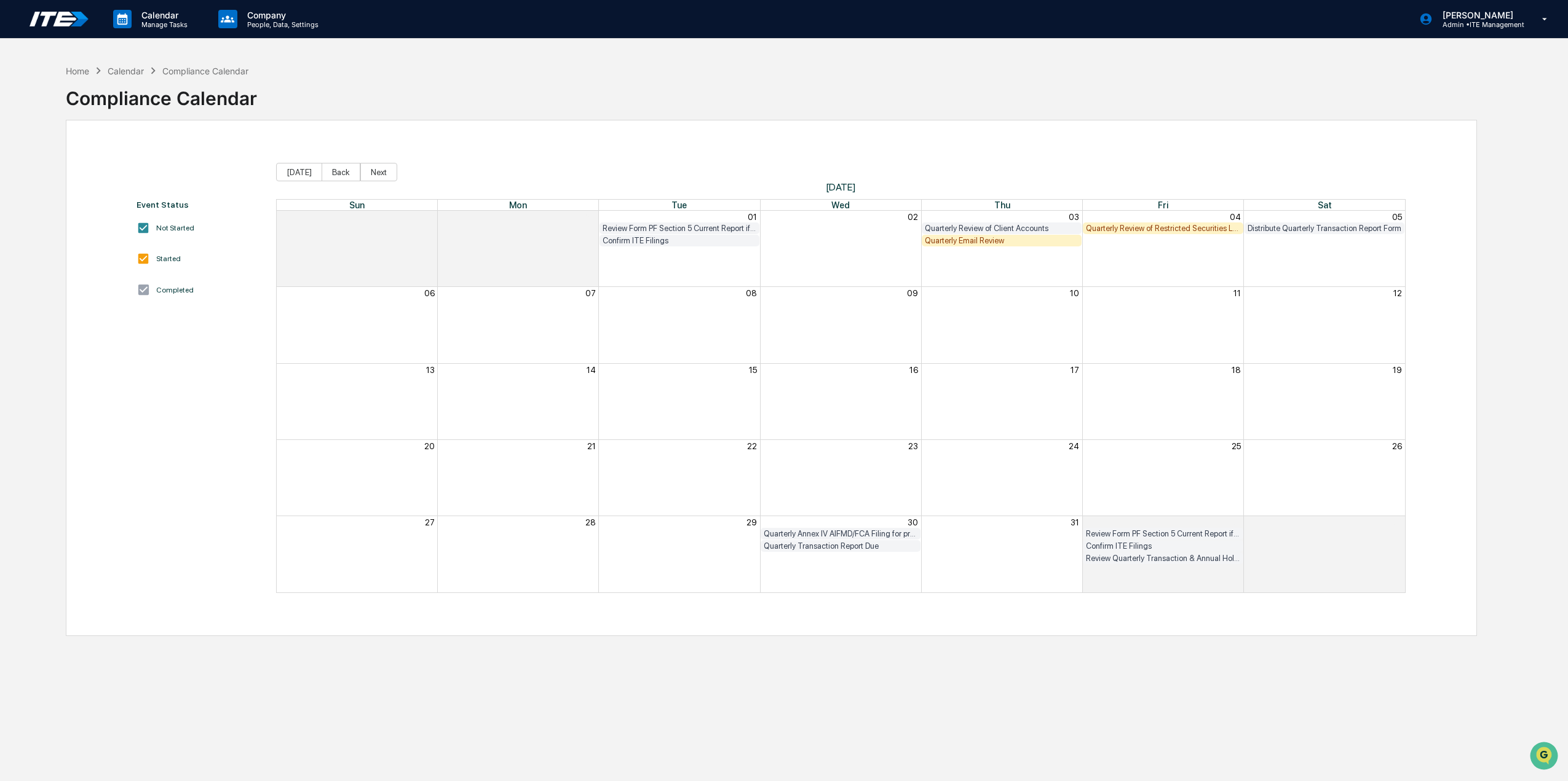
click at [1128, 227] on div "Quarterly Review of Restricted Securities List" at bounding box center [1163, 228] width 154 height 9
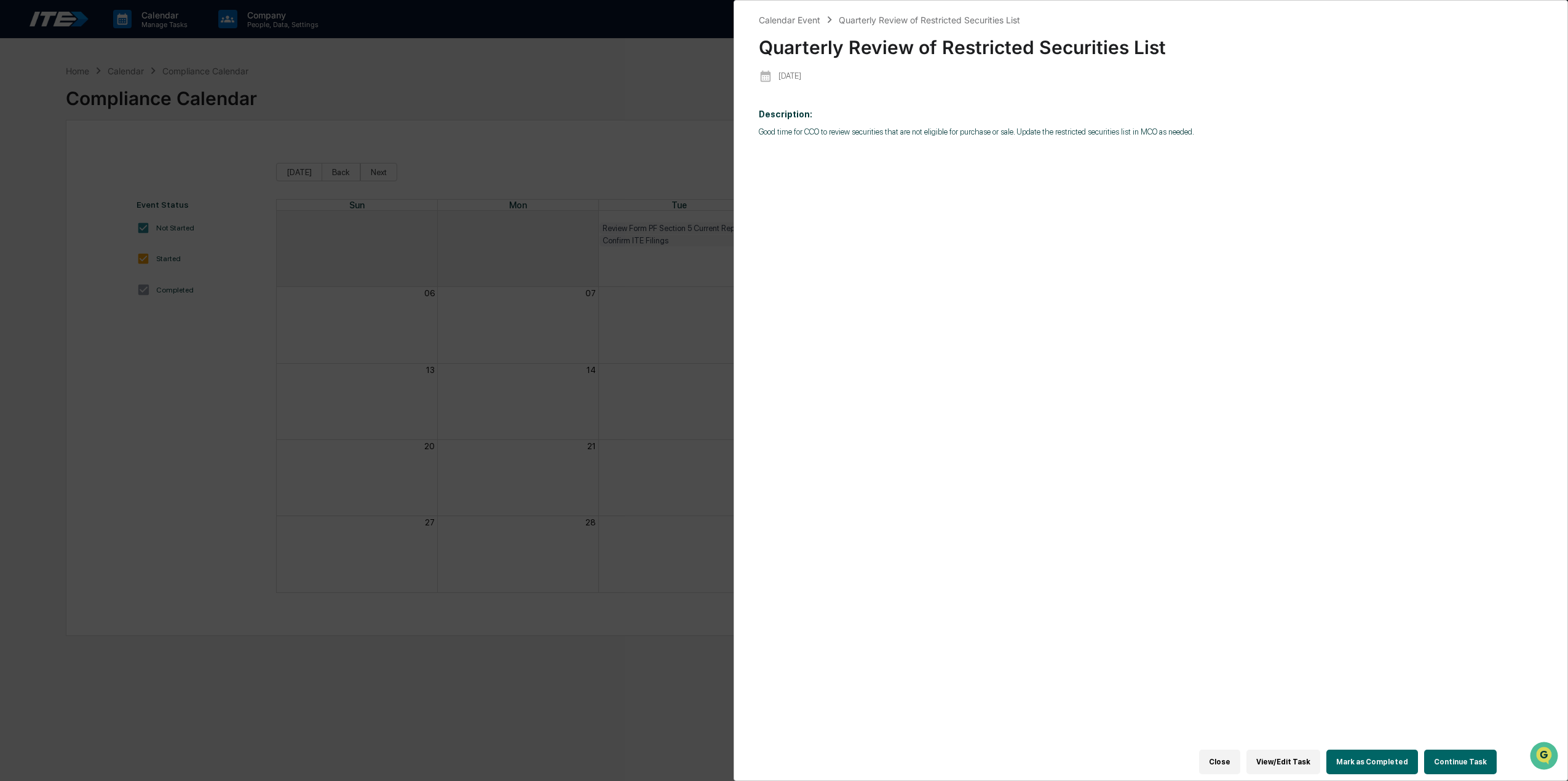
click at [1353, 757] on button "Mark as Completed" at bounding box center [1371, 762] width 91 height 24
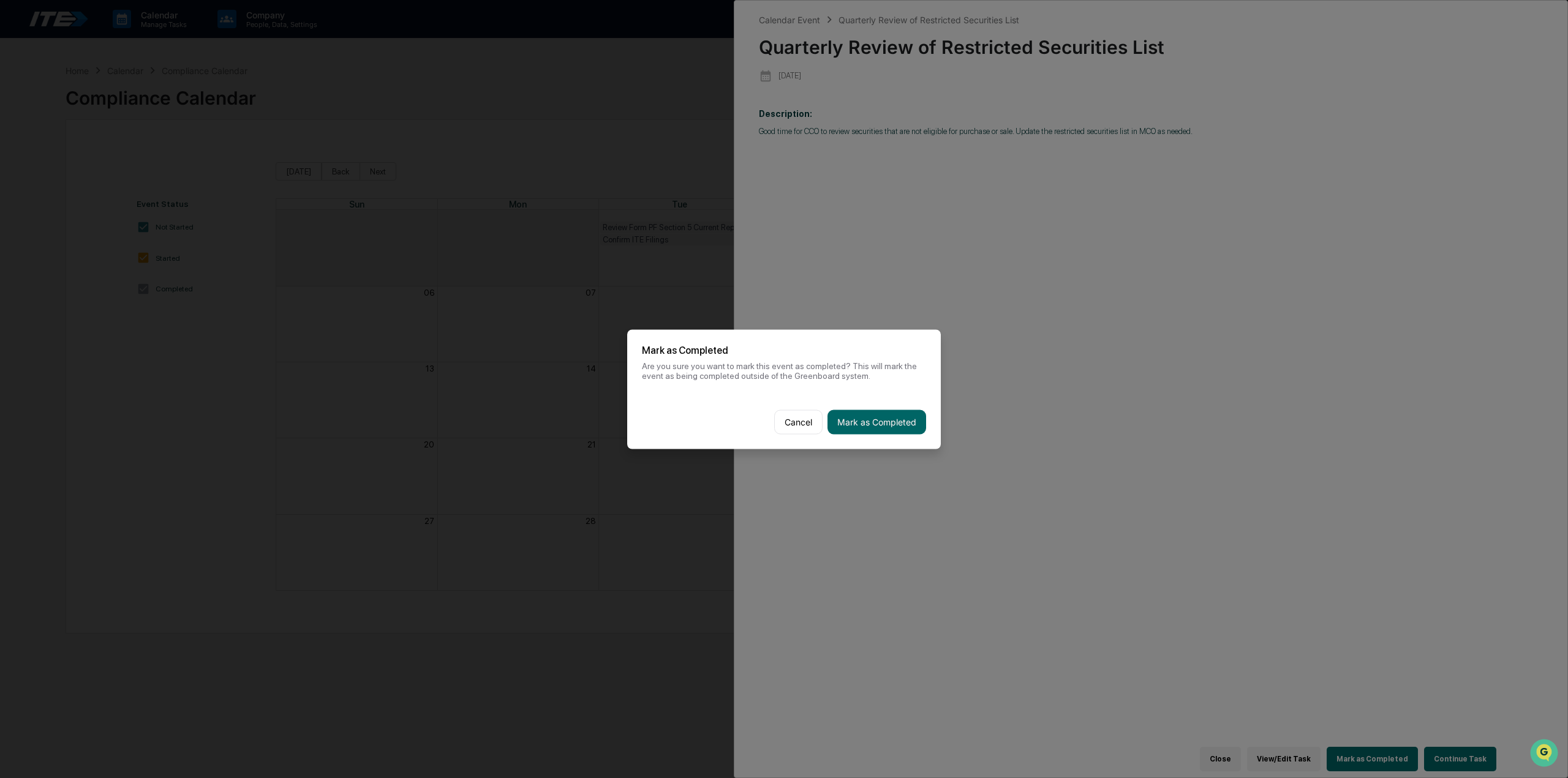
click at [881, 425] on button "Mark as Completed" at bounding box center [877, 422] width 98 height 24
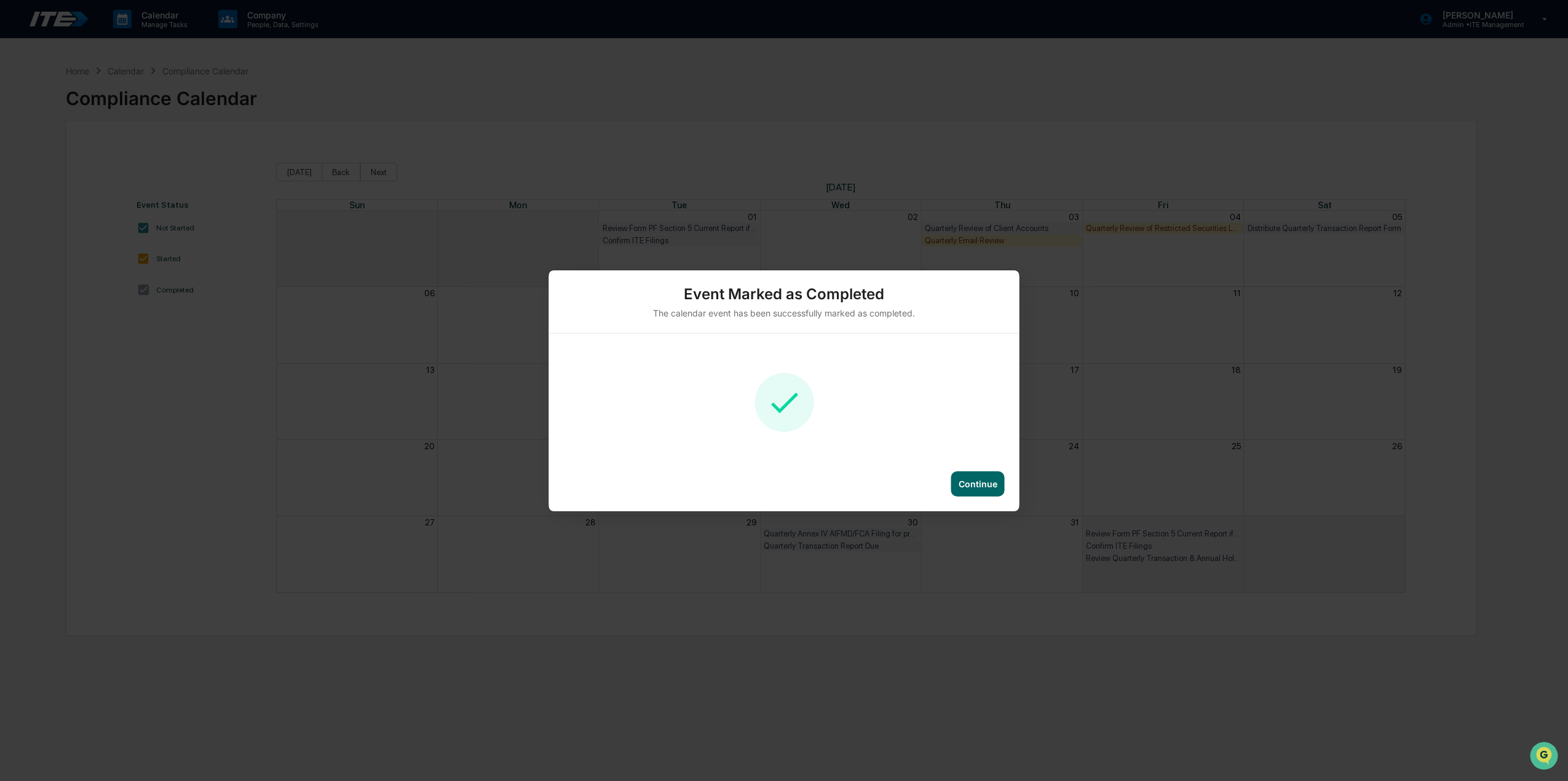
click at [987, 493] on div "Continue" at bounding box center [978, 483] width 53 height 25
